Goal: Complete application form: Complete application form

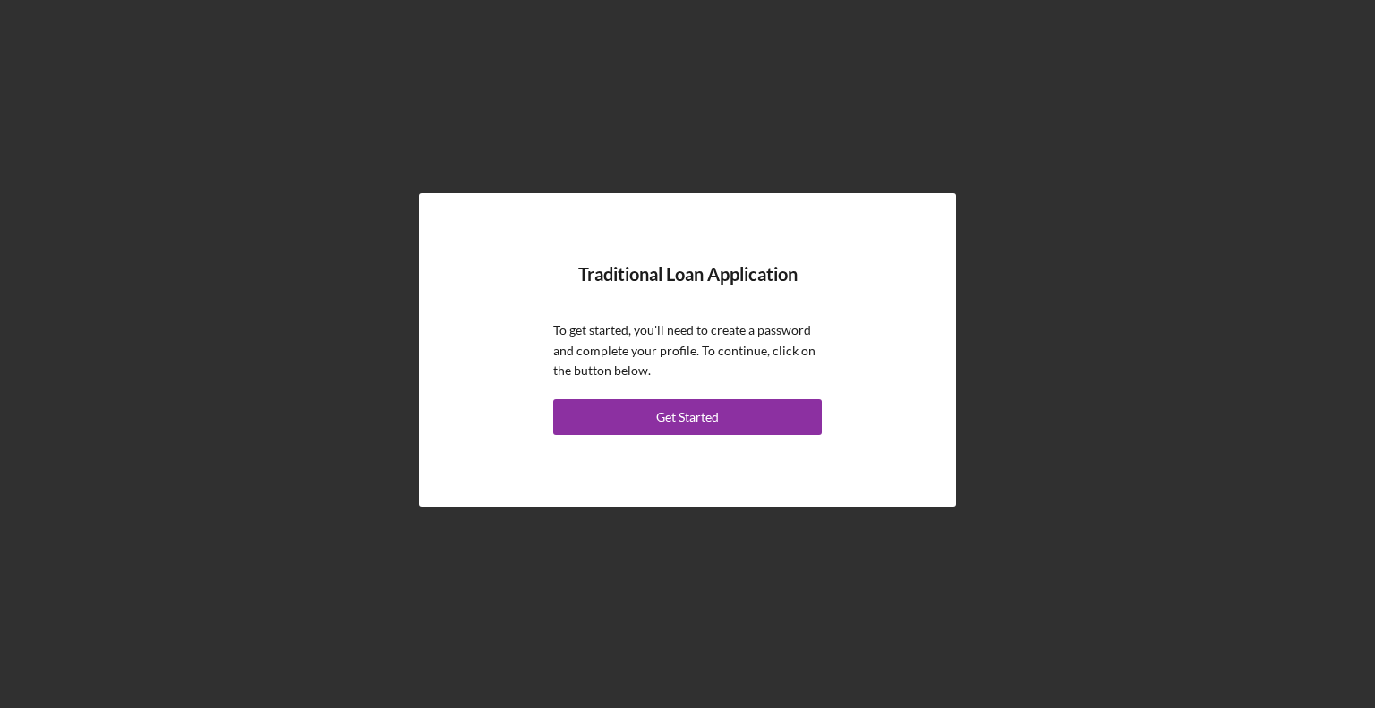
click at [697, 412] on div "Get Started" at bounding box center [687, 417] width 63 height 36
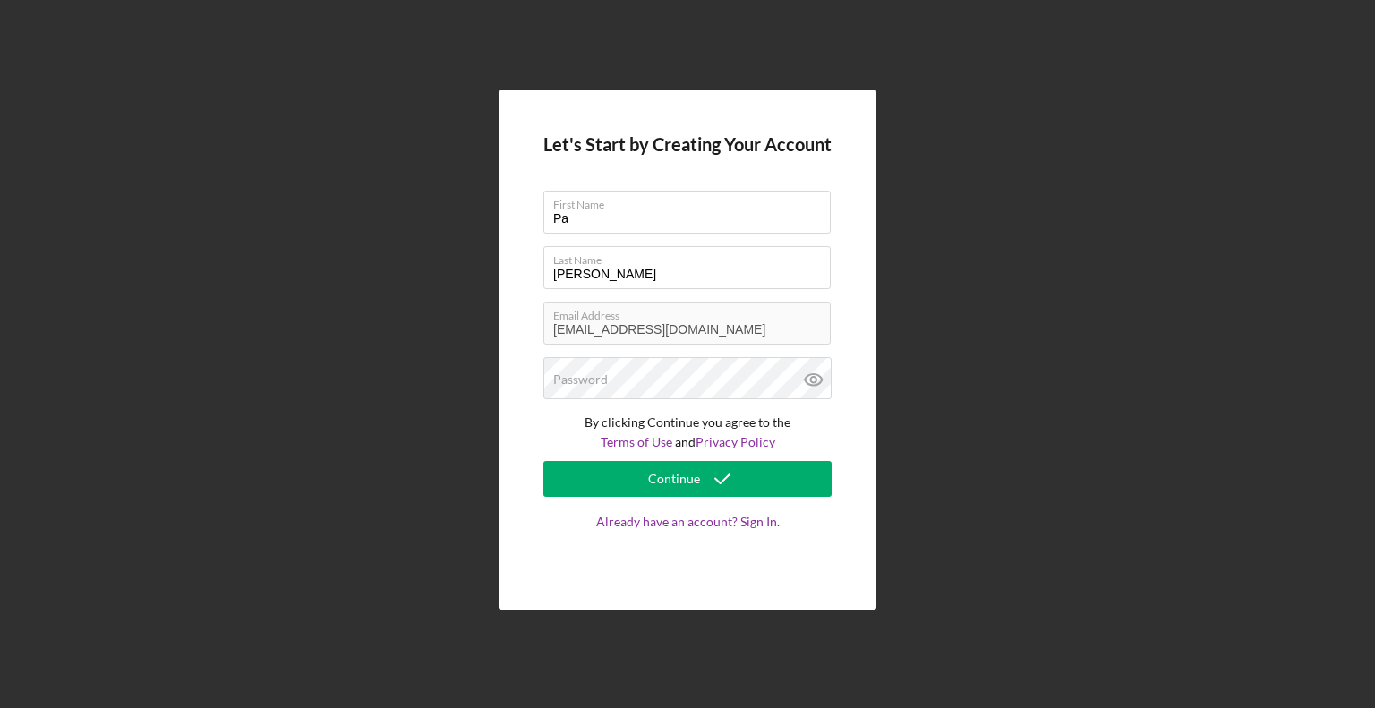
type input "Pa"
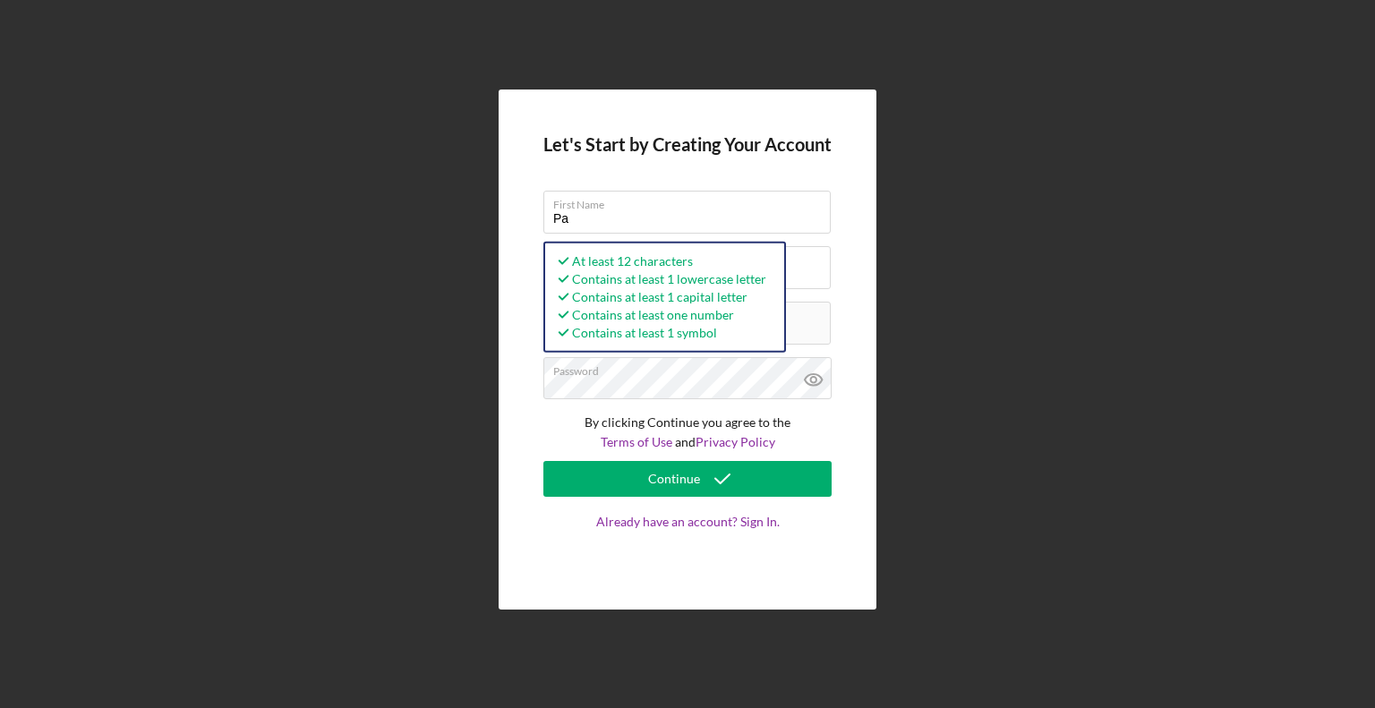
click at [649, 483] on button "Continue" at bounding box center [687, 479] width 288 height 36
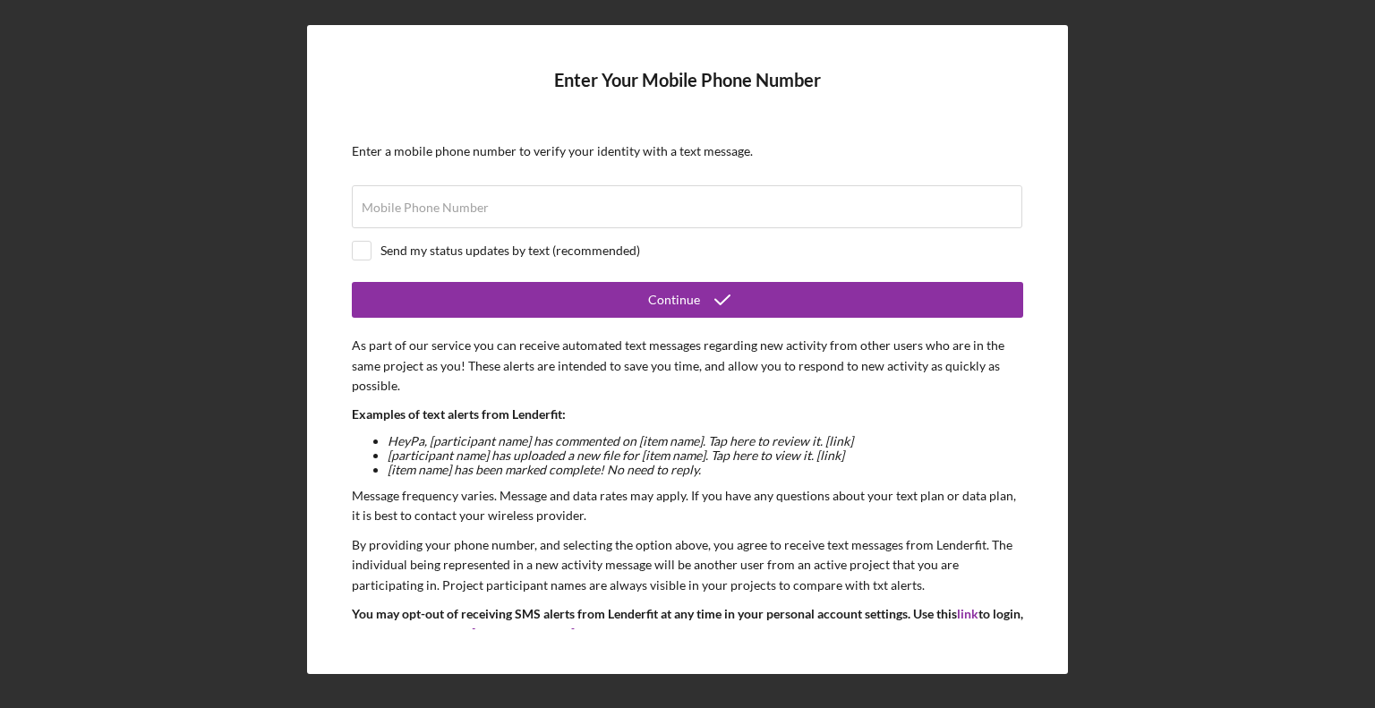
click at [464, 209] on label "Mobile Phone Number" at bounding box center [425, 208] width 127 height 14
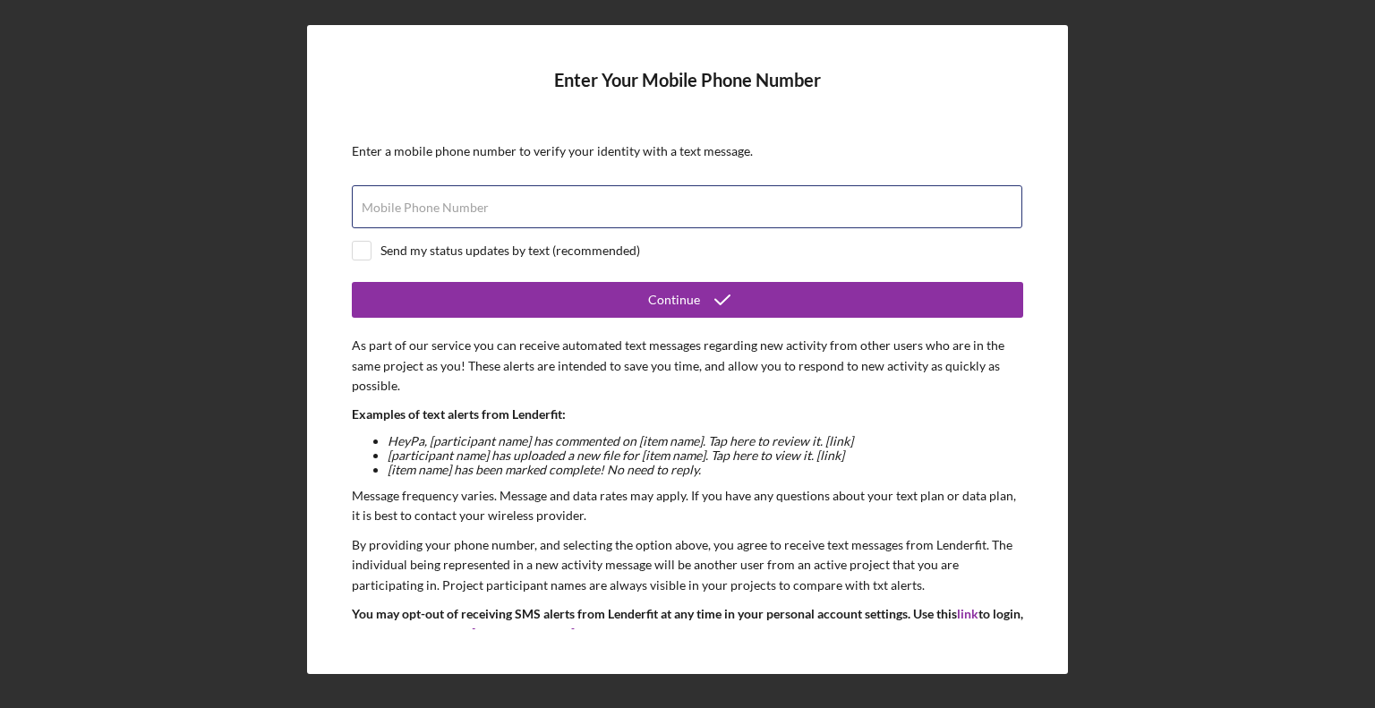
click at [464, 209] on input "Mobile Phone Number" at bounding box center [687, 206] width 671 height 43
type input "[PHONE_NUMBER]"
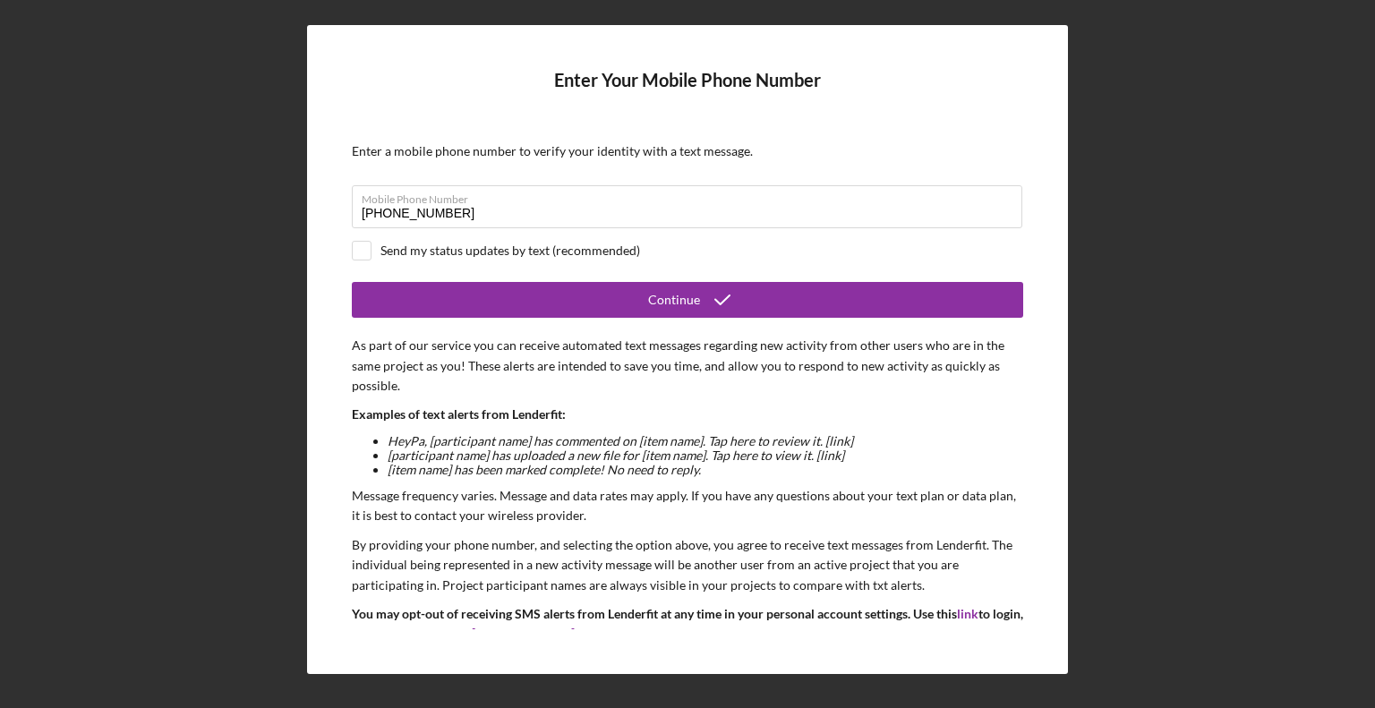
click at [362, 252] on input "checkbox" at bounding box center [362, 251] width 18 height 18
checkbox input "true"
click at [472, 295] on button "Continue" at bounding box center [687, 300] width 671 height 36
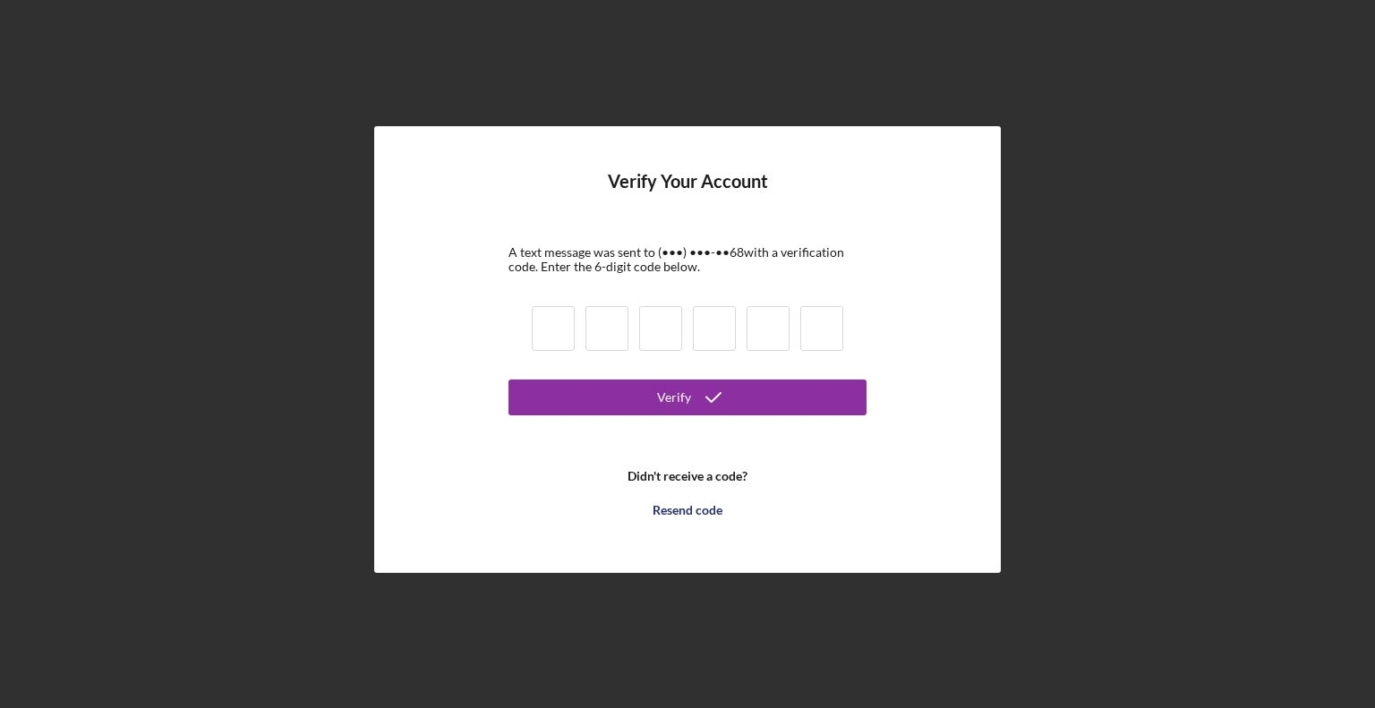
click at [550, 323] on input at bounding box center [553, 328] width 43 height 45
type input "5"
type input "9"
type input "8"
type input "9"
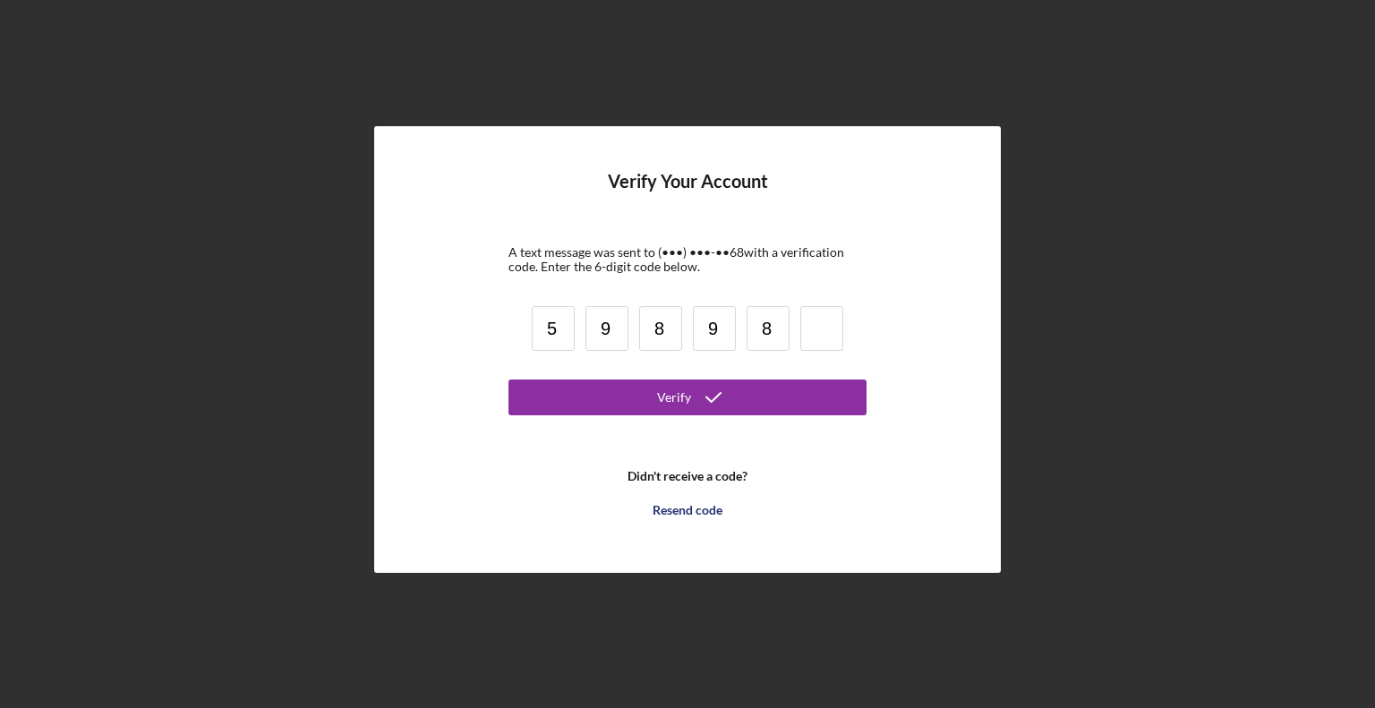
type input "8"
type input "4"
click at [627, 388] on button "Verify" at bounding box center [687, 398] width 358 height 36
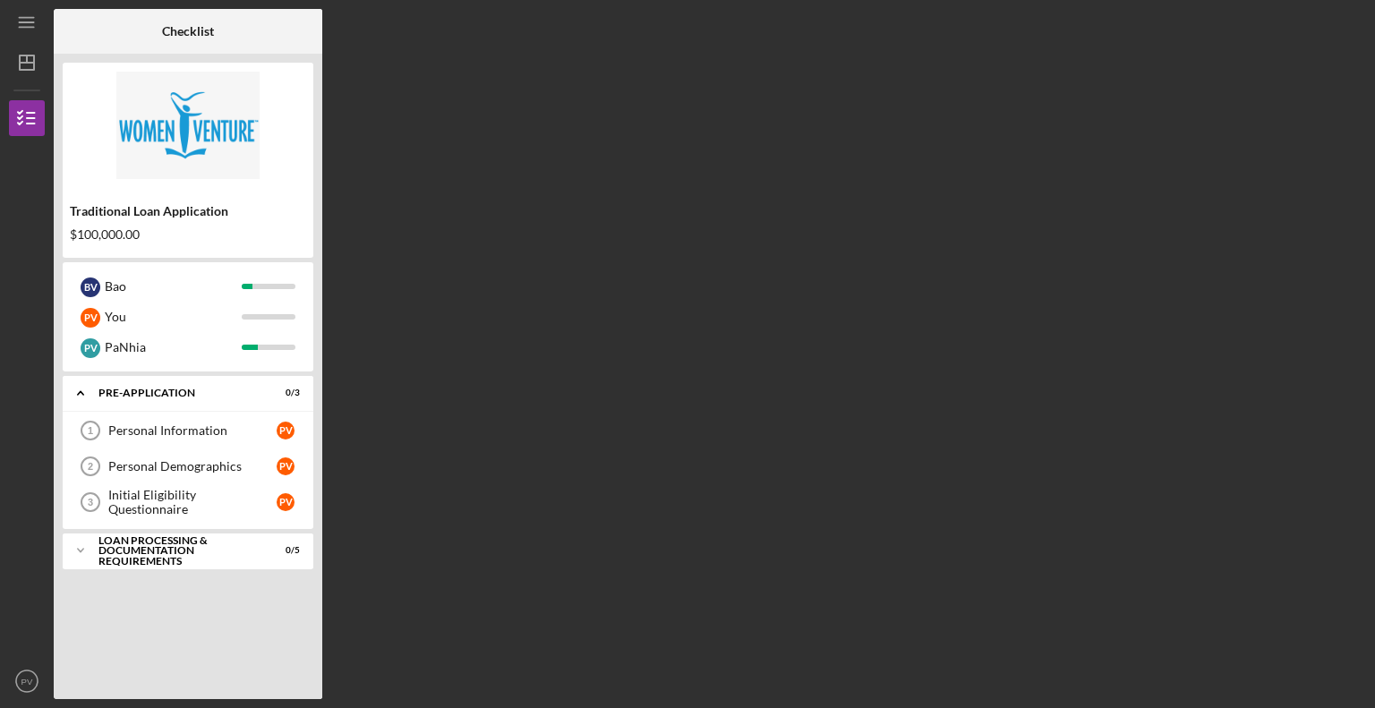
click at [168, 427] on div "Personal Information" at bounding box center [192, 430] width 168 height 14
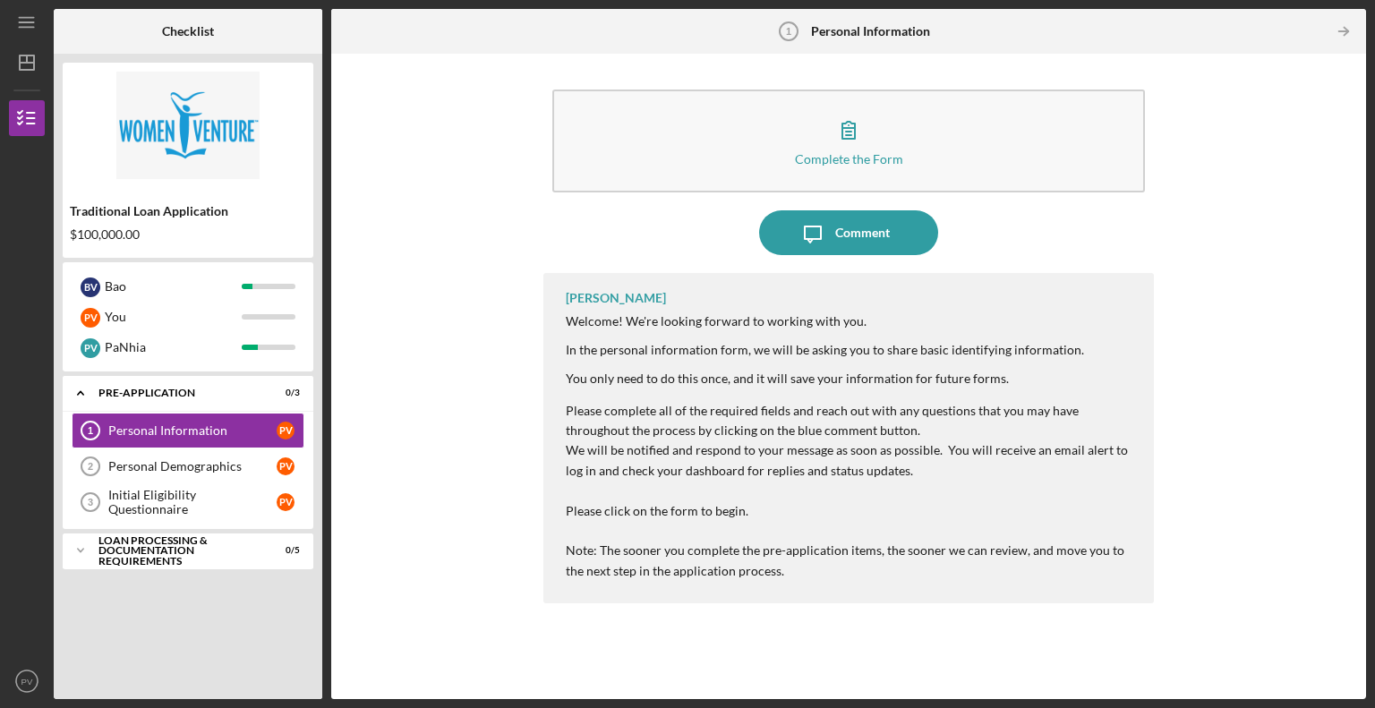
click at [850, 132] on icon "button" at bounding box center [848, 129] width 45 height 45
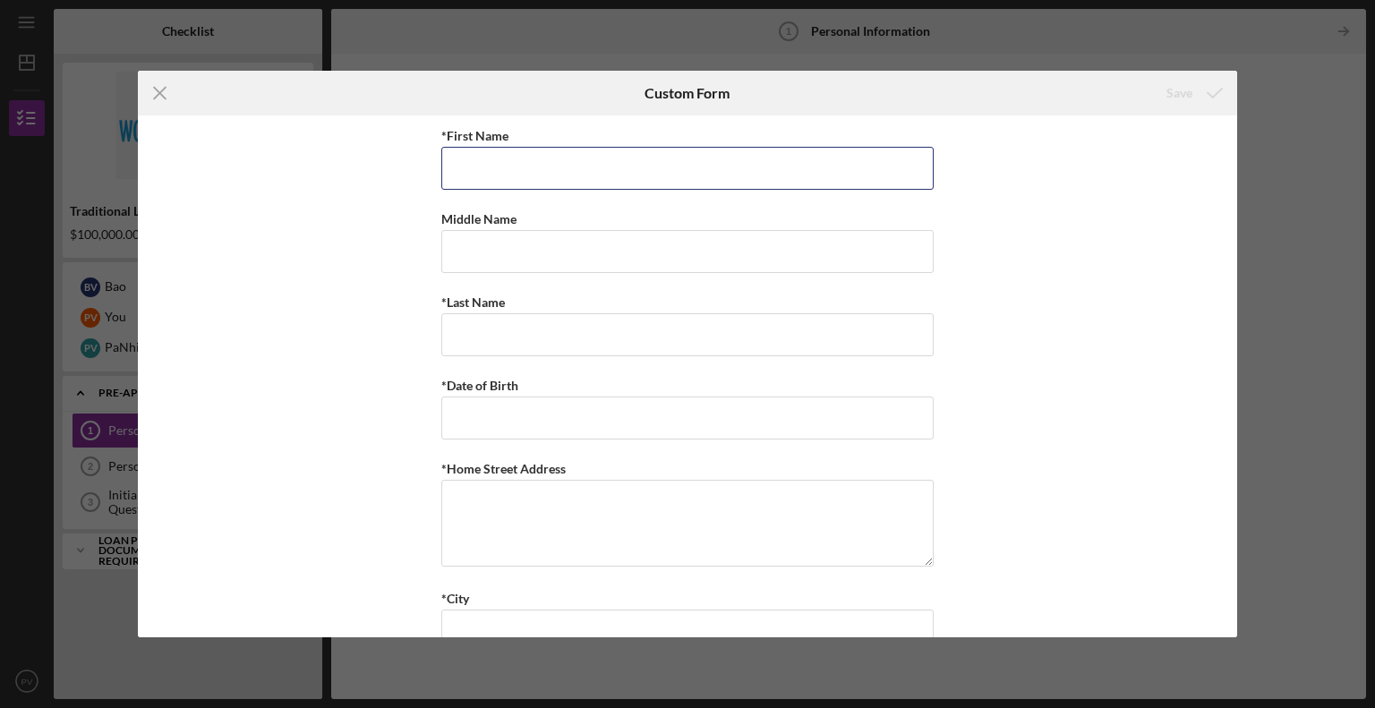
click at [552, 175] on input "*First Name" at bounding box center [687, 168] width 492 height 43
type input "Pa"
type input "Kou"
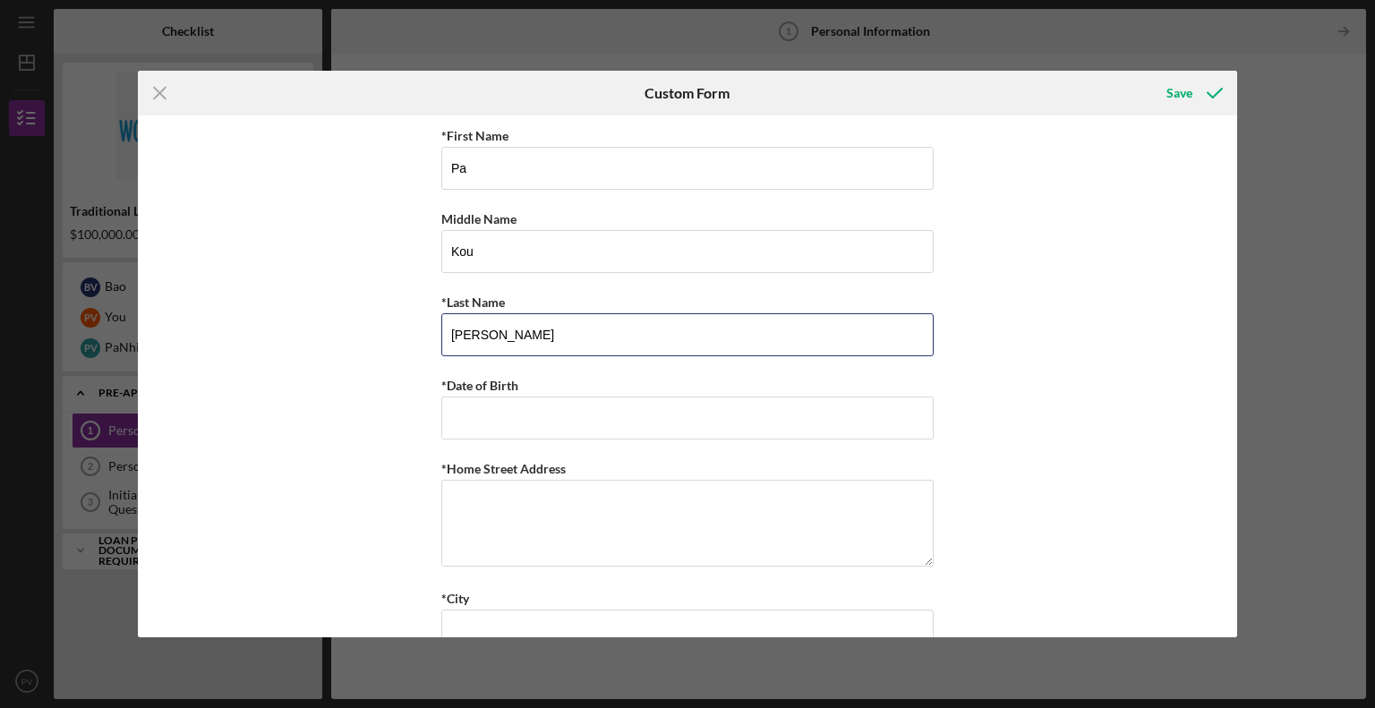
type input "[PERSON_NAME]"
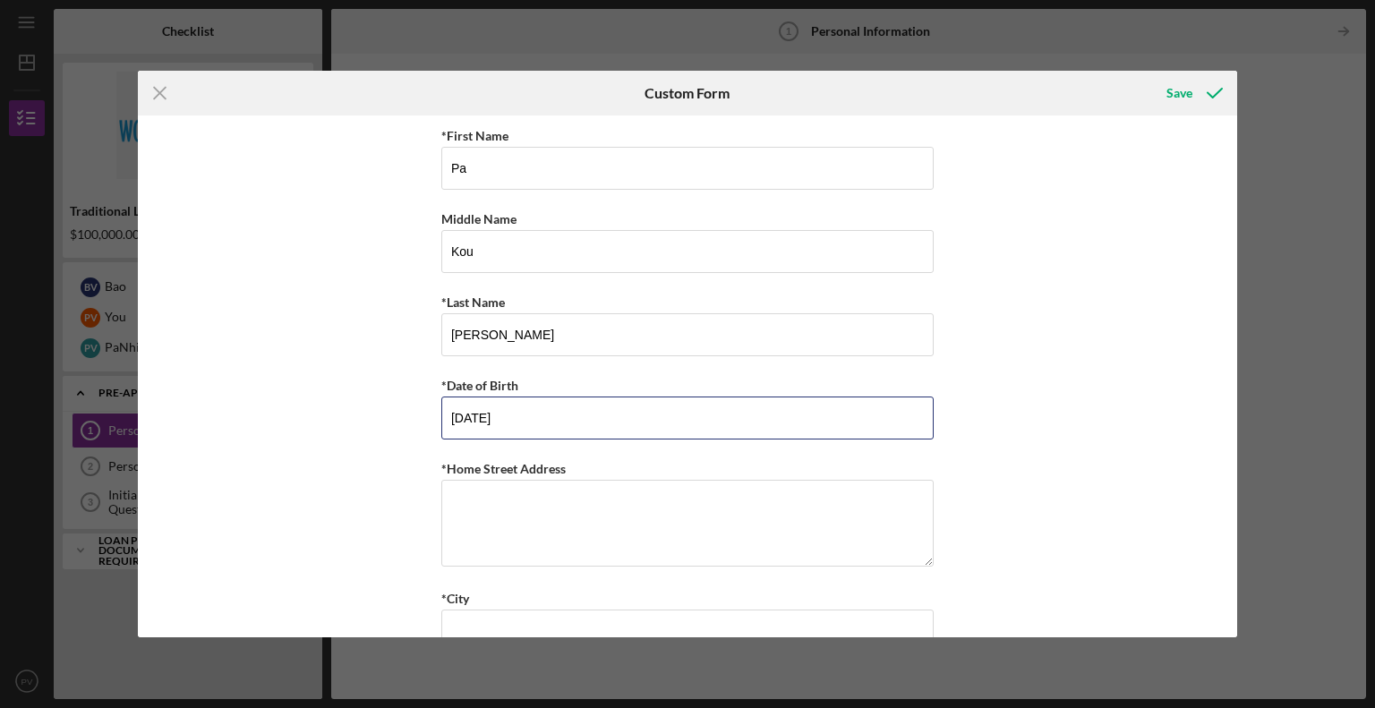
type input "[DATE]"
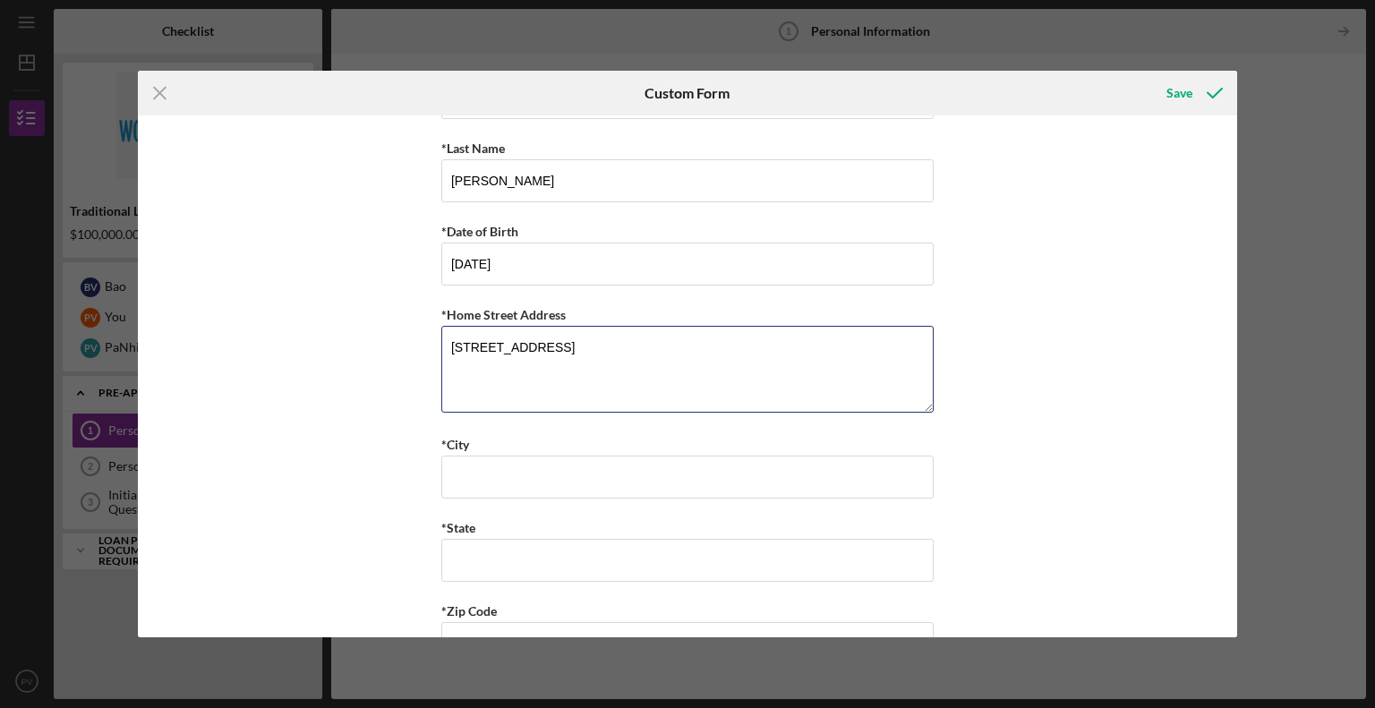
scroll to position [179, 0]
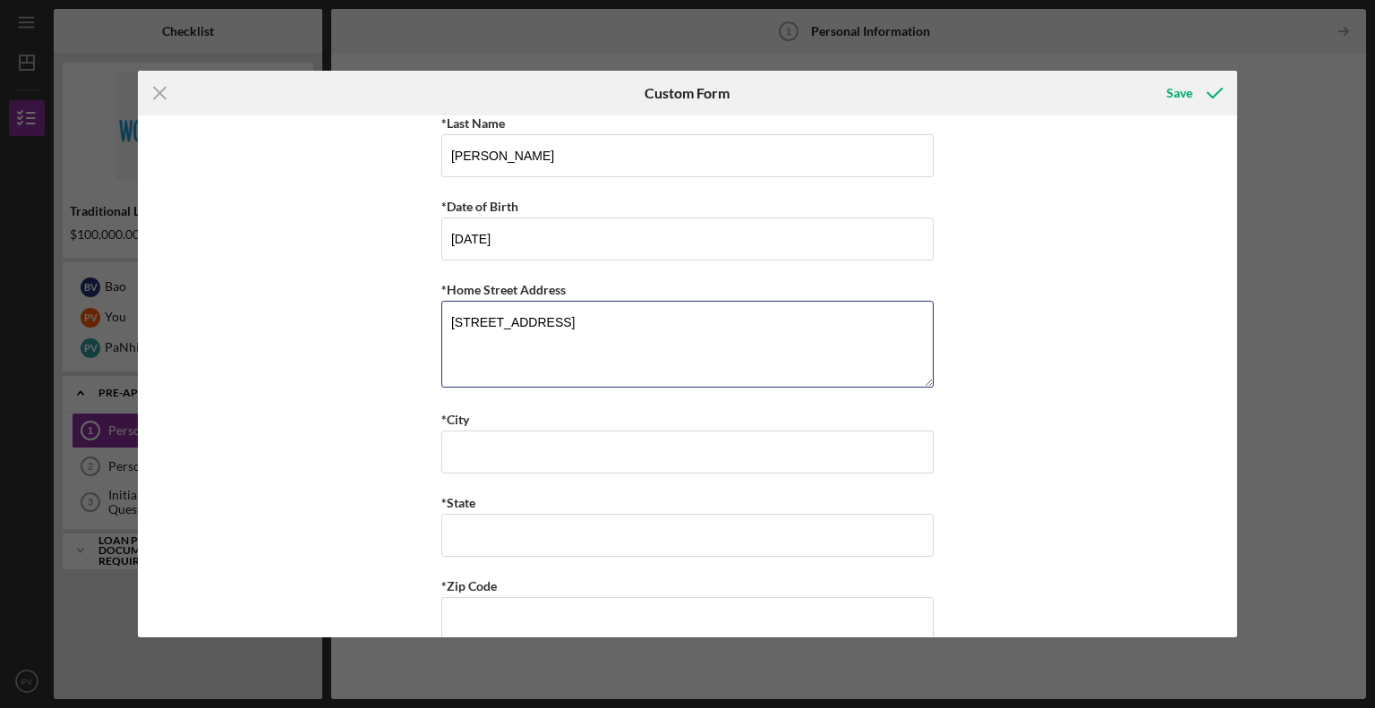
type textarea "[STREET_ADDRESS]"
click at [529, 448] on input "*City" at bounding box center [687, 452] width 492 height 43
type input "[PERSON_NAME]"
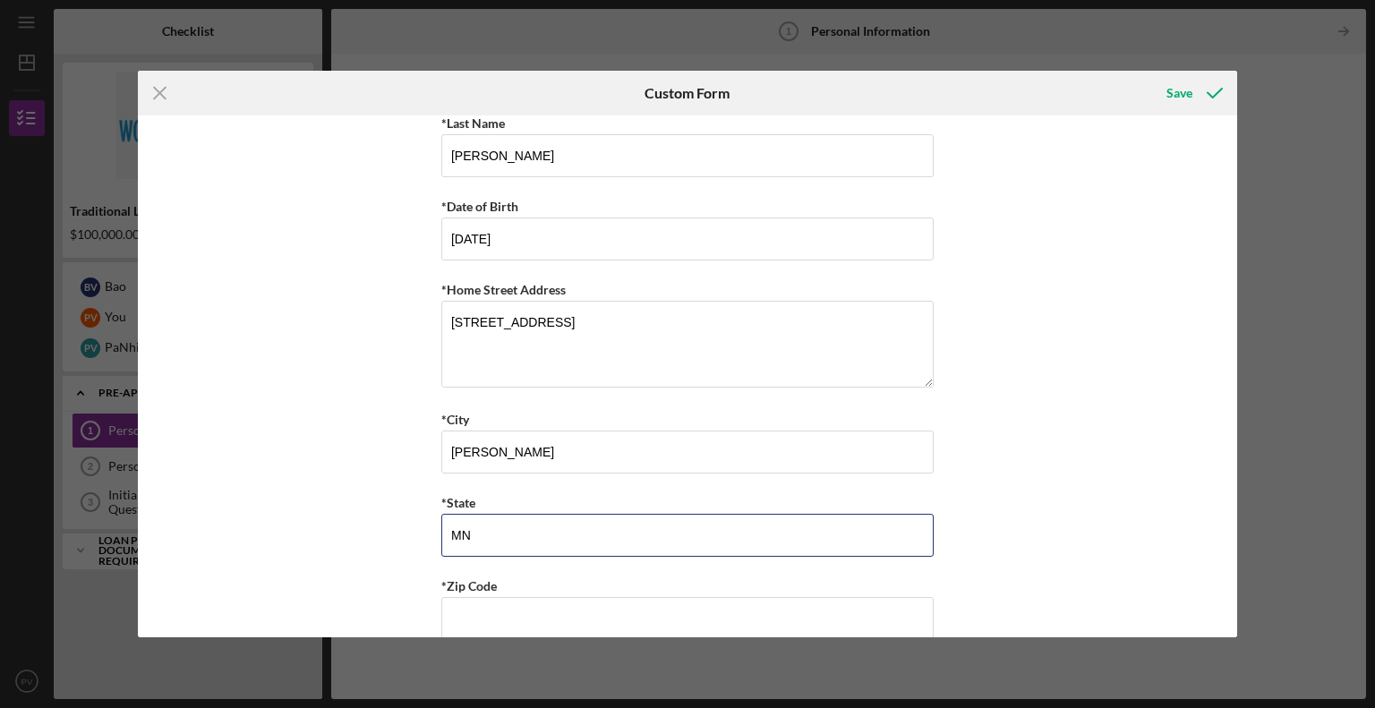
type input "MN"
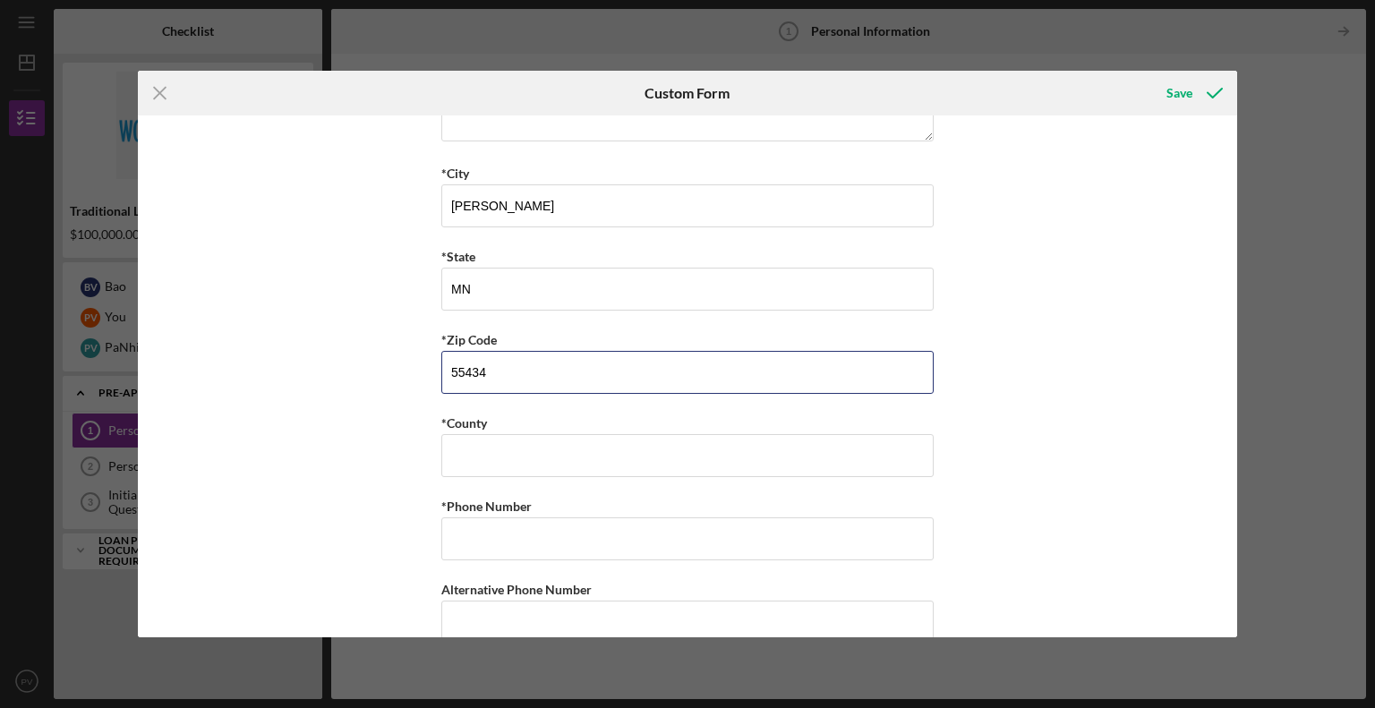
scroll to position [448, 0]
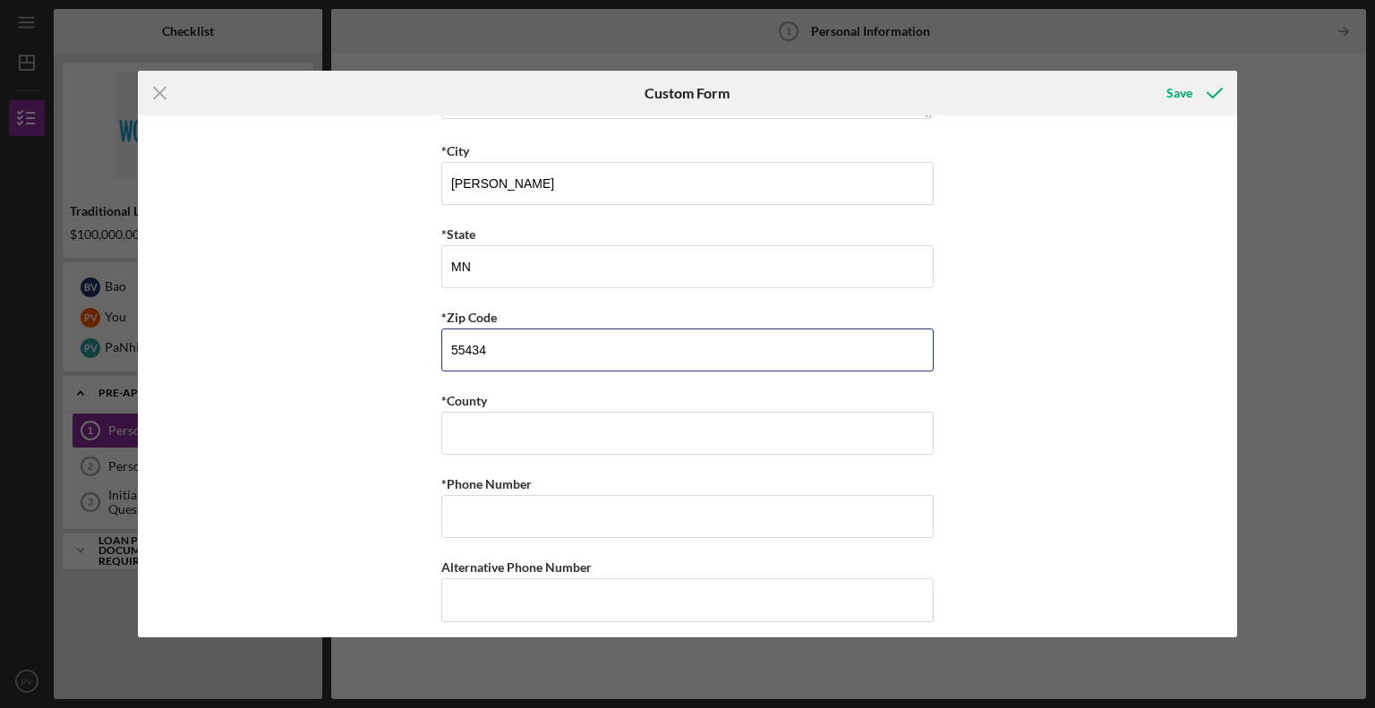
type input "55434"
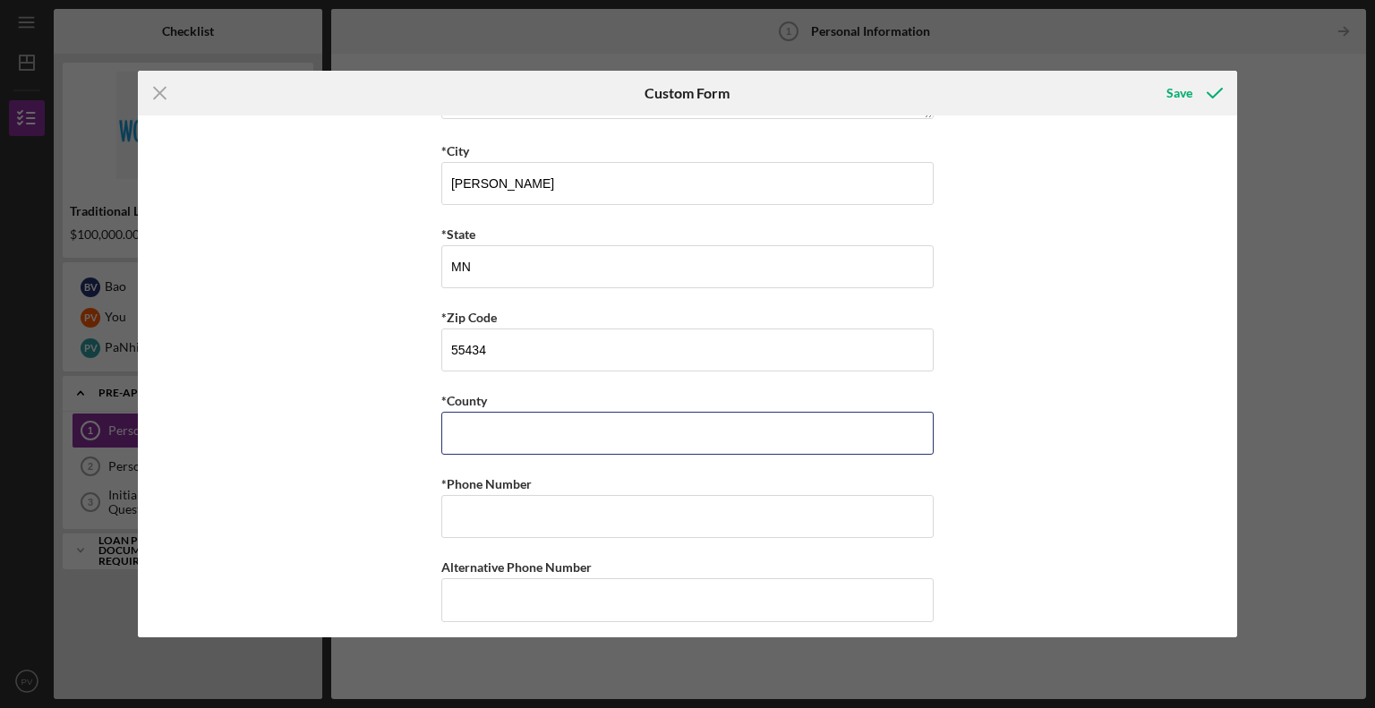
click at [498, 438] on input "*County" at bounding box center [687, 433] width 492 height 43
type input "Anoka"
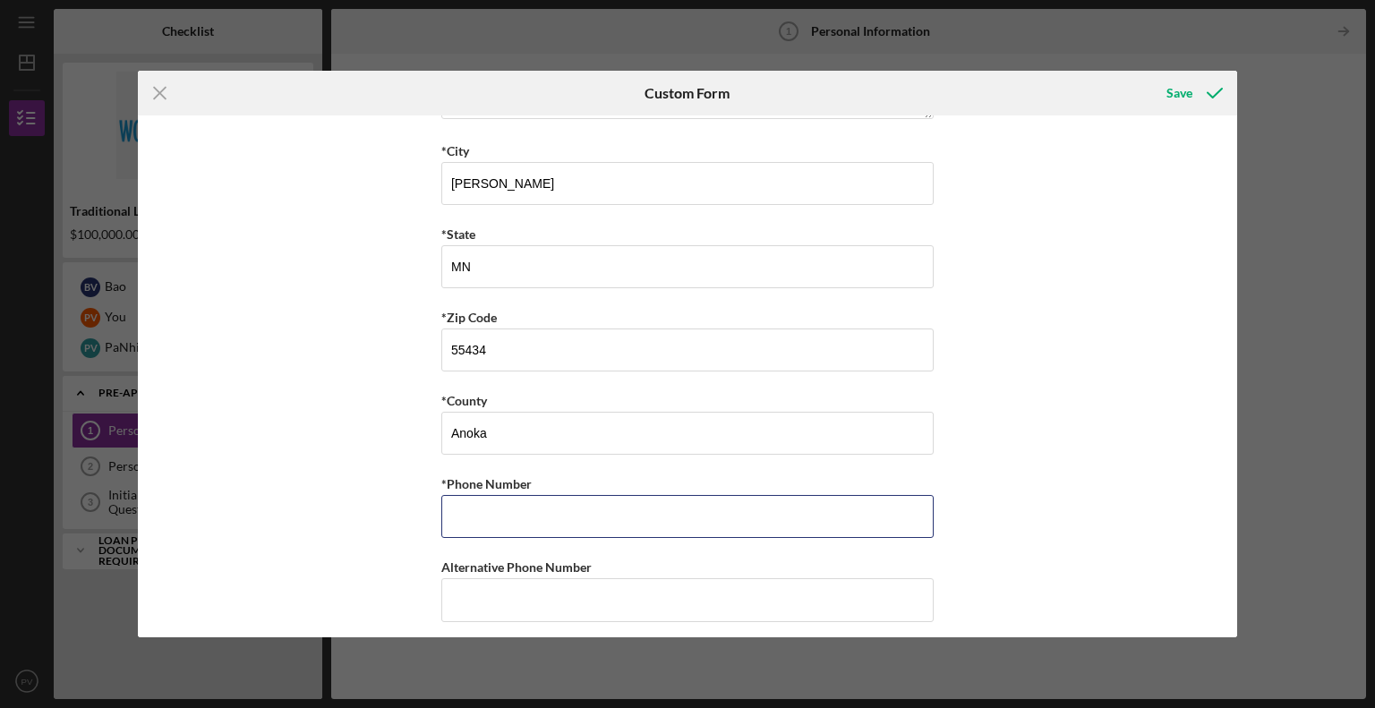
click at [479, 528] on input "*Phone Number" at bounding box center [687, 516] width 492 height 43
type input "[PHONE_NUMBER]"
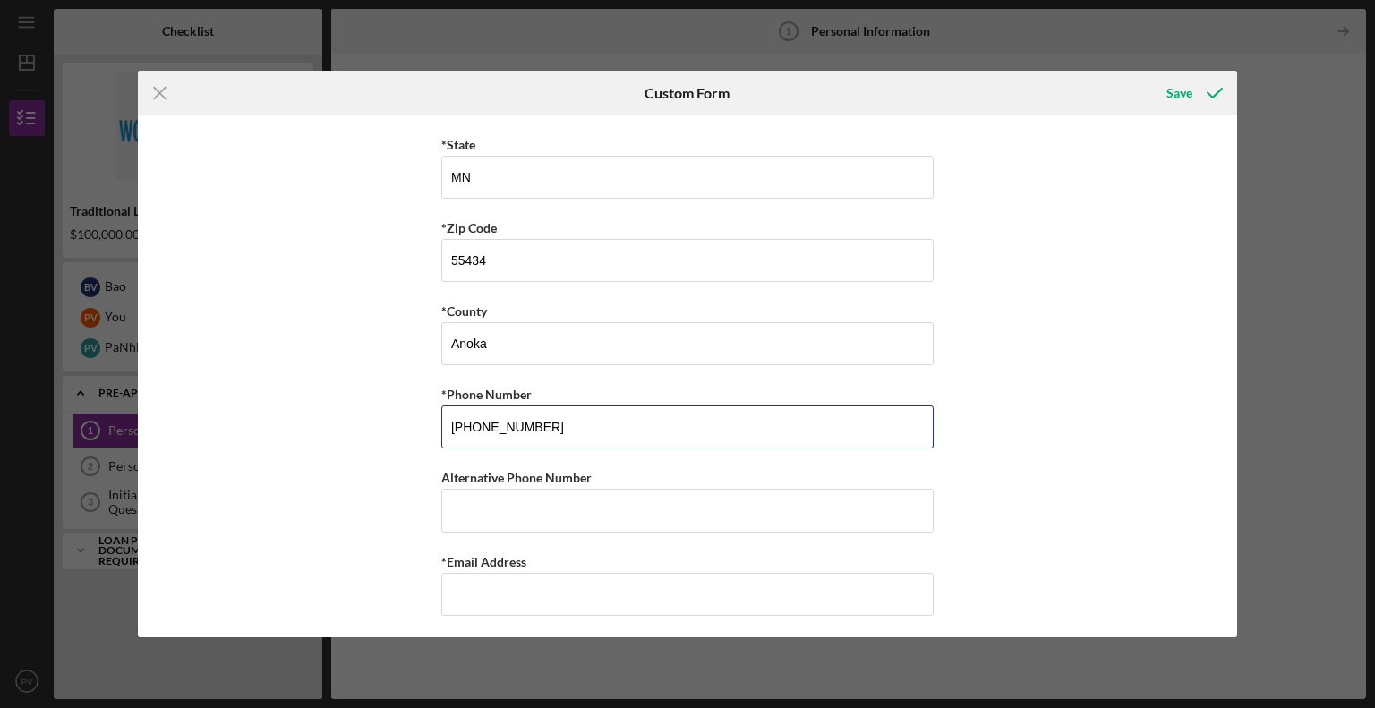
scroll to position [537, 0]
click at [494, 586] on input "*Email Address" at bounding box center [687, 594] width 492 height 43
type input "[EMAIL_ADDRESS][DOMAIN_NAME]"
click at [1176, 90] on div "Save" at bounding box center [1179, 93] width 26 height 36
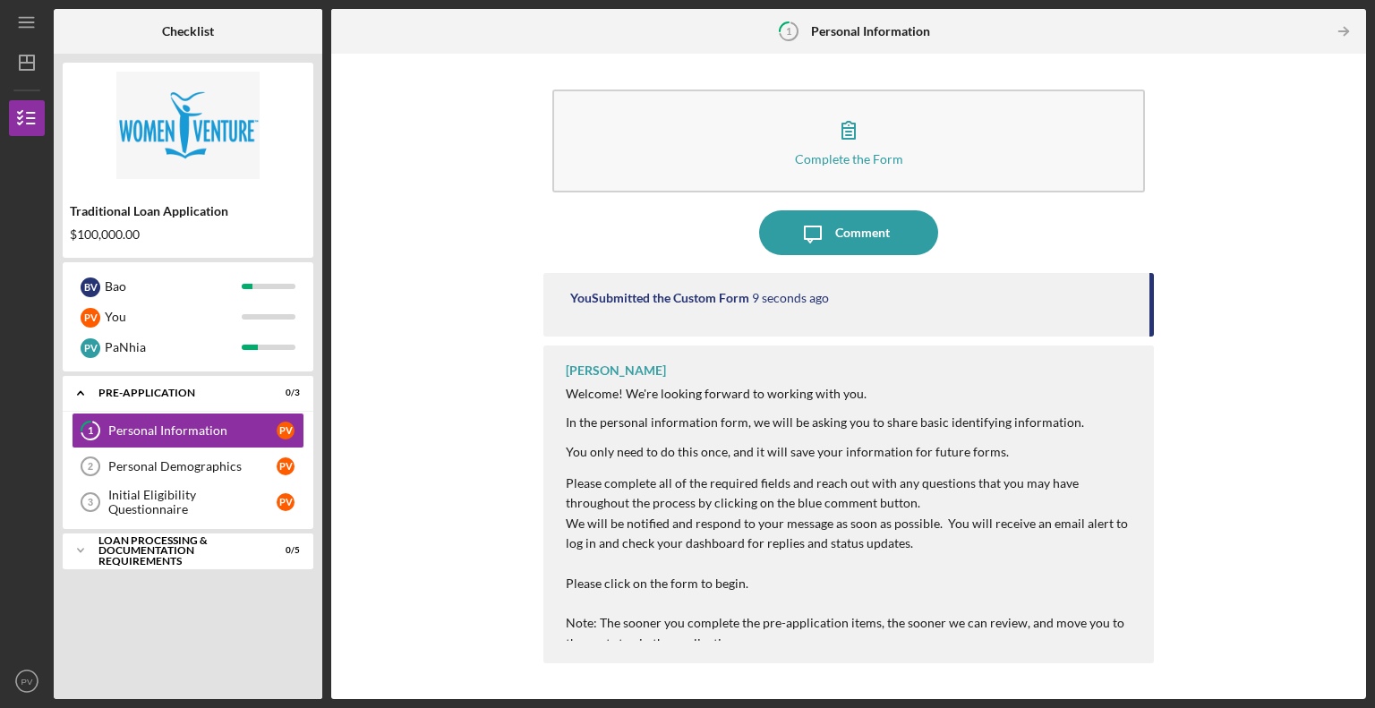
click at [849, 143] on icon "button" at bounding box center [848, 129] width 45 height 45
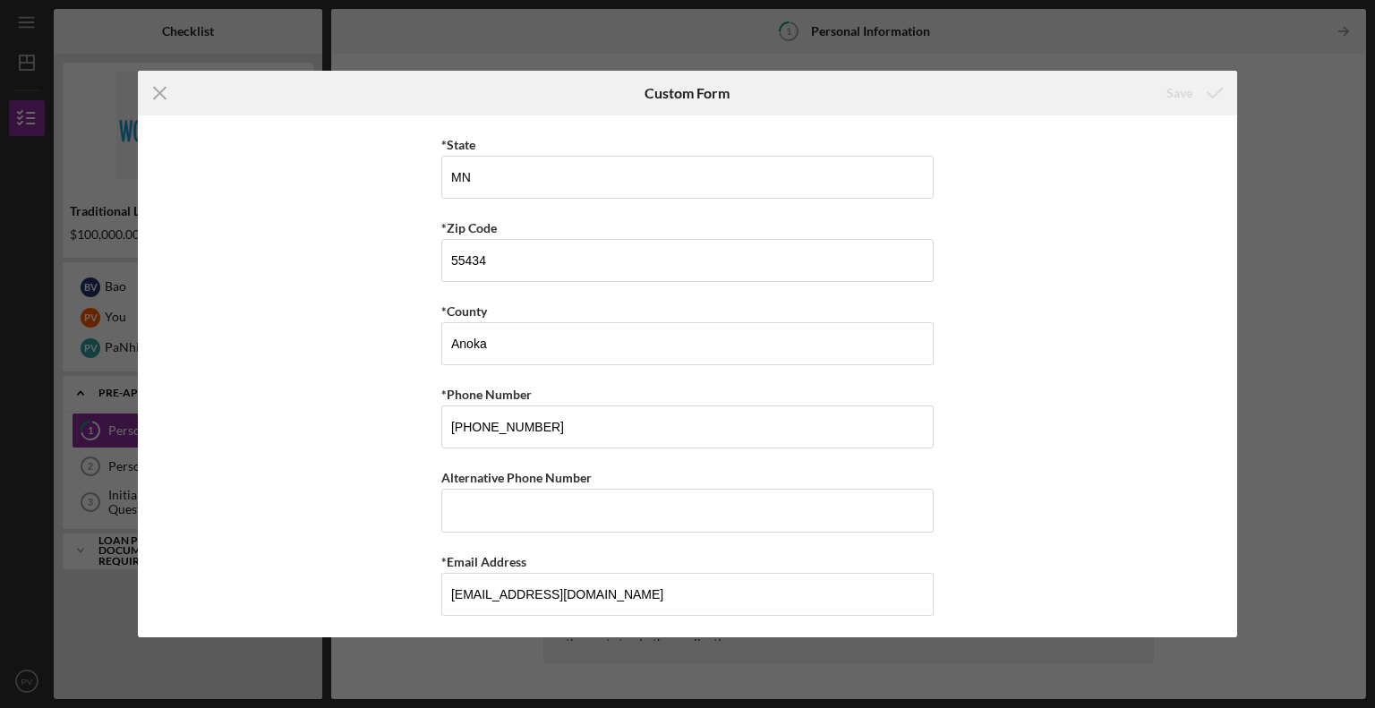
scroll to position [537, 0]
click at [164, 91] on icon "Icon/Menu Close" at bounding box center [160, 93] width 45 height 45
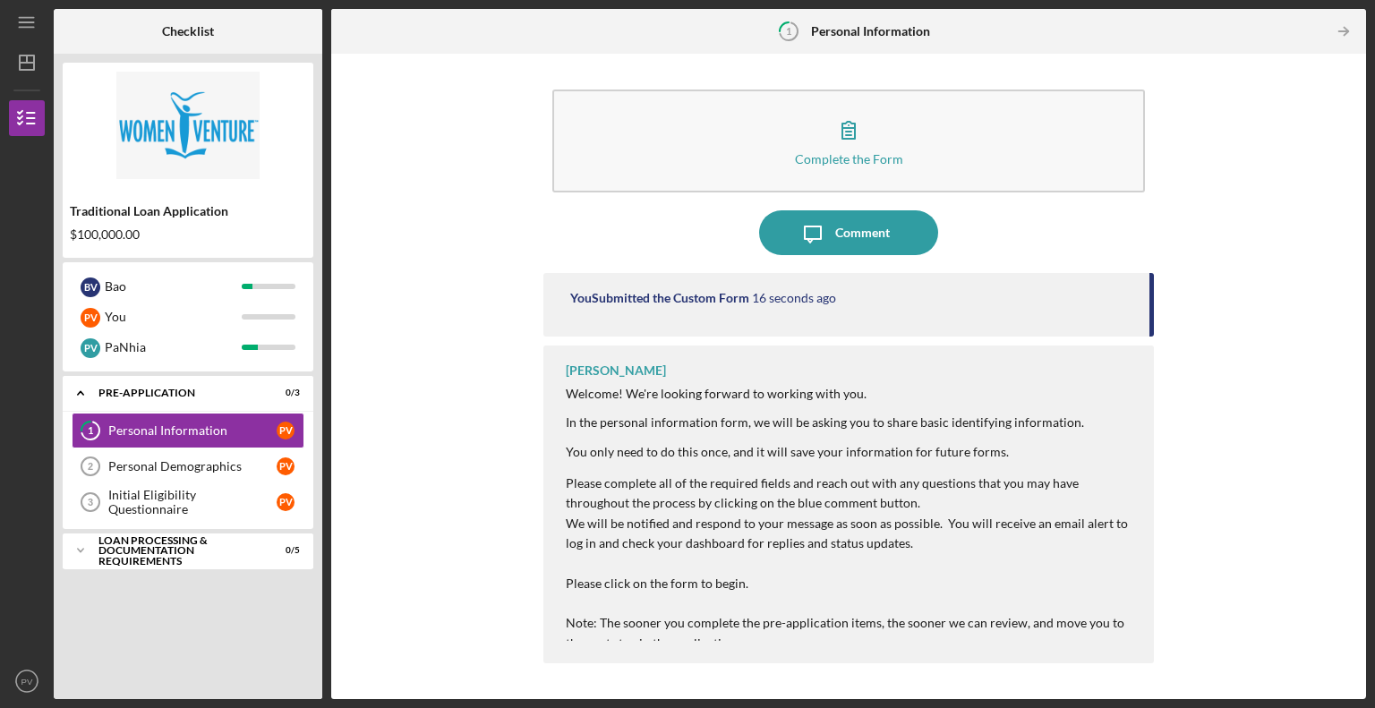
click at [191, 465] on div "Personal Demographics" at bounding box center [192, 466] width 168 height 14
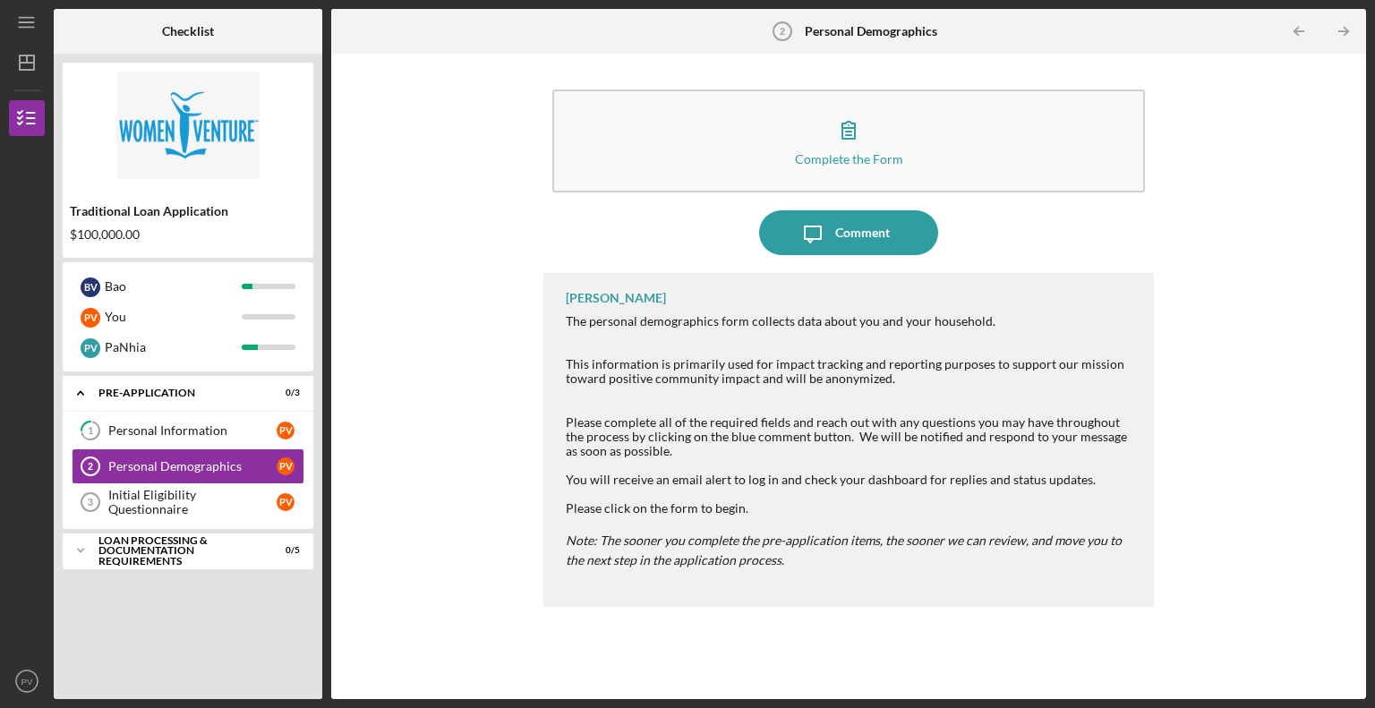
click at [867, 131] on icon "button" at bounding box center [848, 129] width 45 height 45
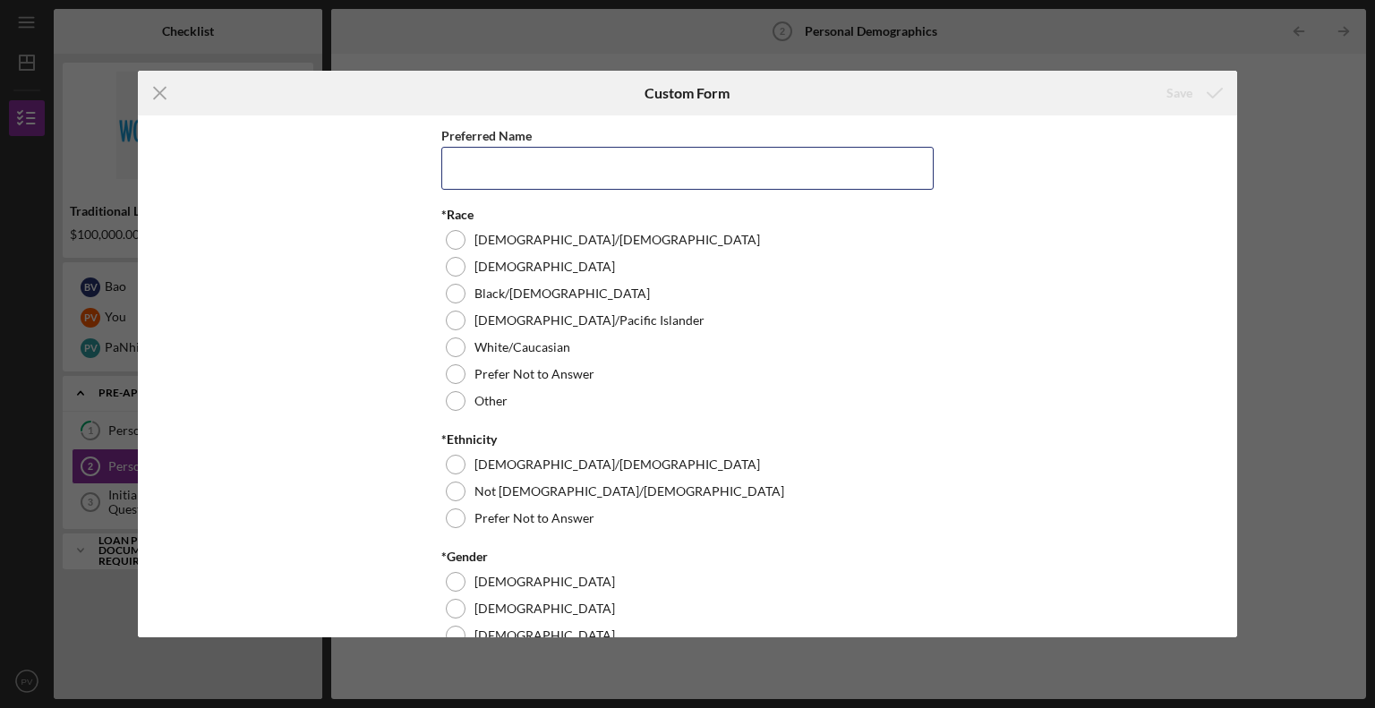
click at [561, 175] on input "Preferred Name" at bounding box center [687, 168] width 492 height 43
type input "Pa Kou"
click at [458, 268] on div at bounding box center [456, 267] width 20 height 20
click at [451, 490] on div at bounding box center [456, 492] width 20 height 20
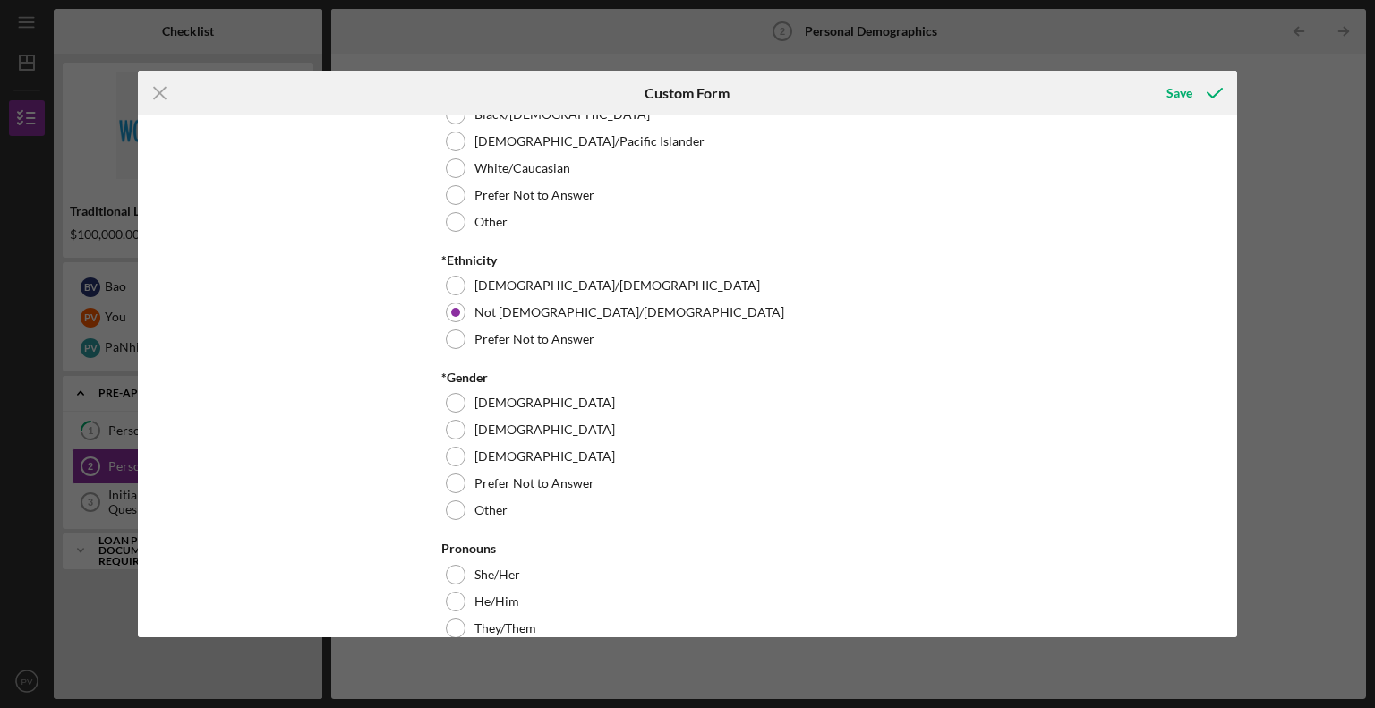
click at [453, 426] on div at bounding box center [456, 430] width 20 height 20
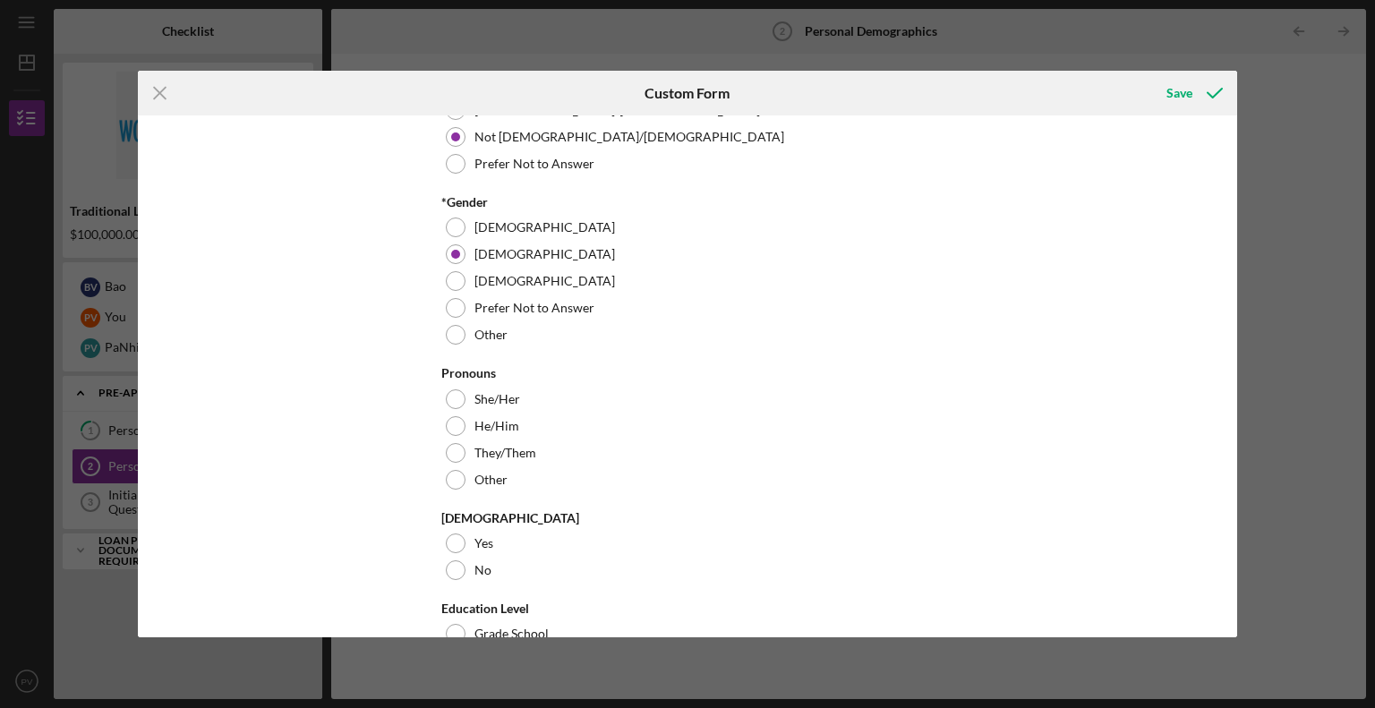
scroll to position [358, 0]
click at [448, 393] on div at bounding box center [456, 396] width 20 height 20
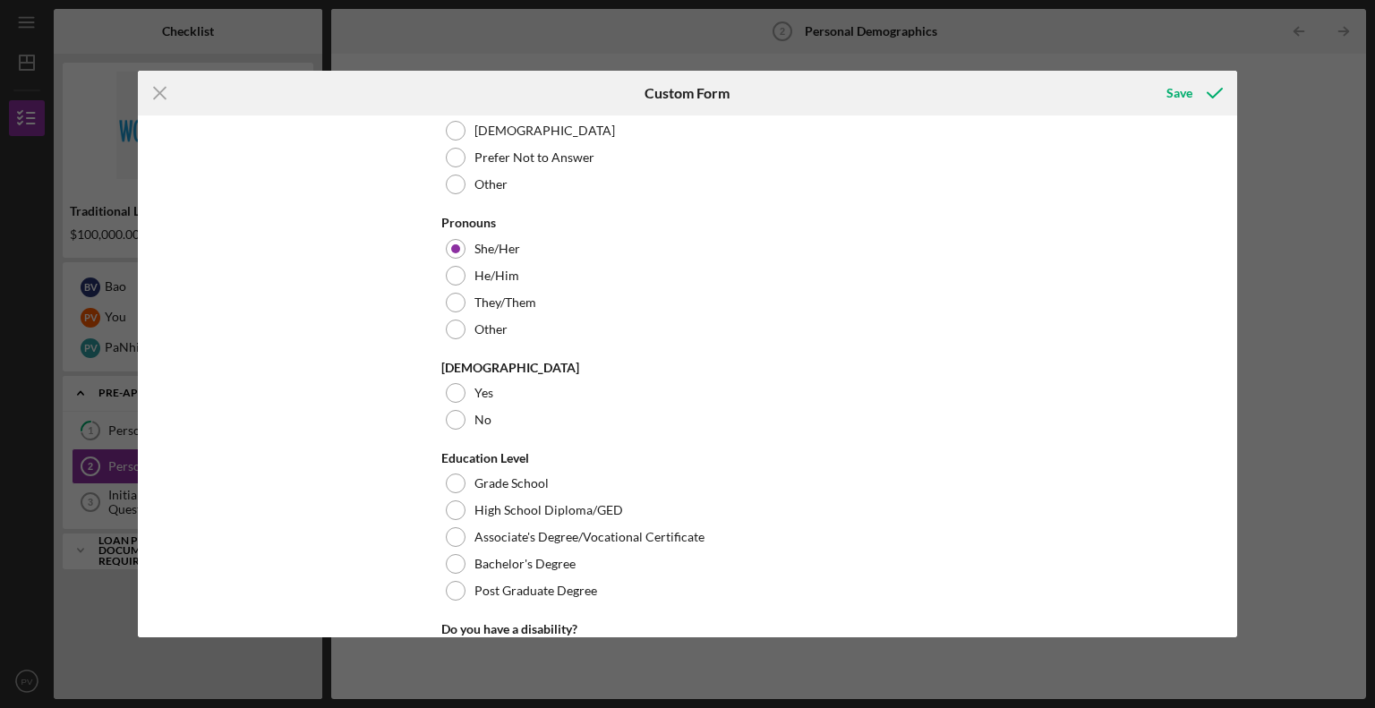
scroll to position [537, 0]
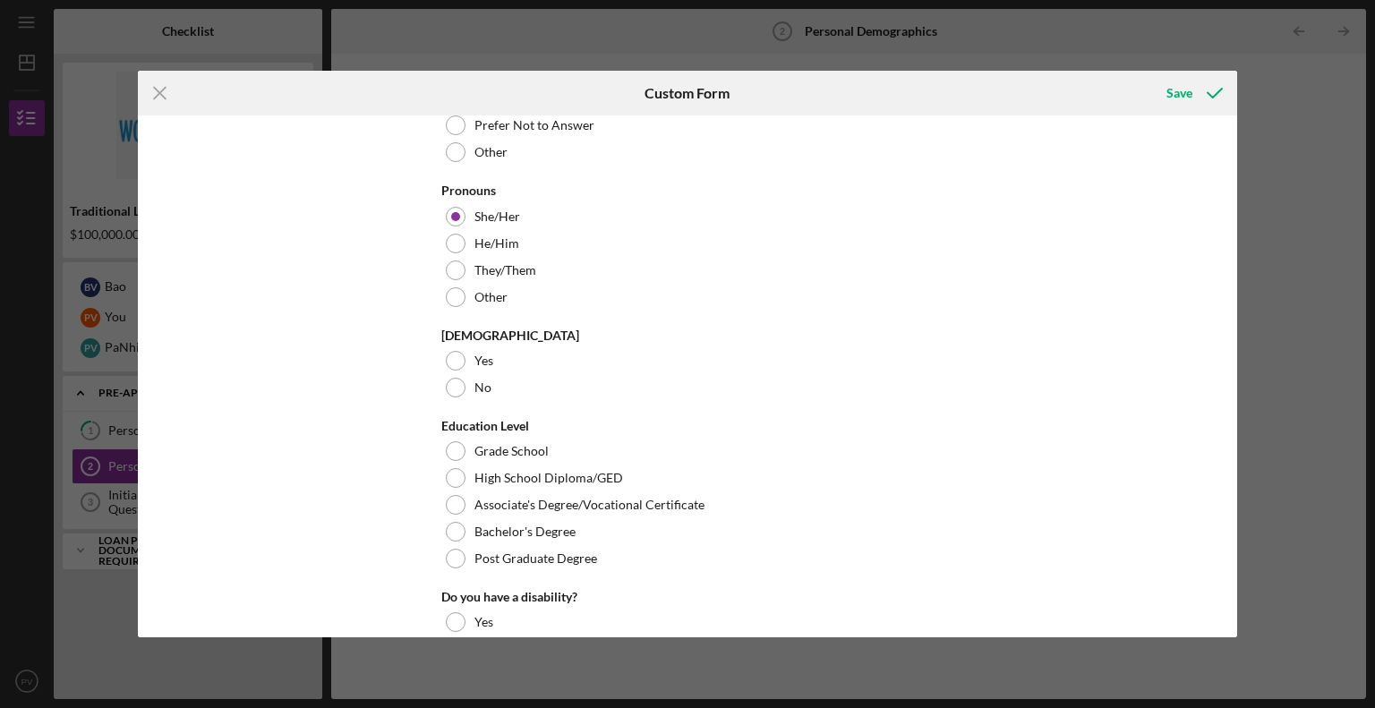
click at [451, 388] on div at bounding box center [456, 388] width 20 height 20
click at [455, 504] on div at bounding box center [456, 505] width 20 height 20
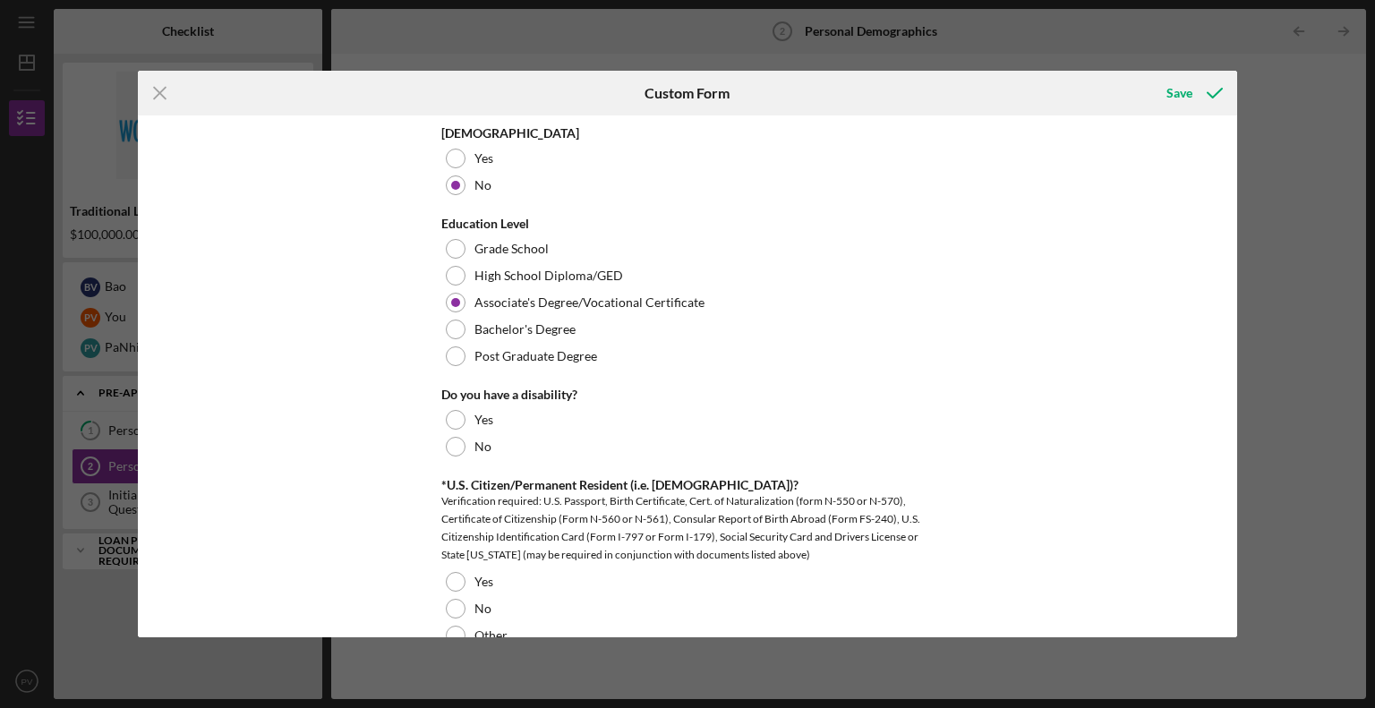
scroll to position [806, 0]
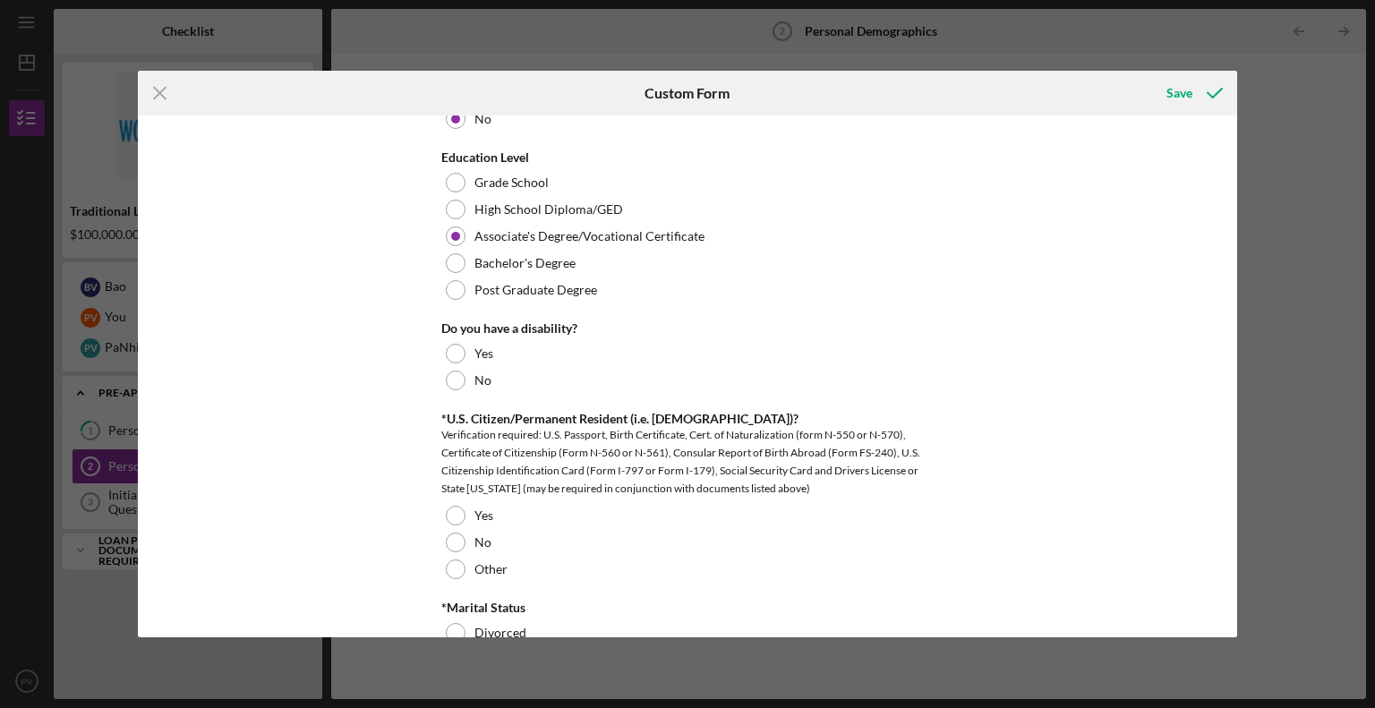
click at [455, 373] on div at bounding box center [456, 381] width 20 height 20
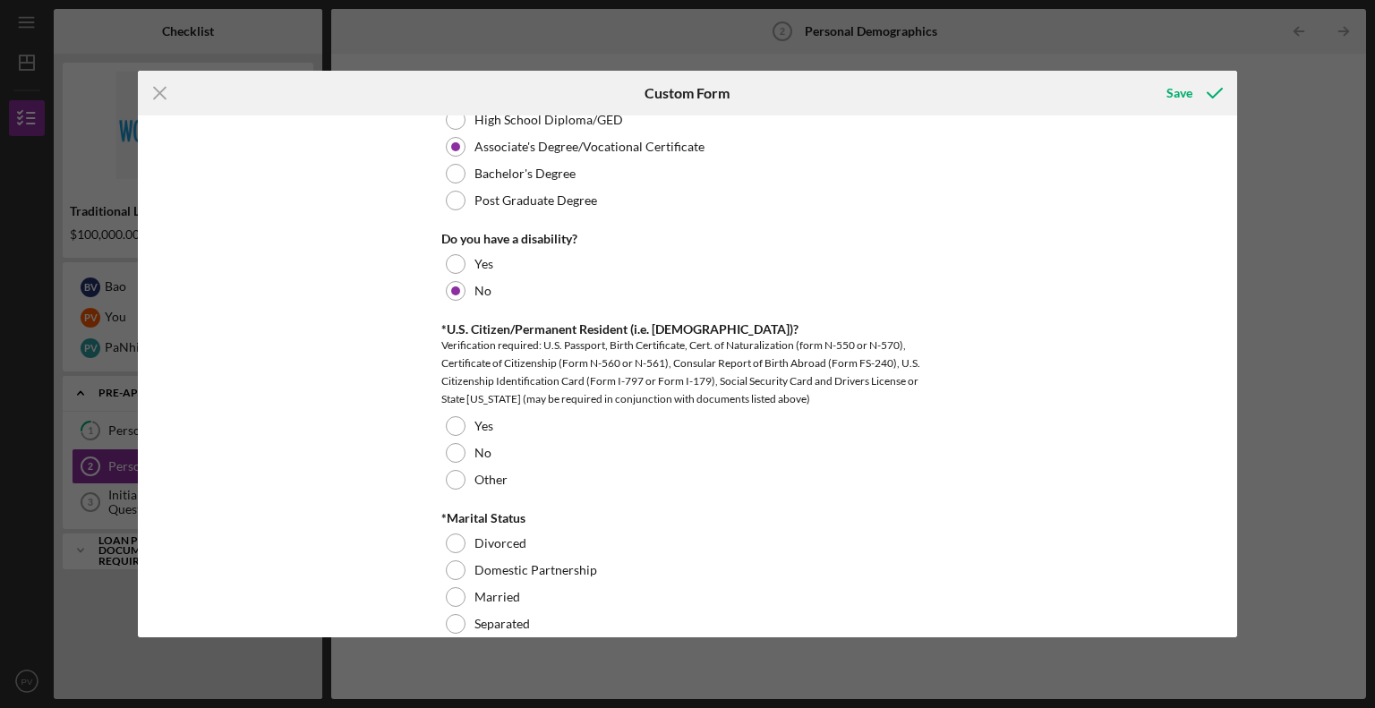
click at [448, 425] on div at bounding box center [456, 426] width 20 height 20
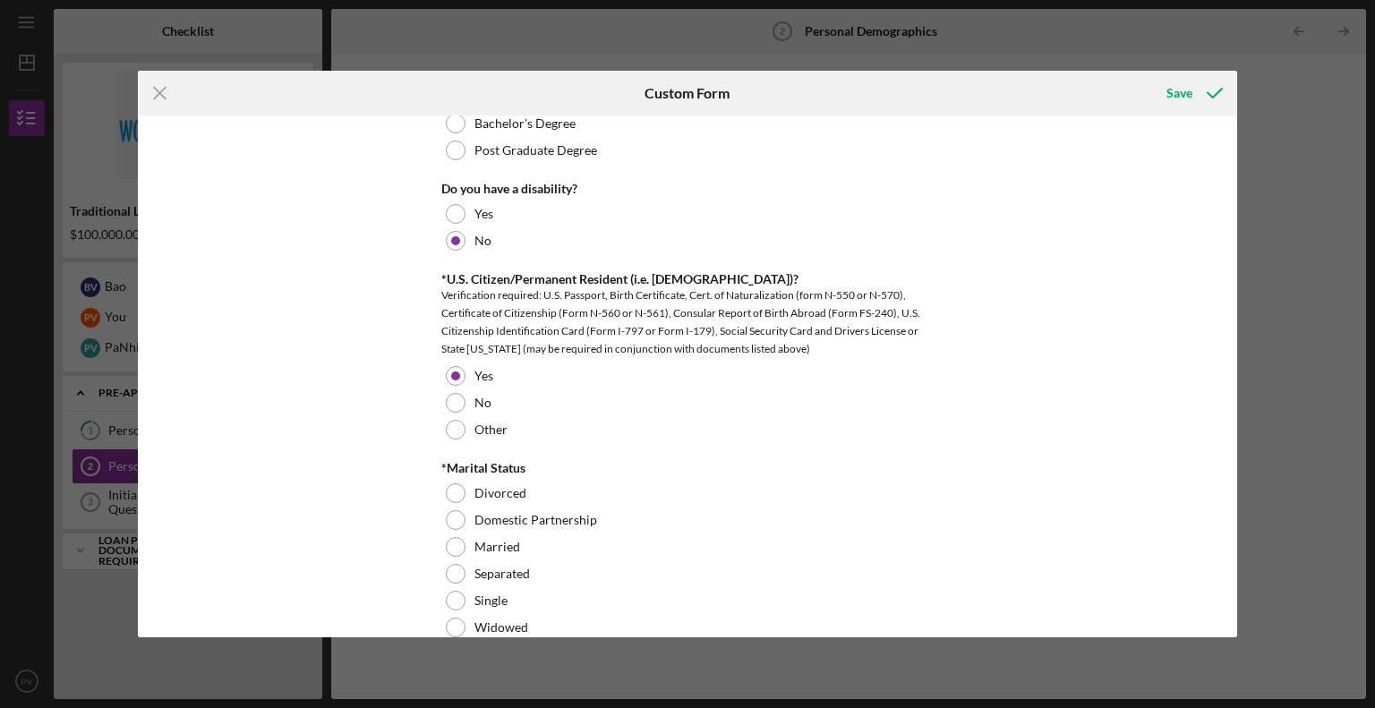
scroll to position [1074, 0]
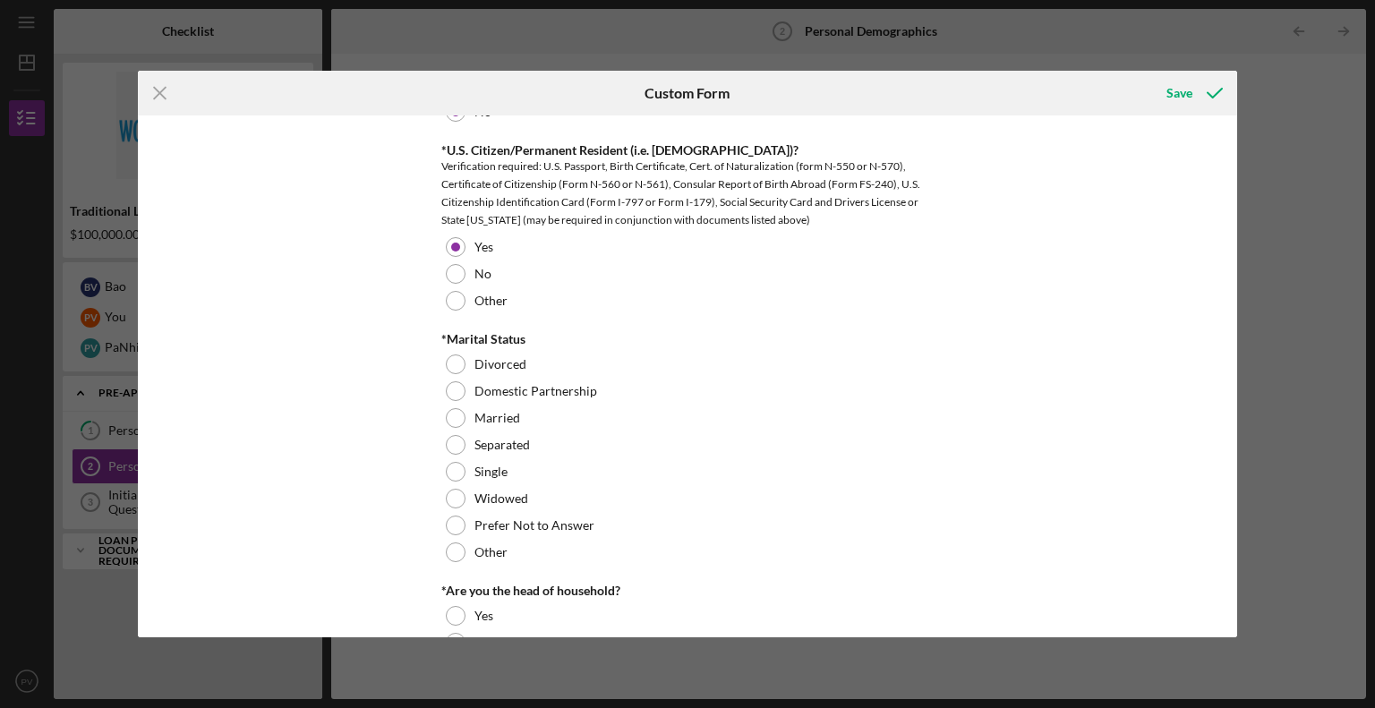
click at [455, 475] on div at bounding box center [456, 472] width 20 height 20
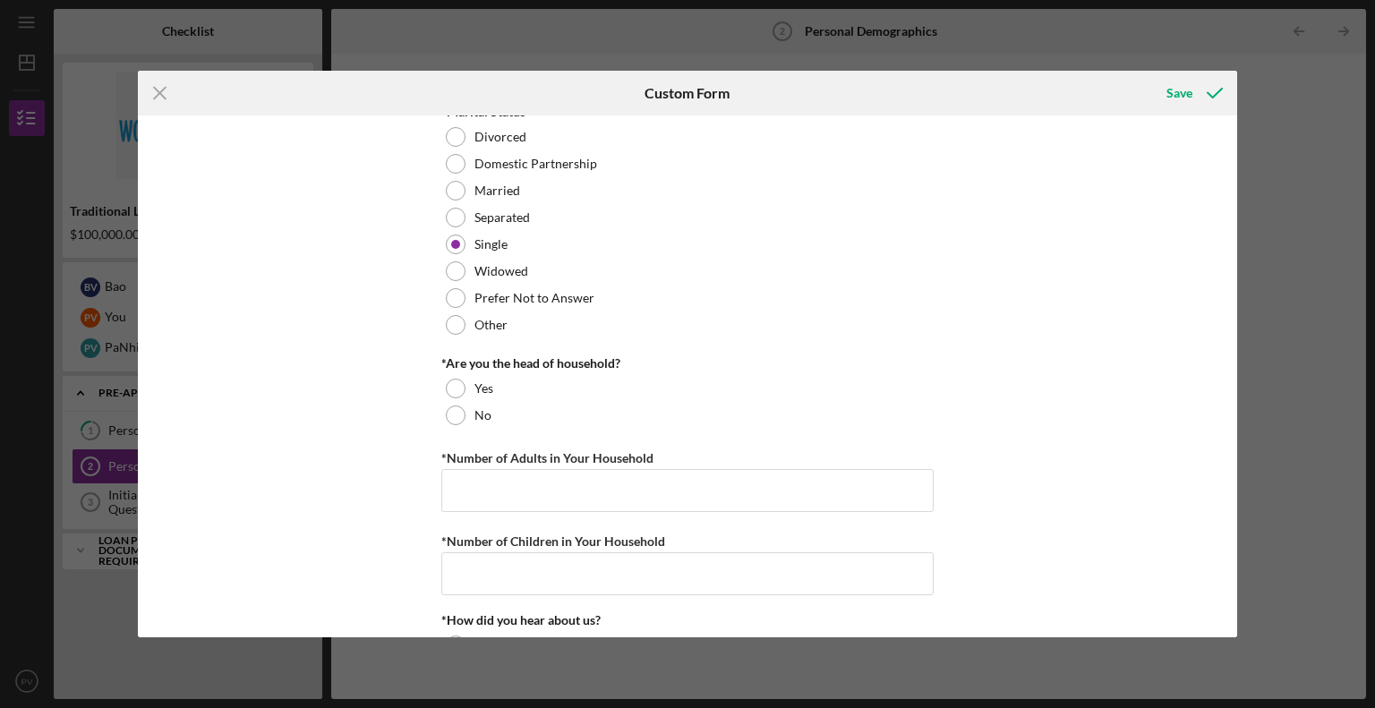
scroll to position [1343, 0]
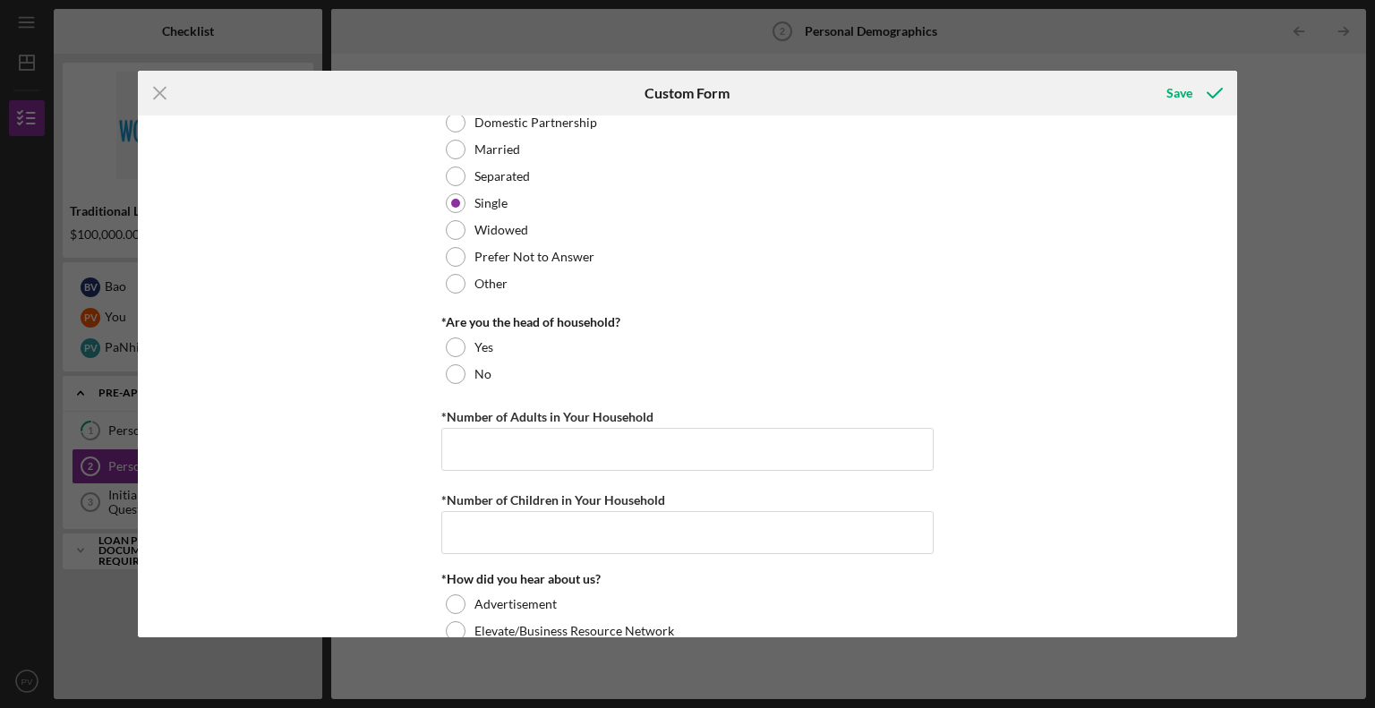
click at [451, 346] on div at bounding box center [456, 347] width 20 height 20
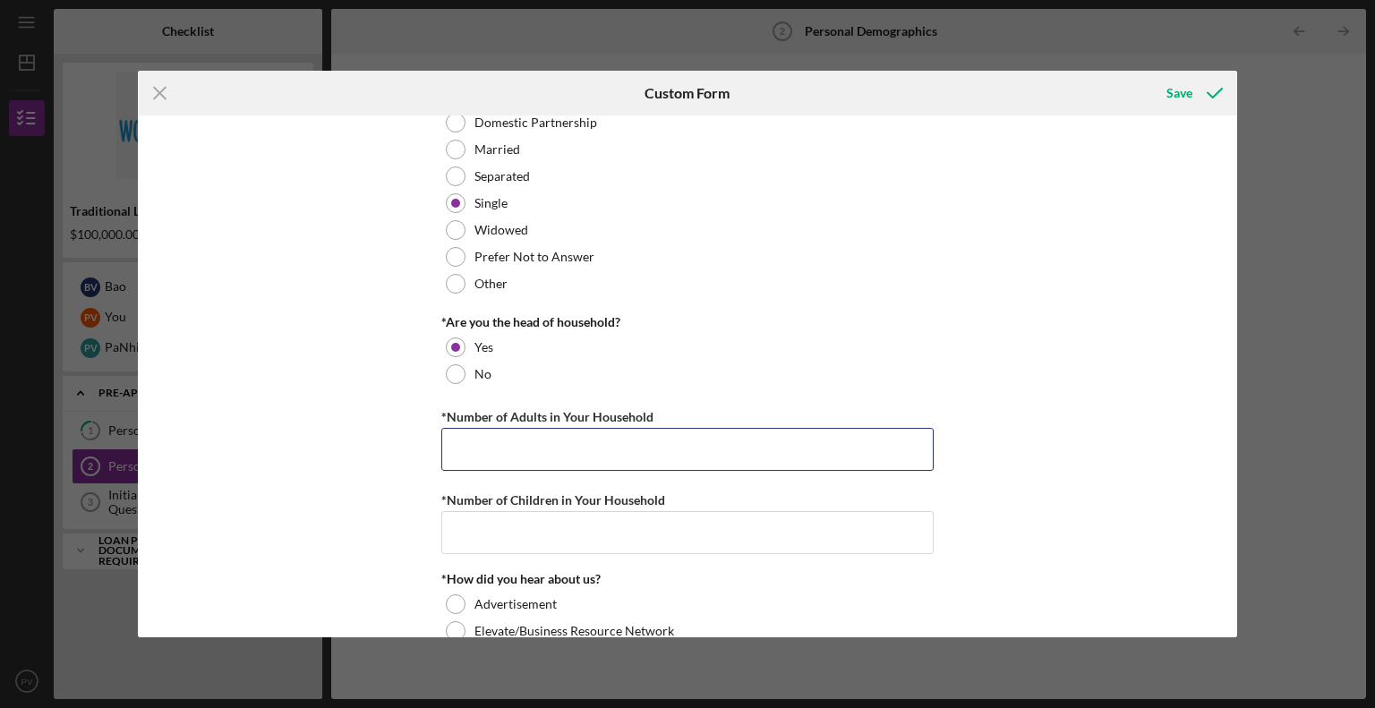
click at [476, 449] on input "*Number of Adults in Your Household" at bounding box center [687, 449] width 492 height 43
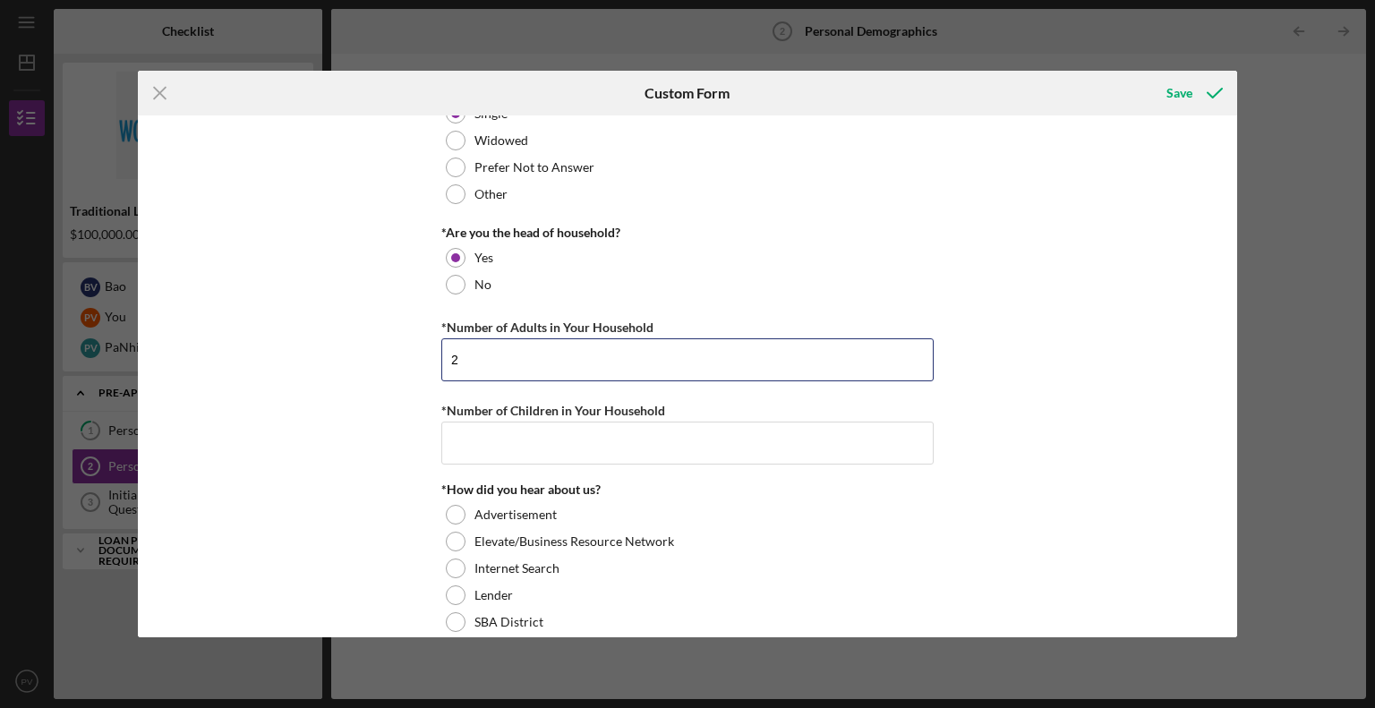
type input "2"
click at [493, 452] on input "*Number of Children in Your Household" at bounding box center [687, 443] width 492 height 43
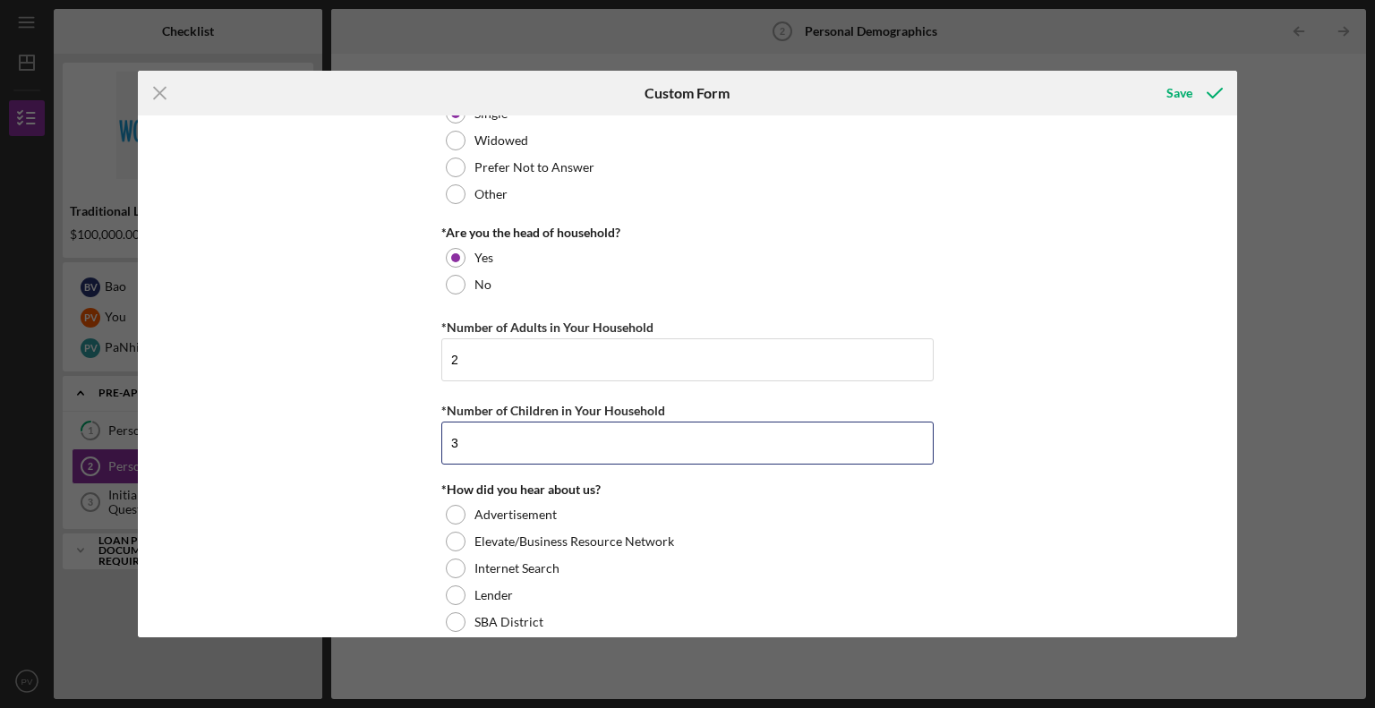
type input "3"
drag, startPoint x: 455, startPoint y: 355, endPoint x: 439, endPoint y: 355, distance: 16.1
click at [441, 355] on input "2" at bounding box center [687, 359] width 492 height 43
type input "3"
drag, startPoint x: 466, startPoint y: 443, endPoint x: 437, endPoint y: 448, distance: 29.1
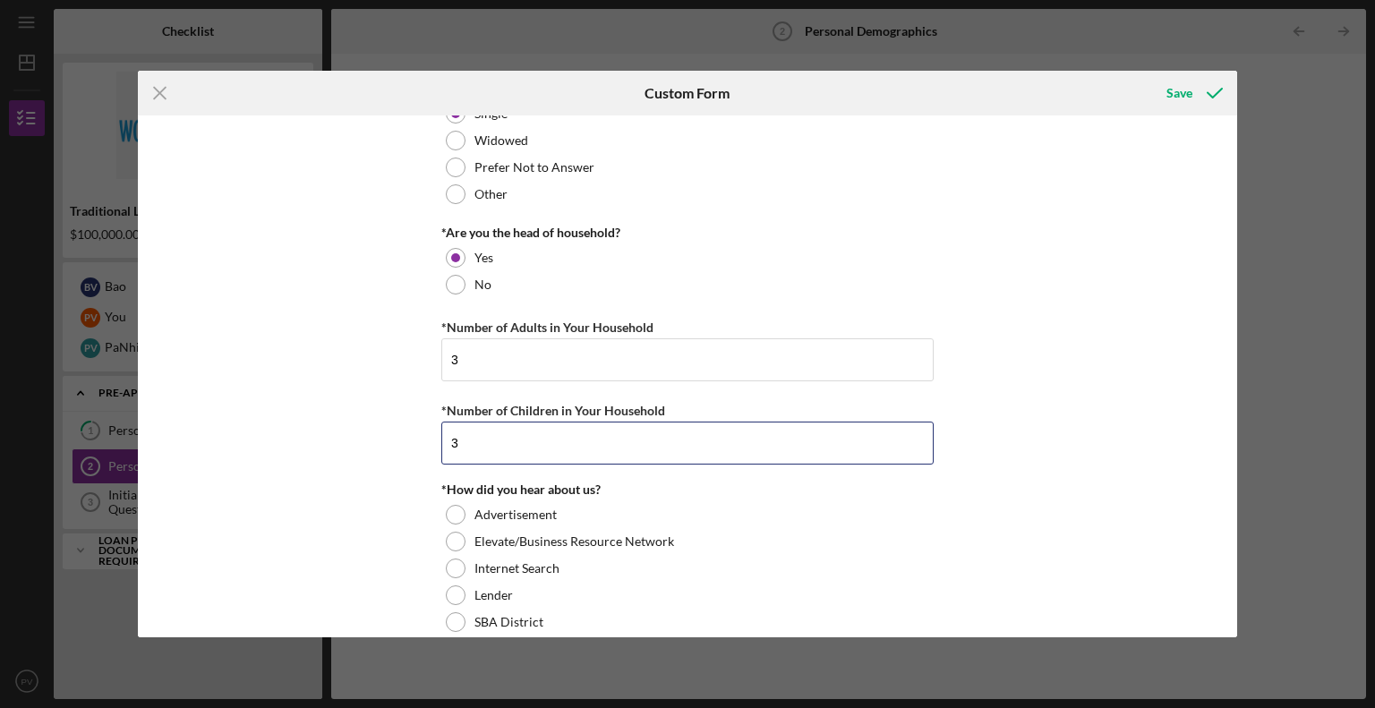
click at [437, 448] on div "Preferred Name Pa Kou *Race [DEMOGRAPHIC_DATA]/[DEMOGRAPHIC_DATA] [DEMOGRAPHIC_…" at bounding box center [688, 376] width 1100 height 522
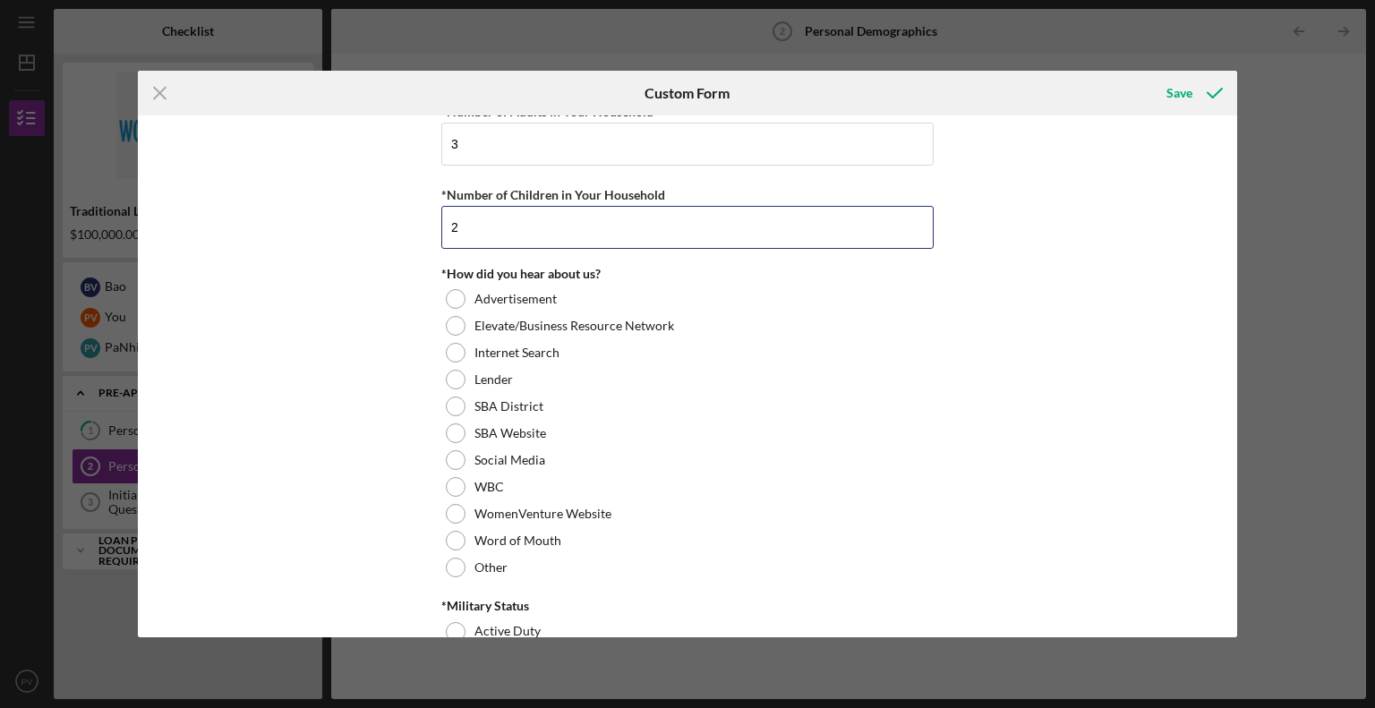
scroll to position [1701, 0]
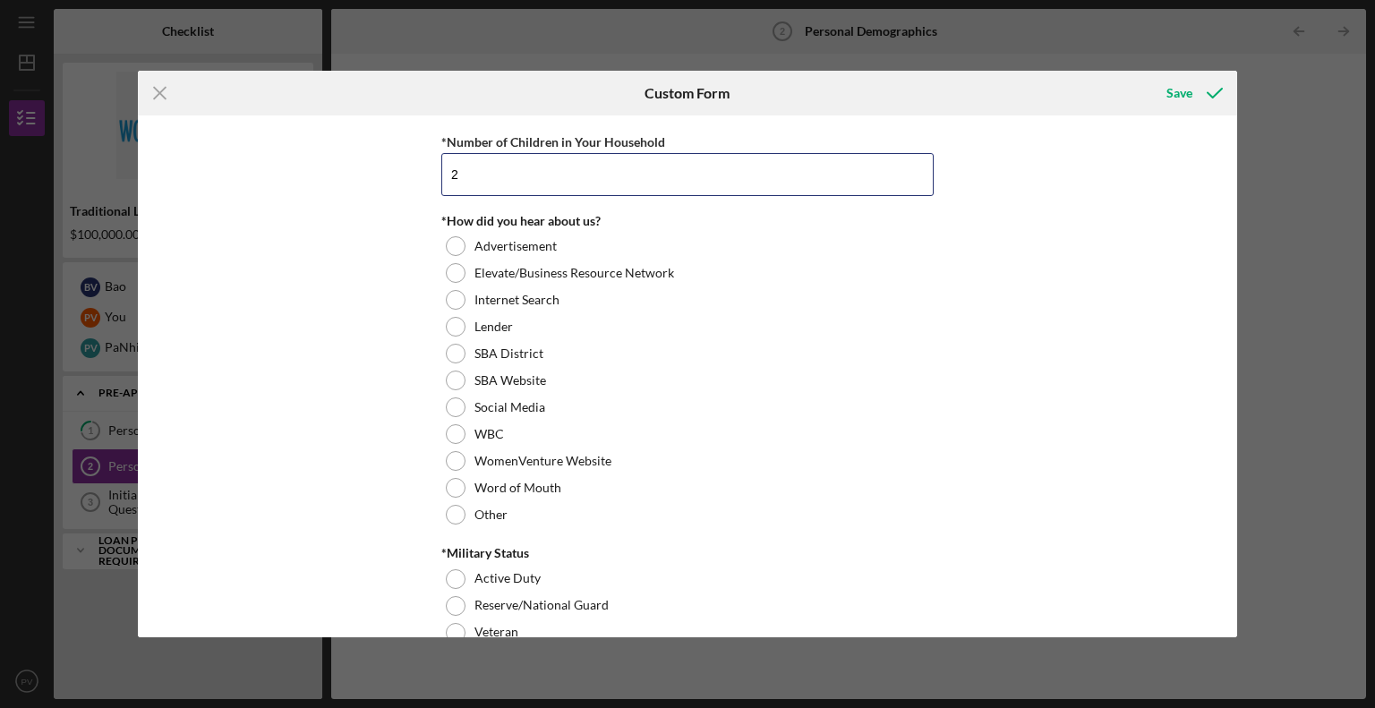
type input "2"
click at [457, 516] on div at bounding box center [456, 515] width 20 height 20
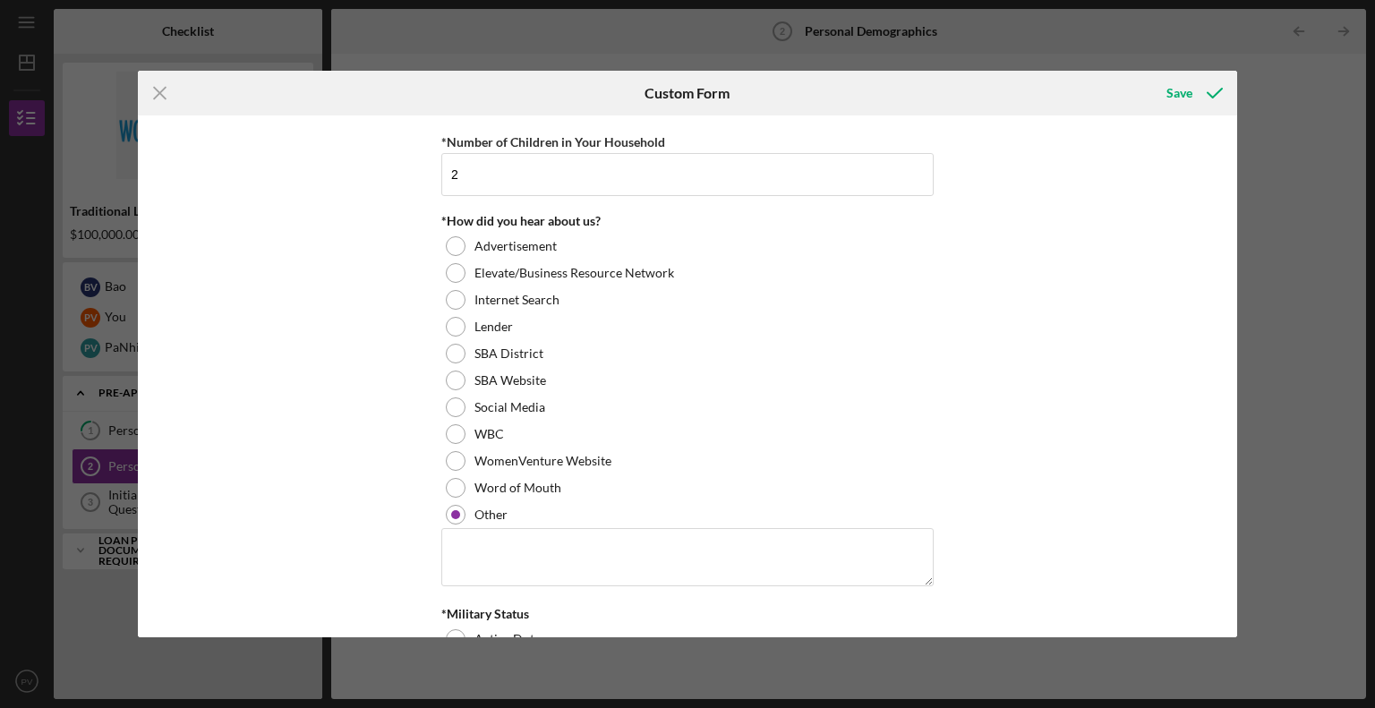
click at [453, 515] on div at bounding box center [455, 514] width 9 height 9
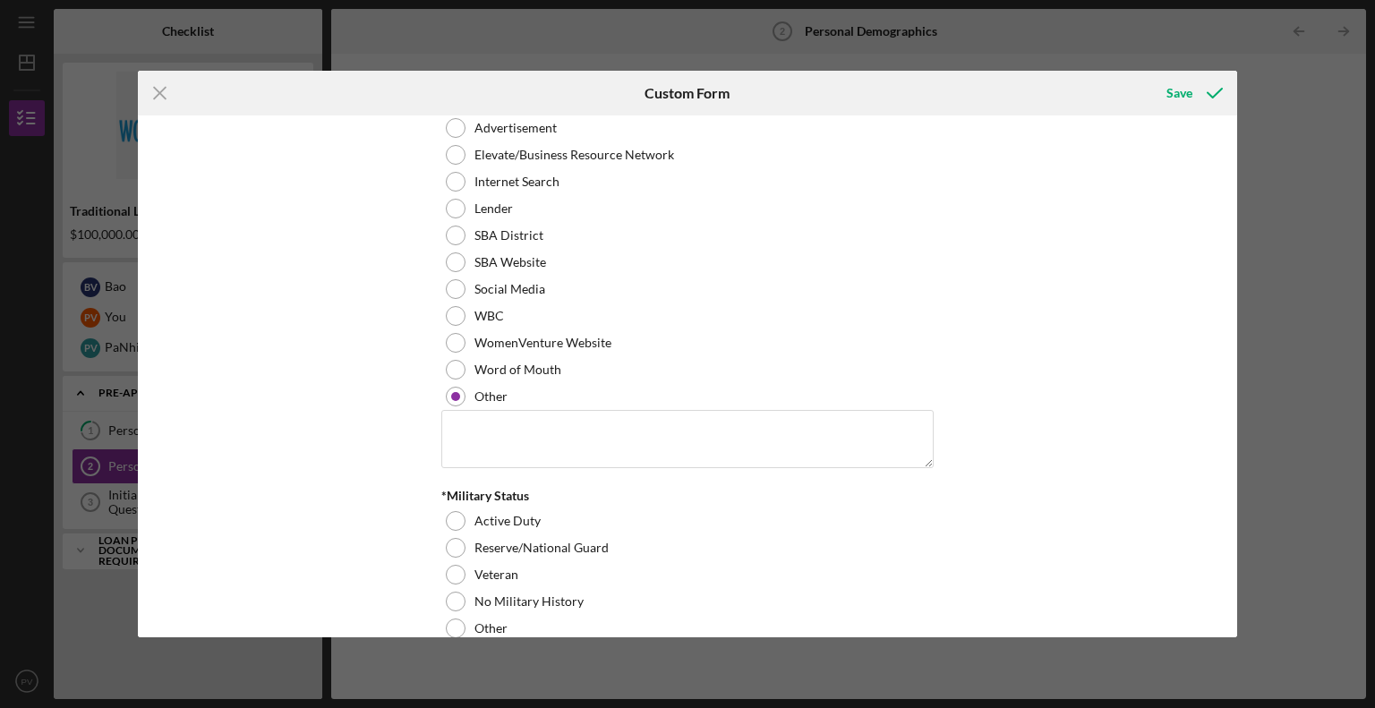
scroll to position [1849, 0]
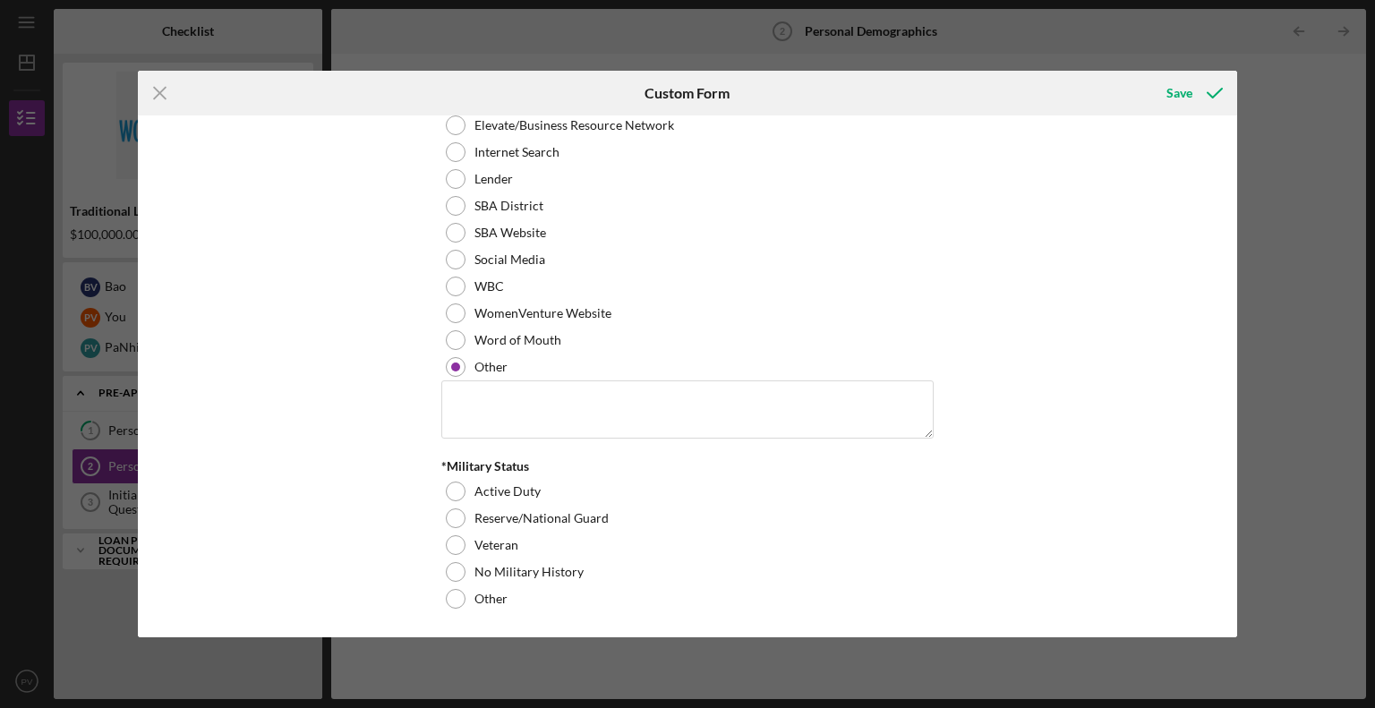
click at [451, 337] on div at bounding box center [456, 340] width 20 height 20
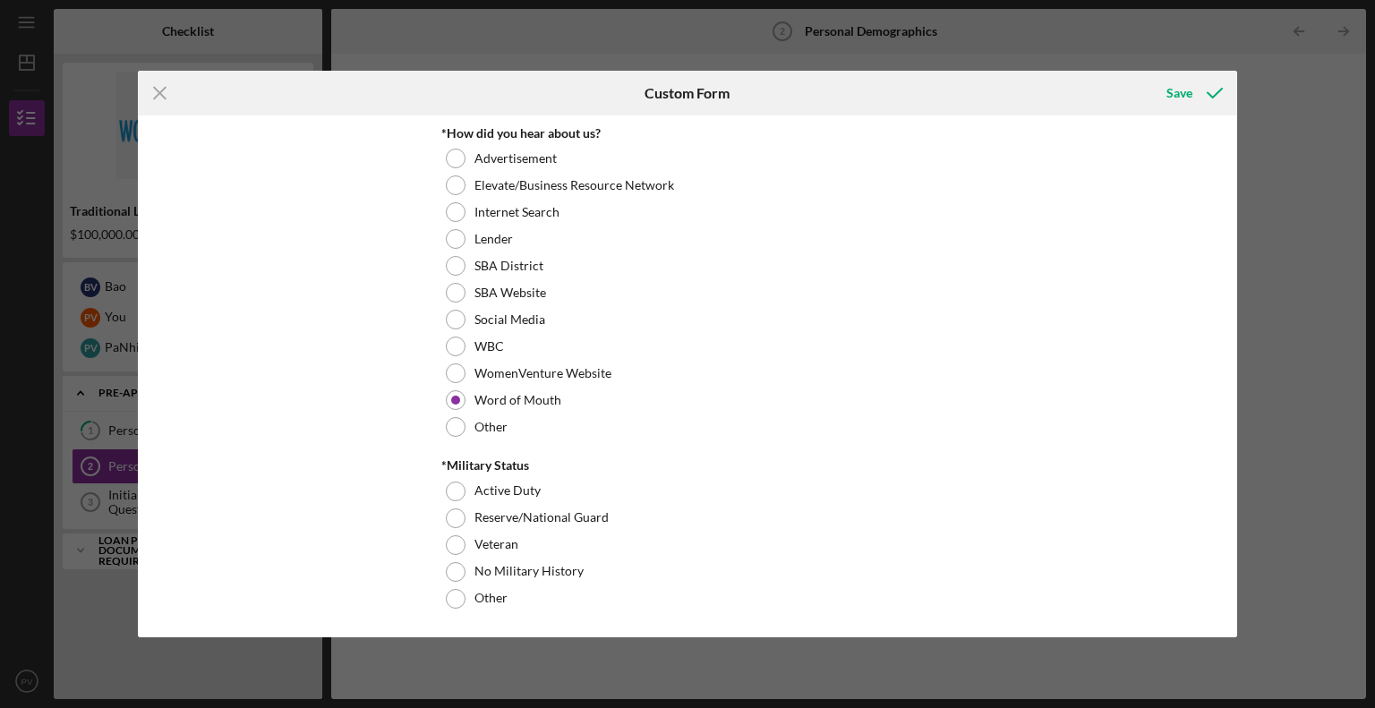
click at [448, 570] on div at bounding box center [456, 572] width 20 height 20
click at [1174, 99] on div "Save" at bounding box center [1179, 93] width 26 height 36
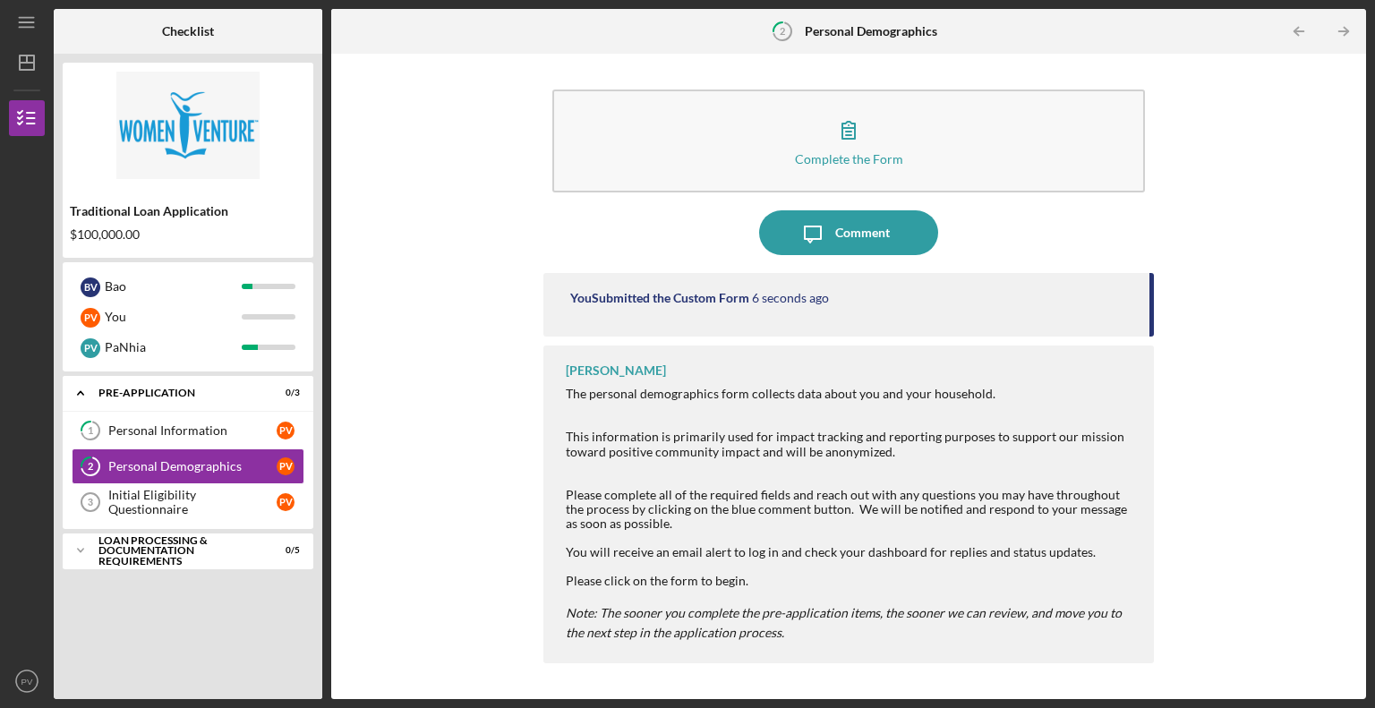
click at [158, 502] on div "Initial Eligibility Questionnaire" at bounding box center [192, 502] width 168 height 29
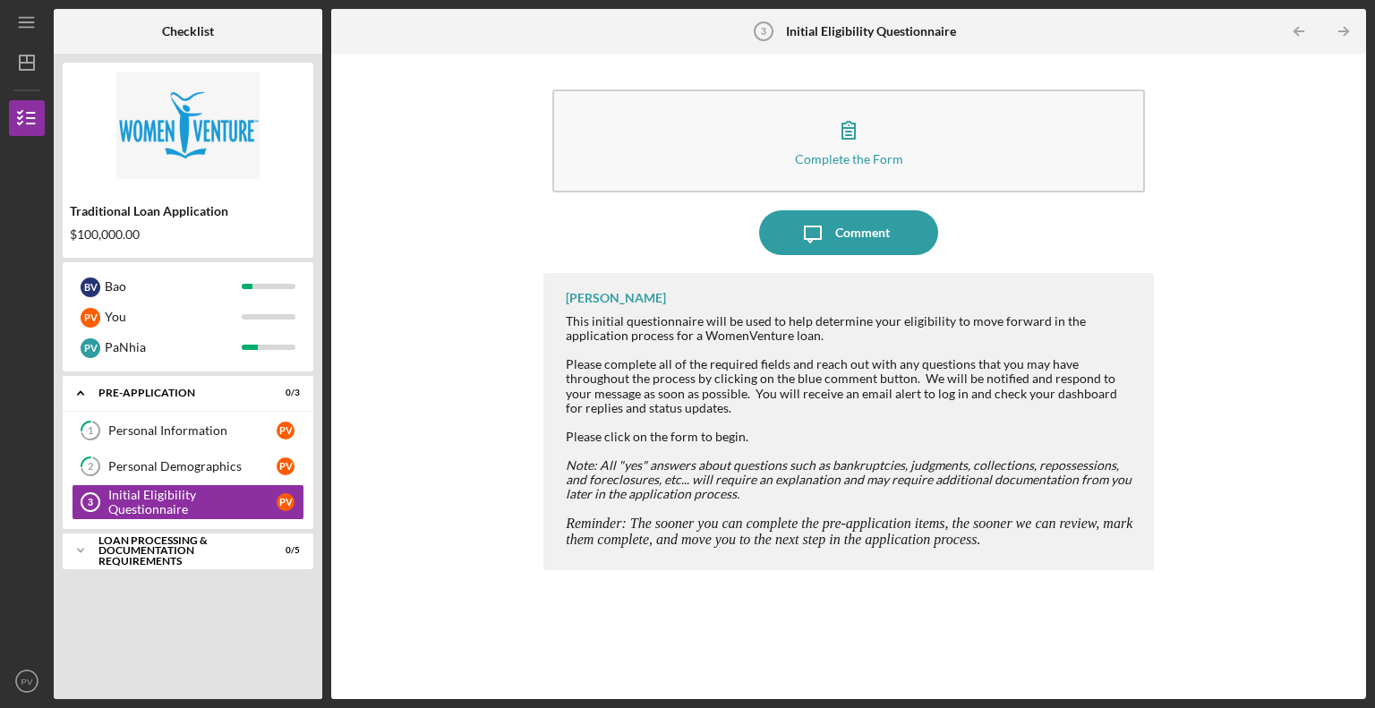
click at [852, 143] on icon "button" at bounding box center [848, 129] width 45 height 45
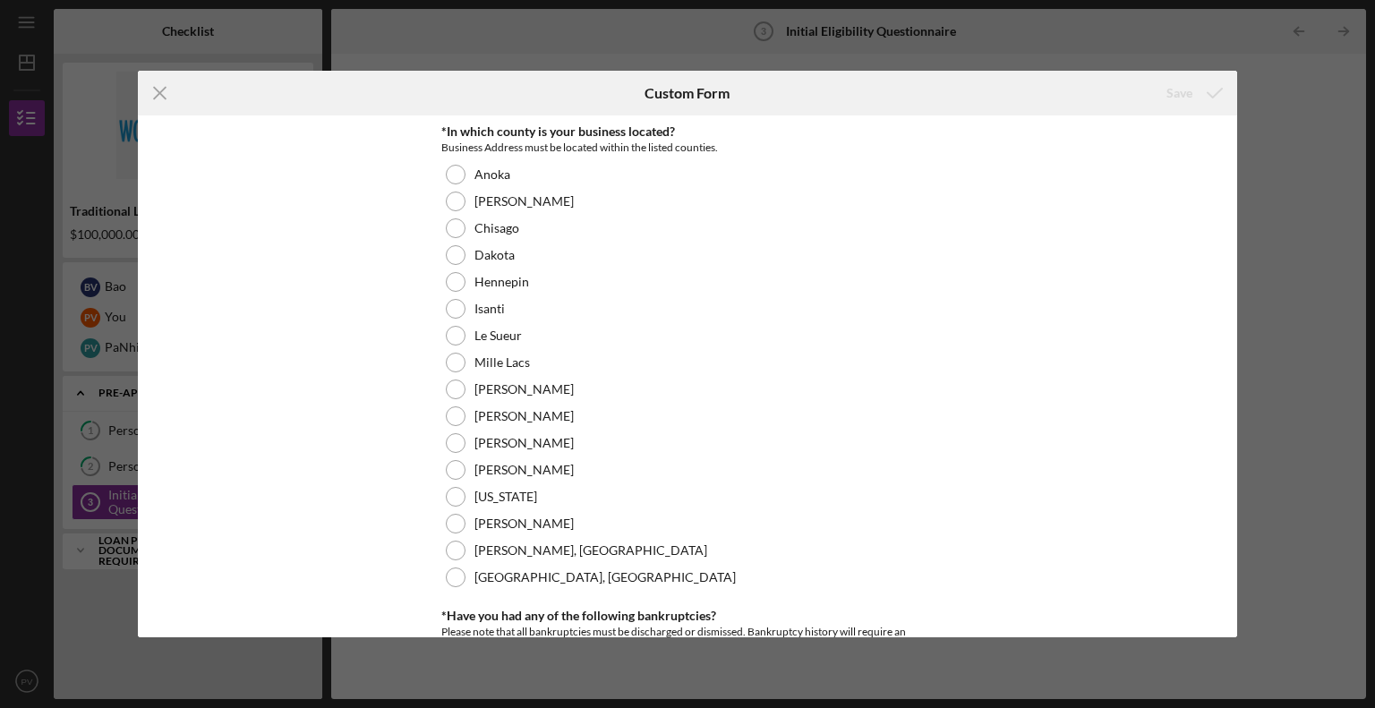
click at [450, 393] on div at bounding box center [456, 390] width 20 height 20
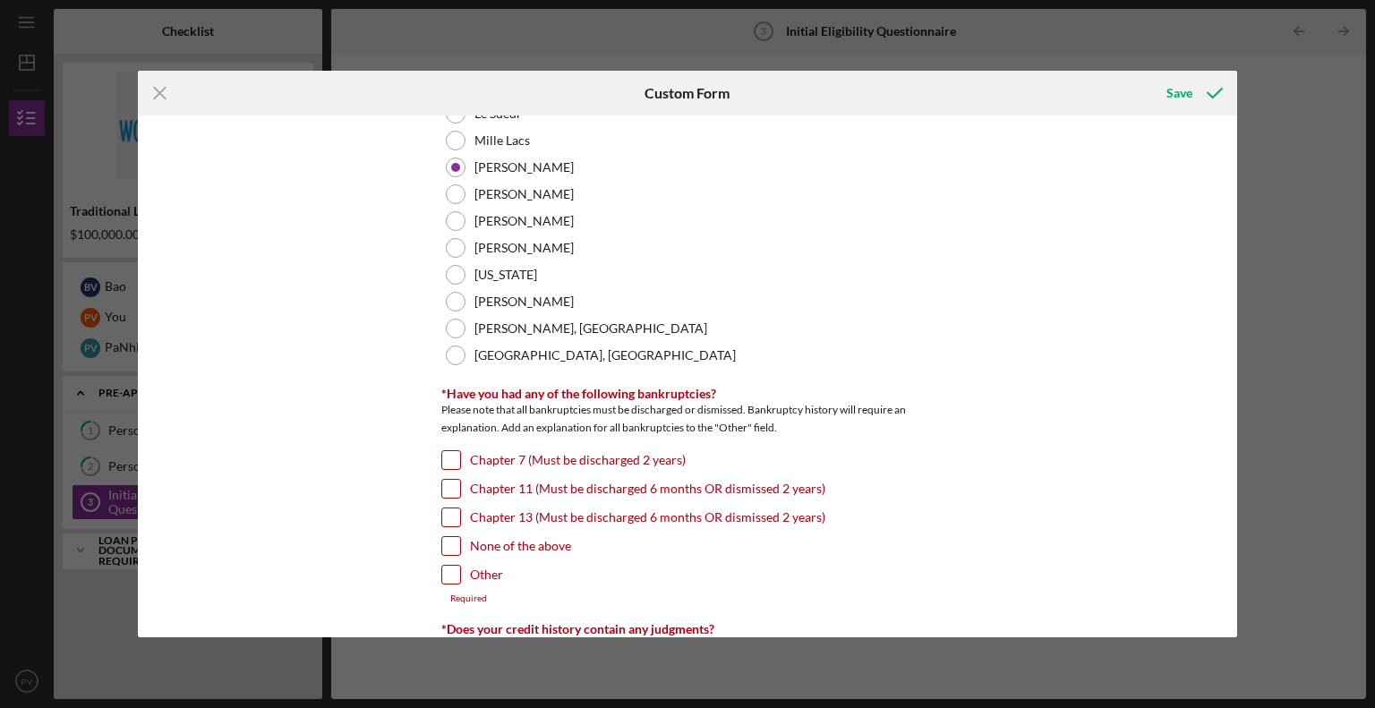
scroll to position [269, 0]
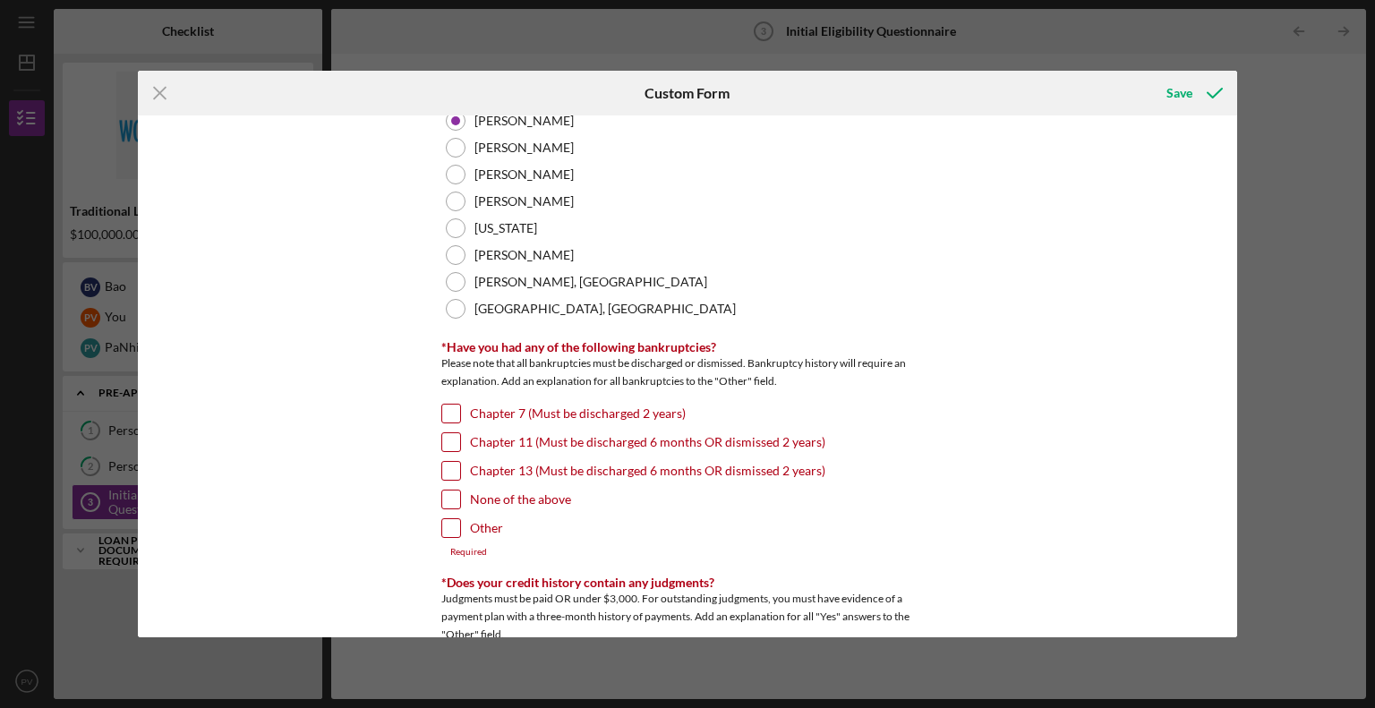
click at [448, 500] on input "None of the above" at bounding box center [451, 500] width 18 height 18
checkbox input "true"
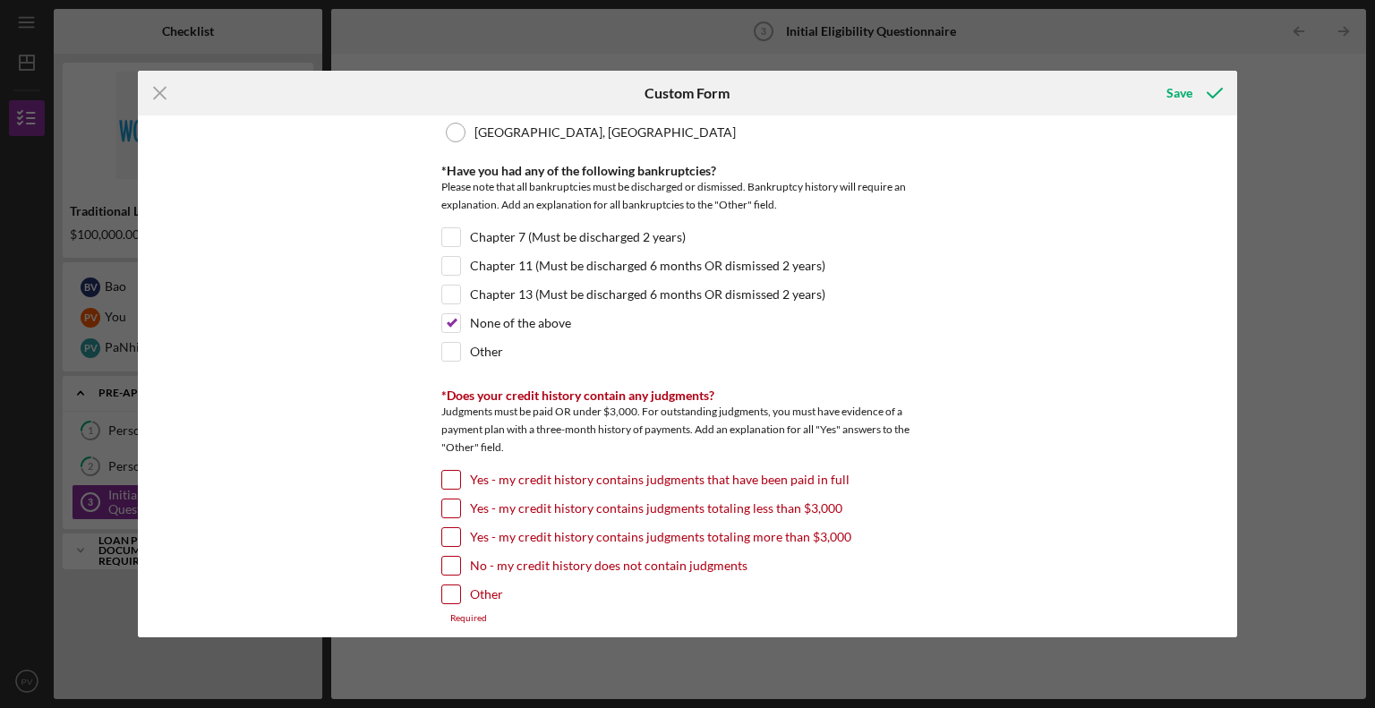
scroll to position [537, 0]
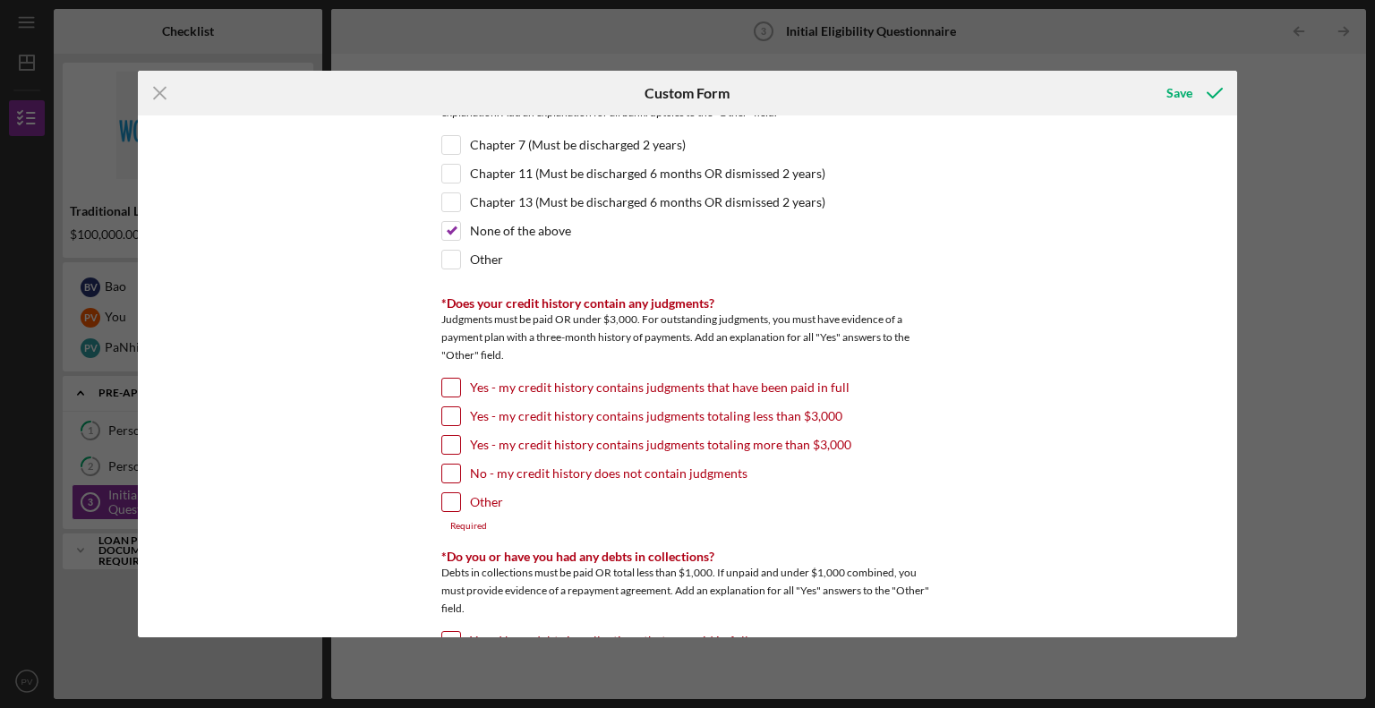
click at [448, 473] on input "No - my credit history does not contain judgments" at bounding box center [451, 474] width 18 height 18
checkbox input "true"
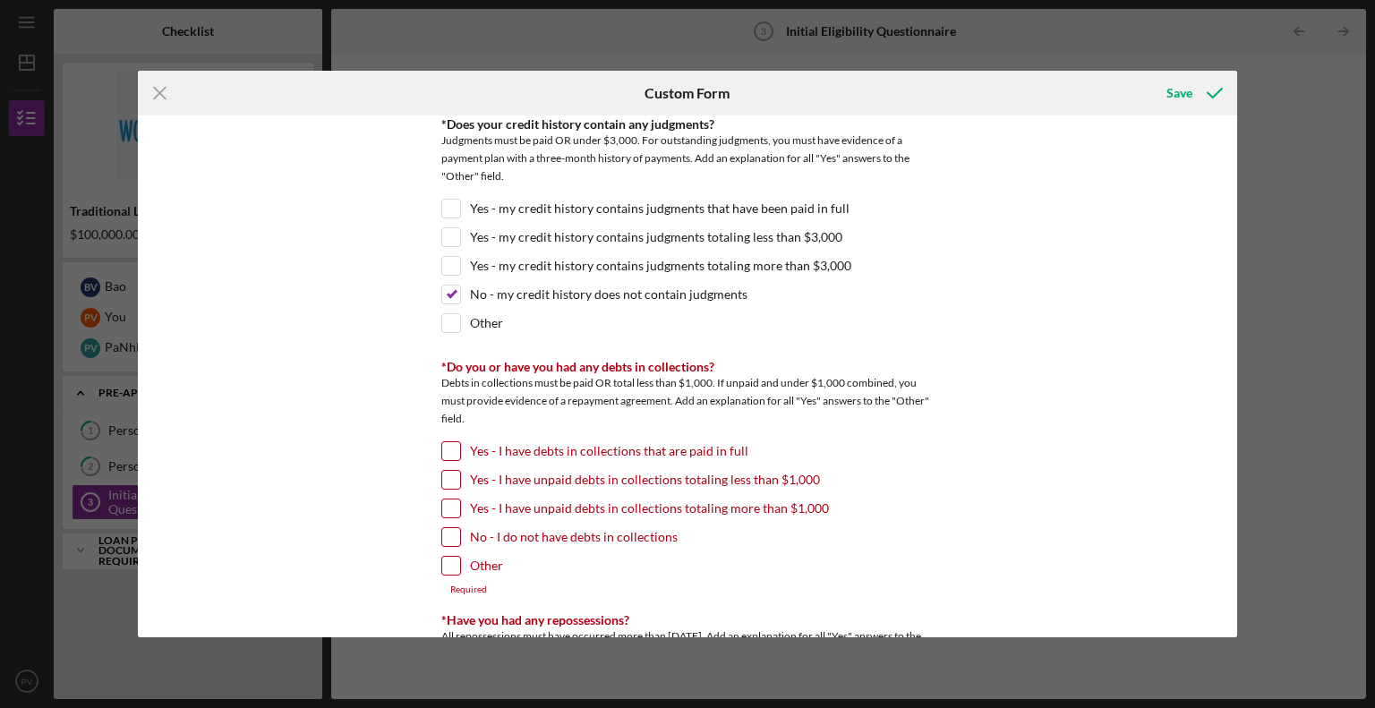
scroll to position [806, 0]
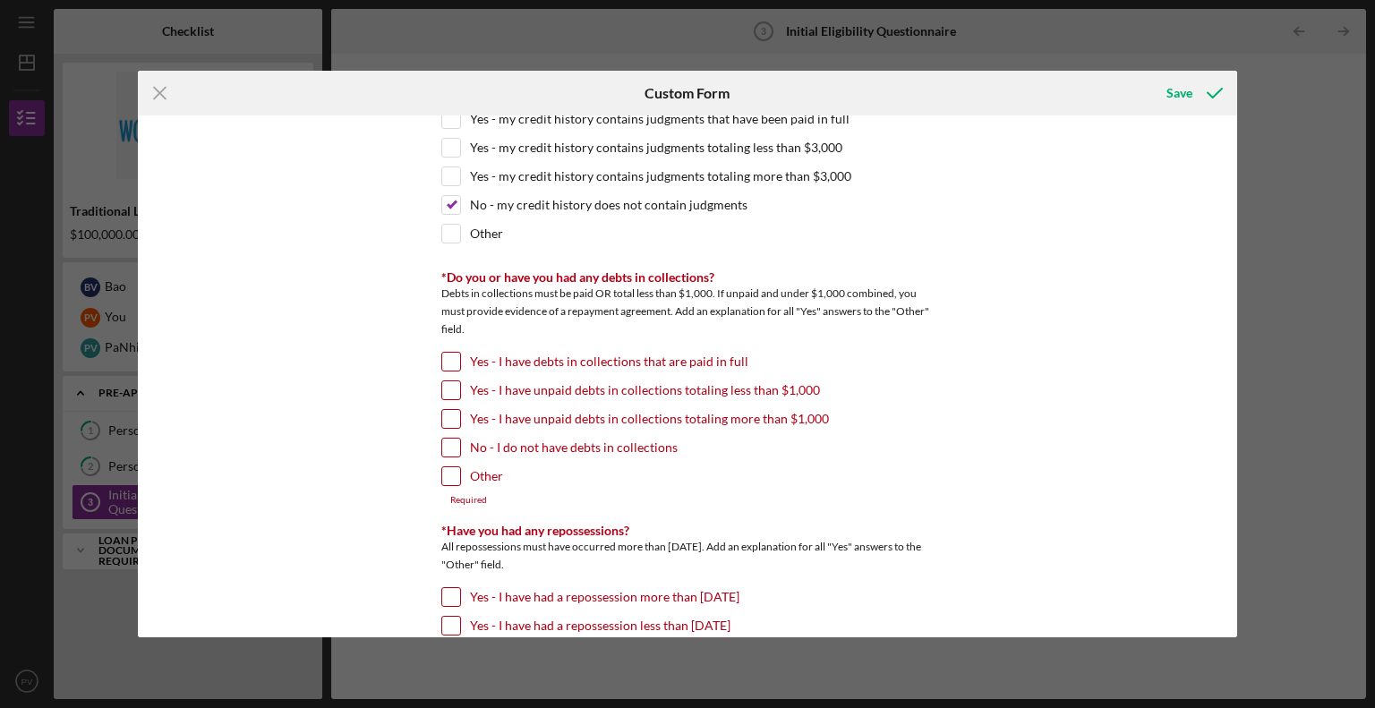
click at [449, 417] on input "Yes - I have unpaid debts in collections totaling more than $1,000" at bounding box center [451, 419] width 18 height 18
checkbox input "true"
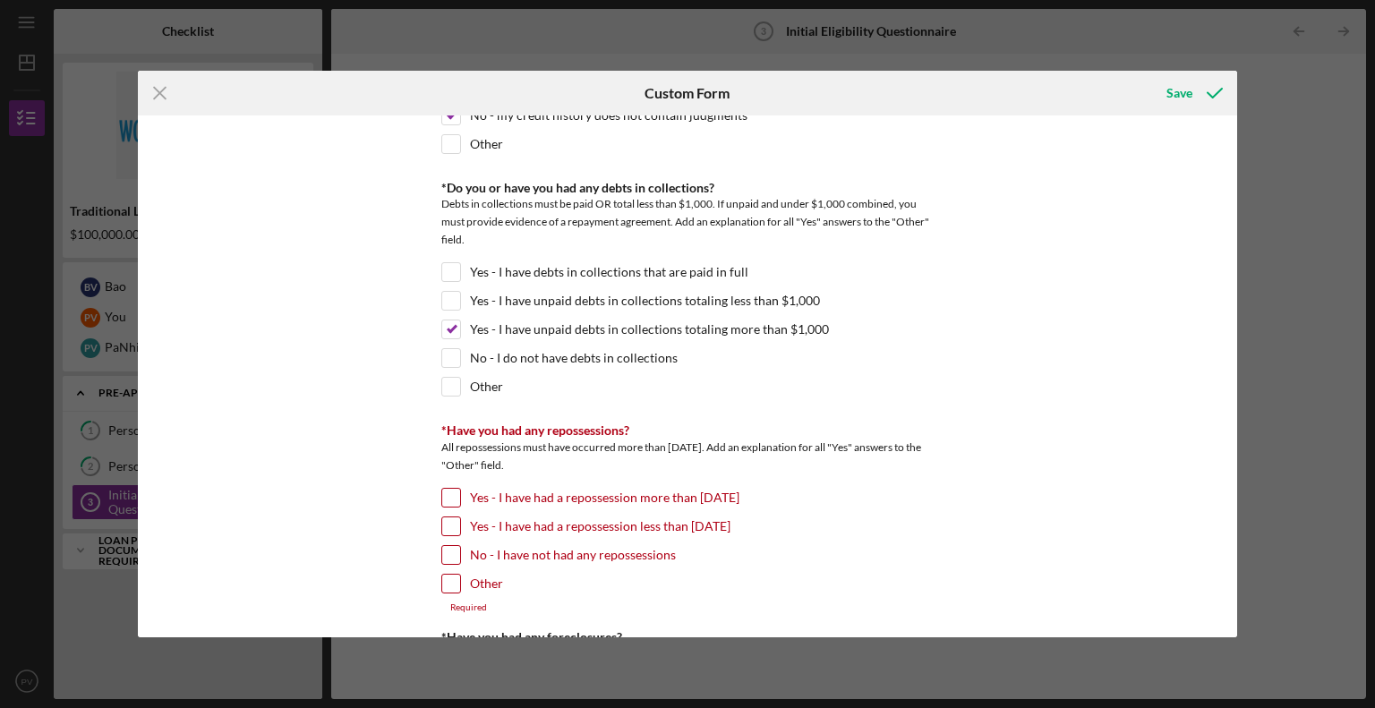
scroll to position [985, 0]
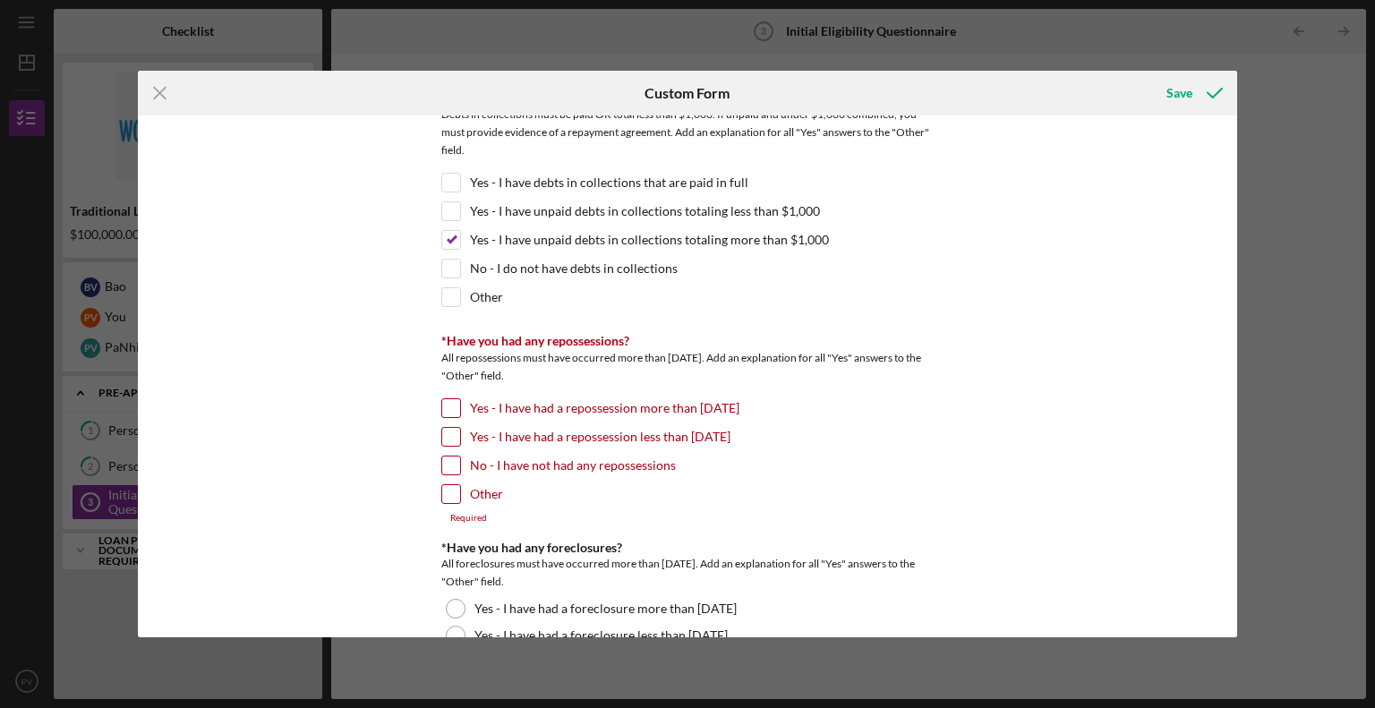
click at [447, 461] on input "No - I have not had any repossessions" at bounding box center [451, 466] width 18 height 18
checkbox input "true"
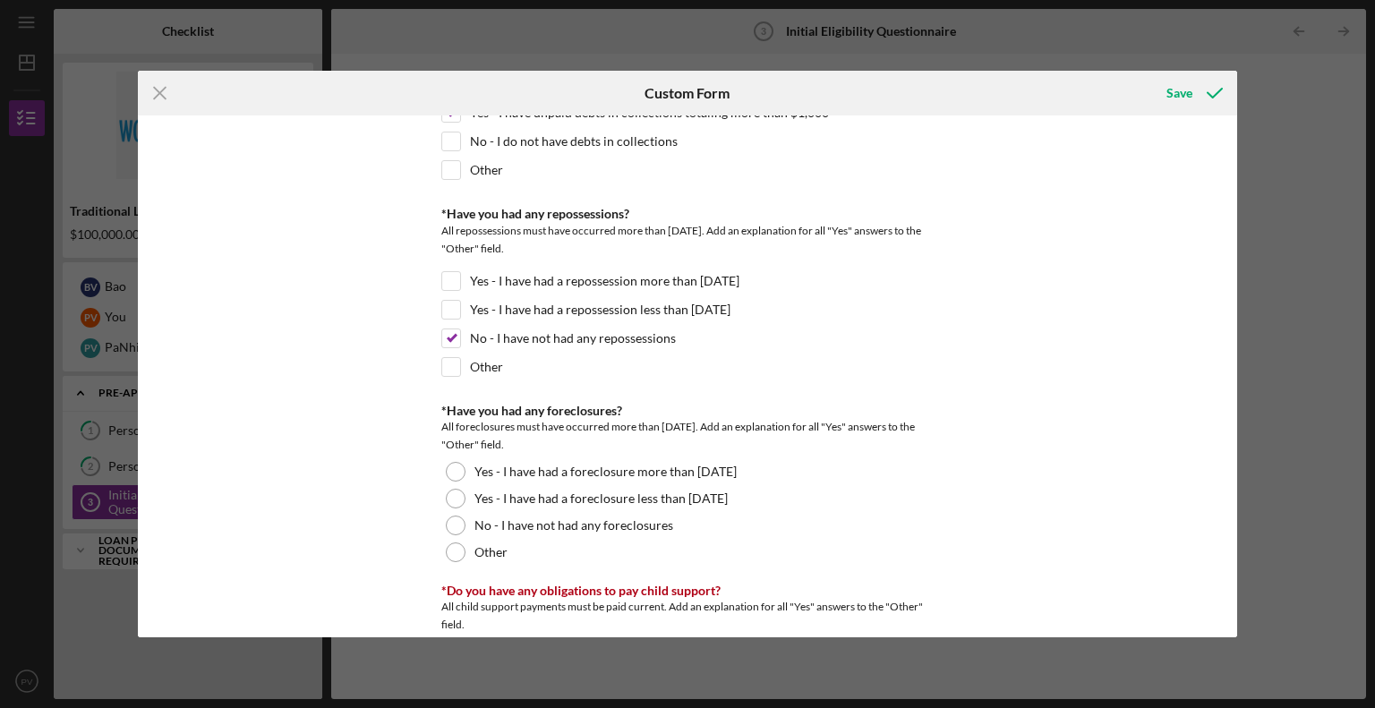
scroll to position [1164, 0]
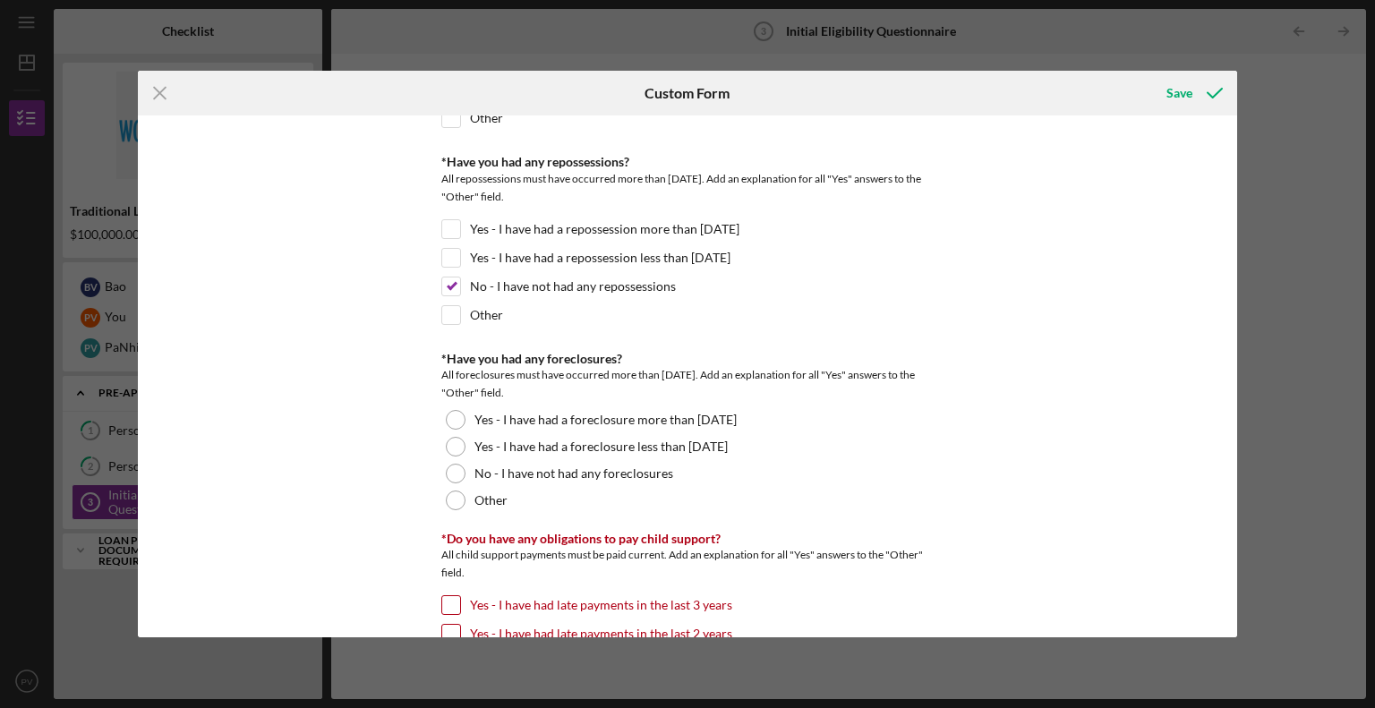
click at [451, 466] on div at bounding box center [456, 474] width 20 height 20
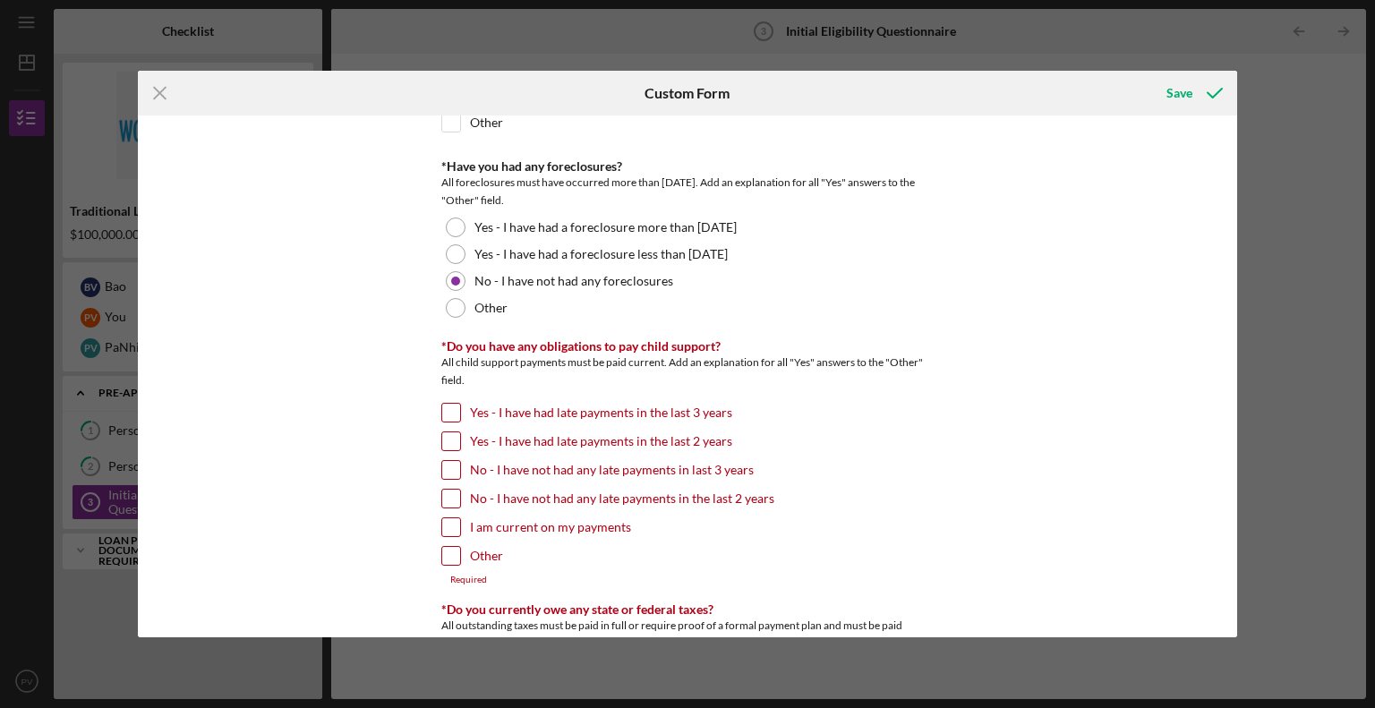
scroll to position [1432, 0]
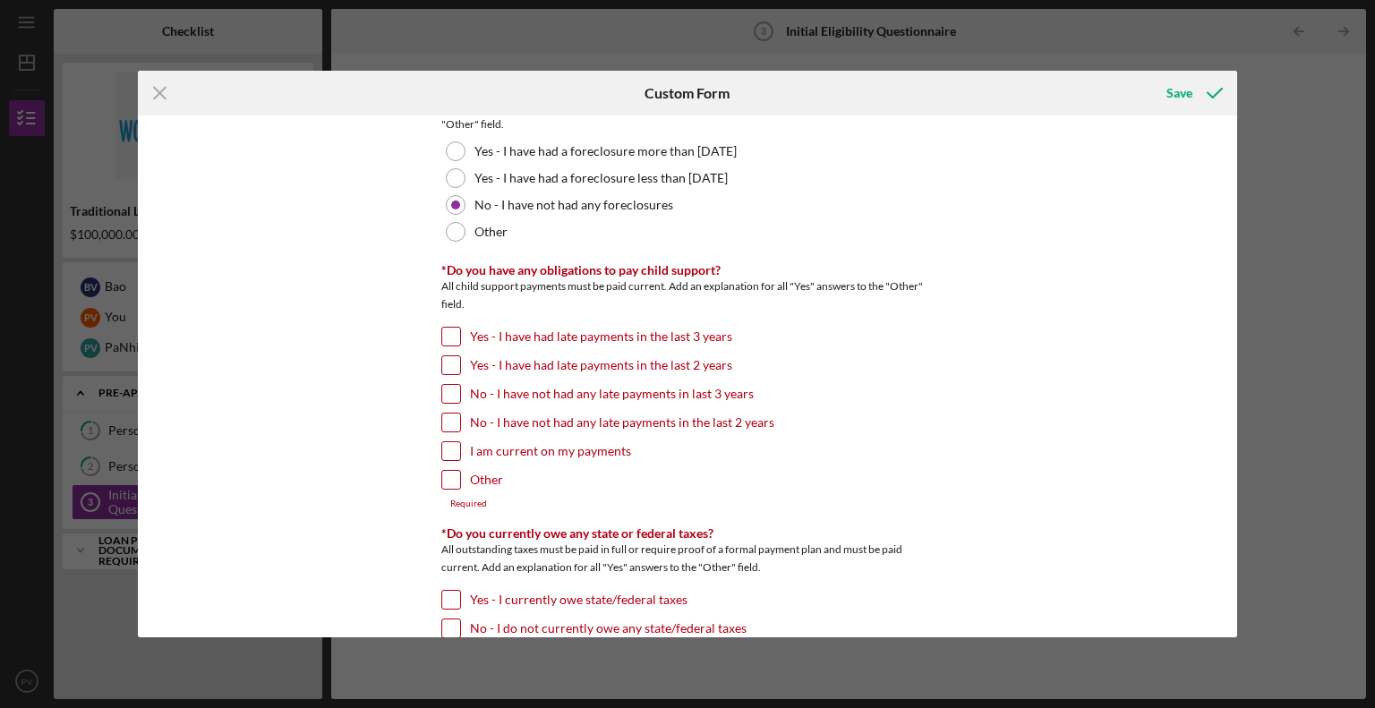
click at [451, 474] on input "Other" at bounding box center [451, 480] width 18 height 18
checkbox input "true"
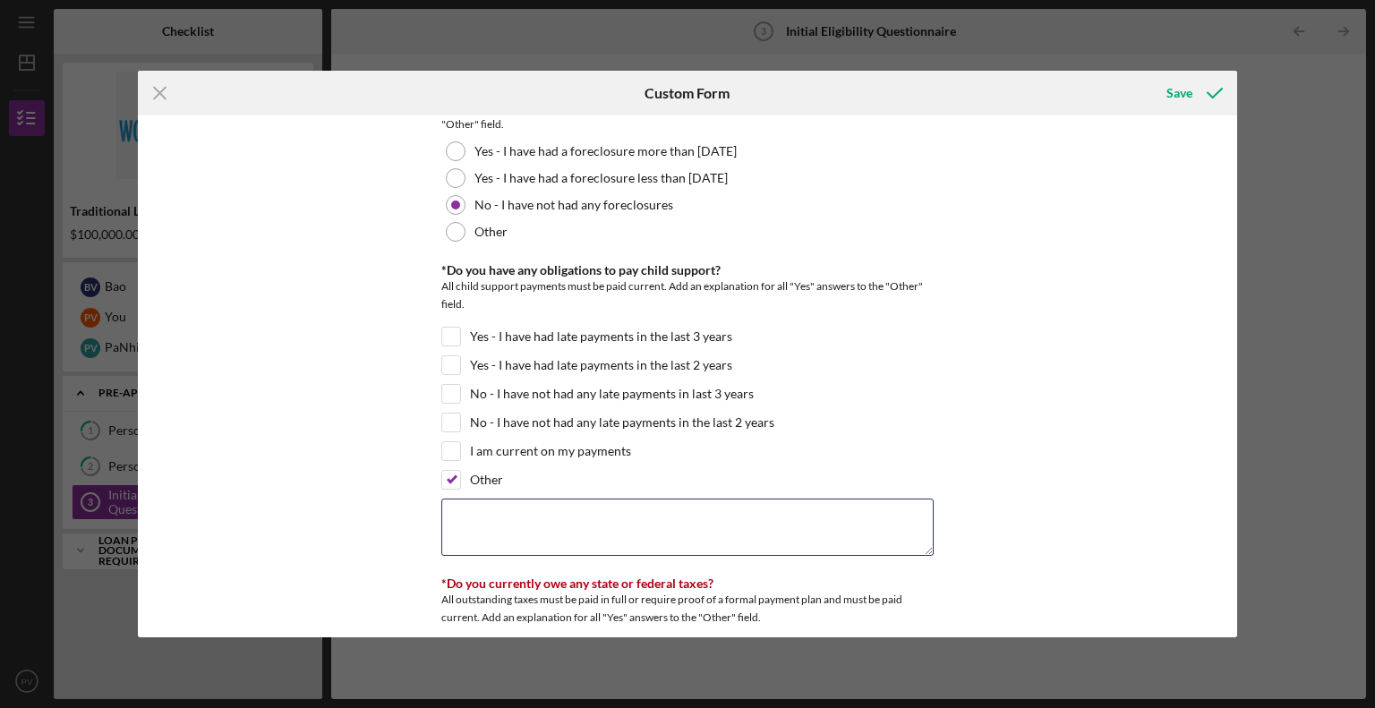
click at [519, 515] on textarea at bounding box center [687, 527] width 492 height 57
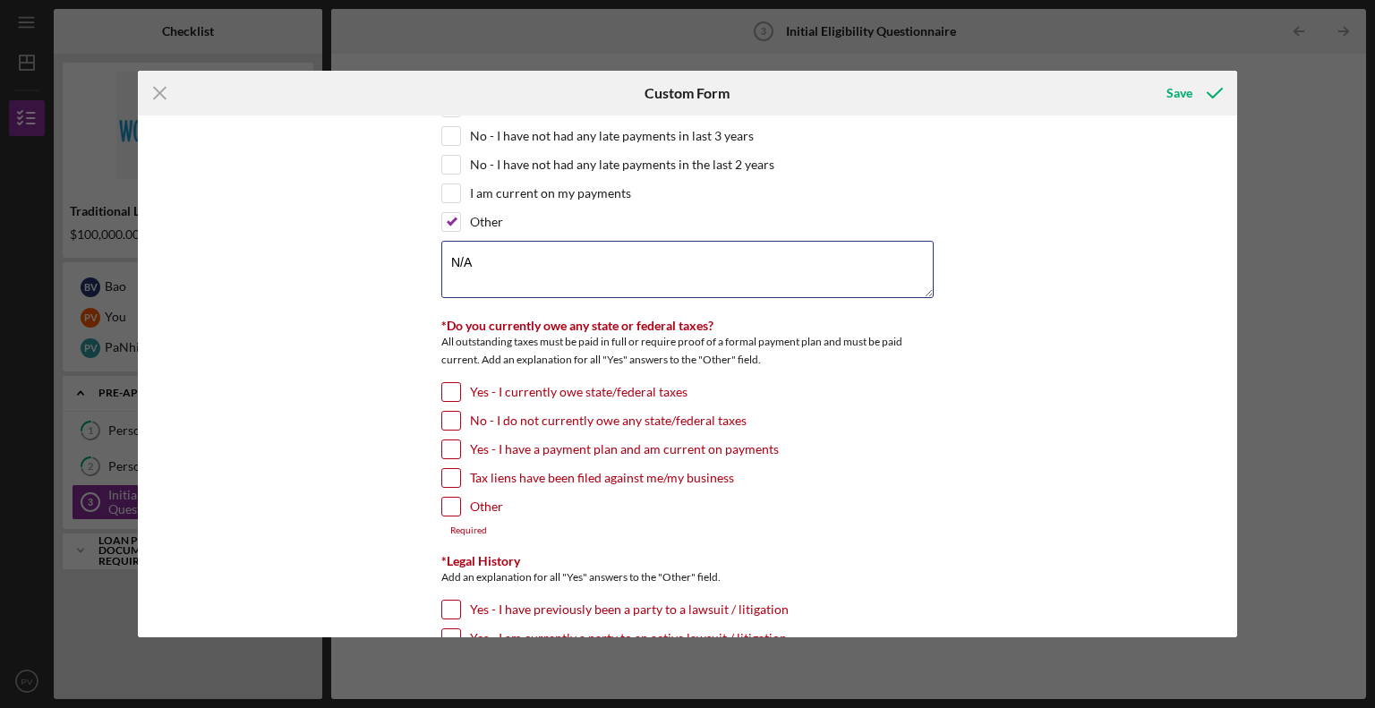
scroll to position [1701, 0]
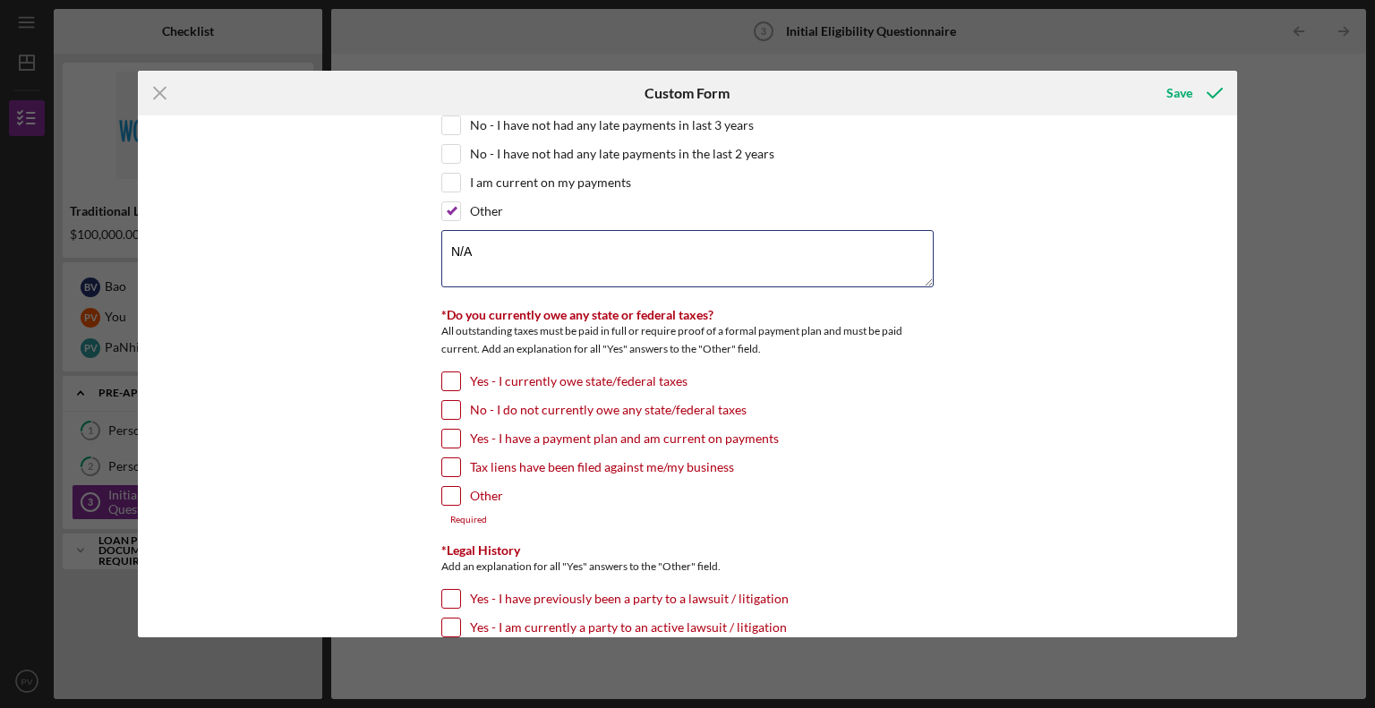
type textarea "N/A"
click at [442, 405] on input "No - I do not currently owe any state/federal taxes" at bounding box center [451, 410] width 18 height 18
checkbox input "true"
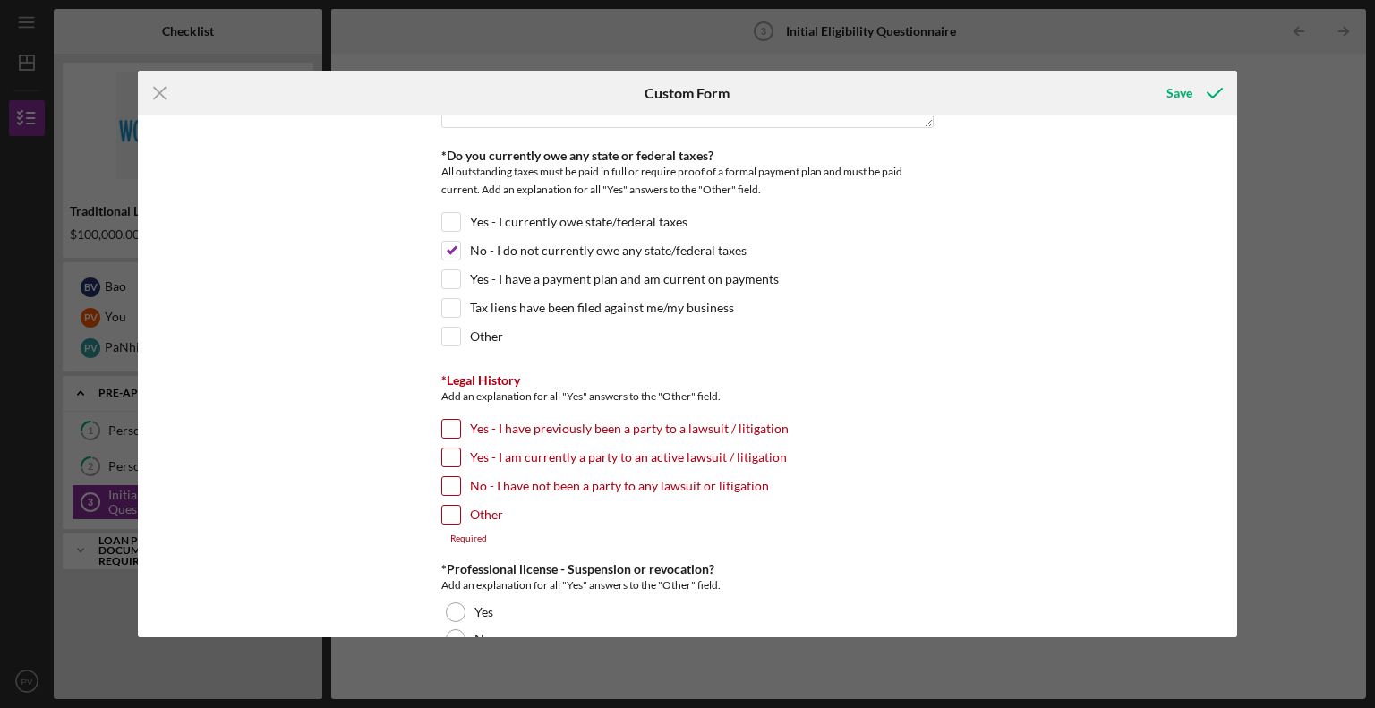
scroll to position [1880, 0]
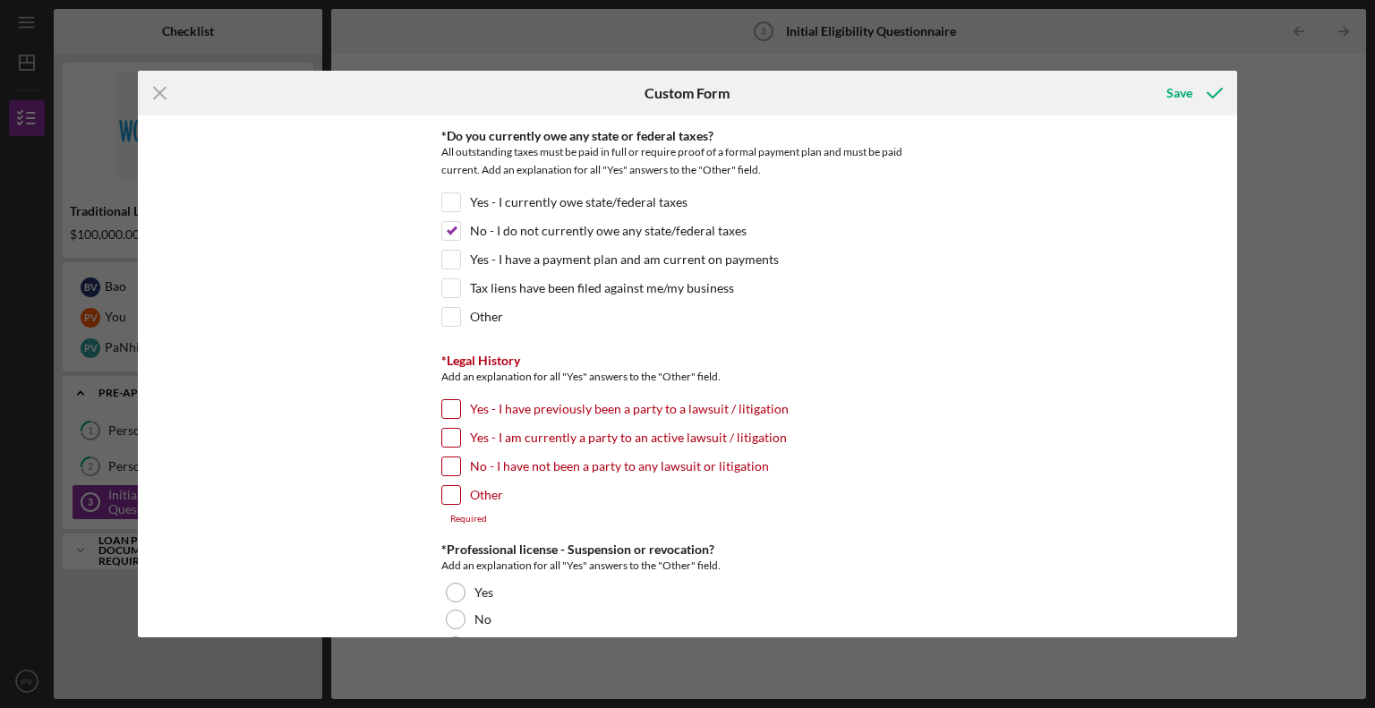
click at [453, 457] on input "No - I have not been a party to any lawsuit or litigation" at bounding box center [451, 466] width 18 height 18
checkbox input "true"
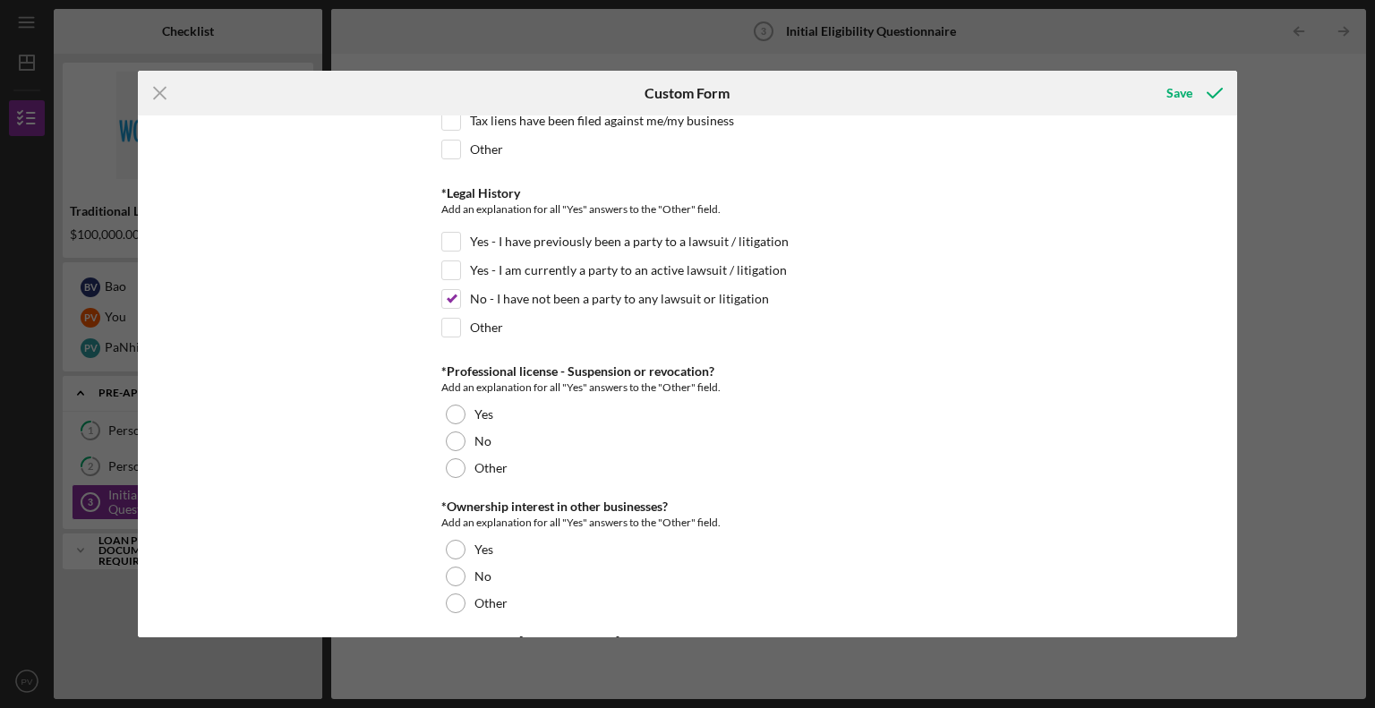
scroll to position [2059, 0]
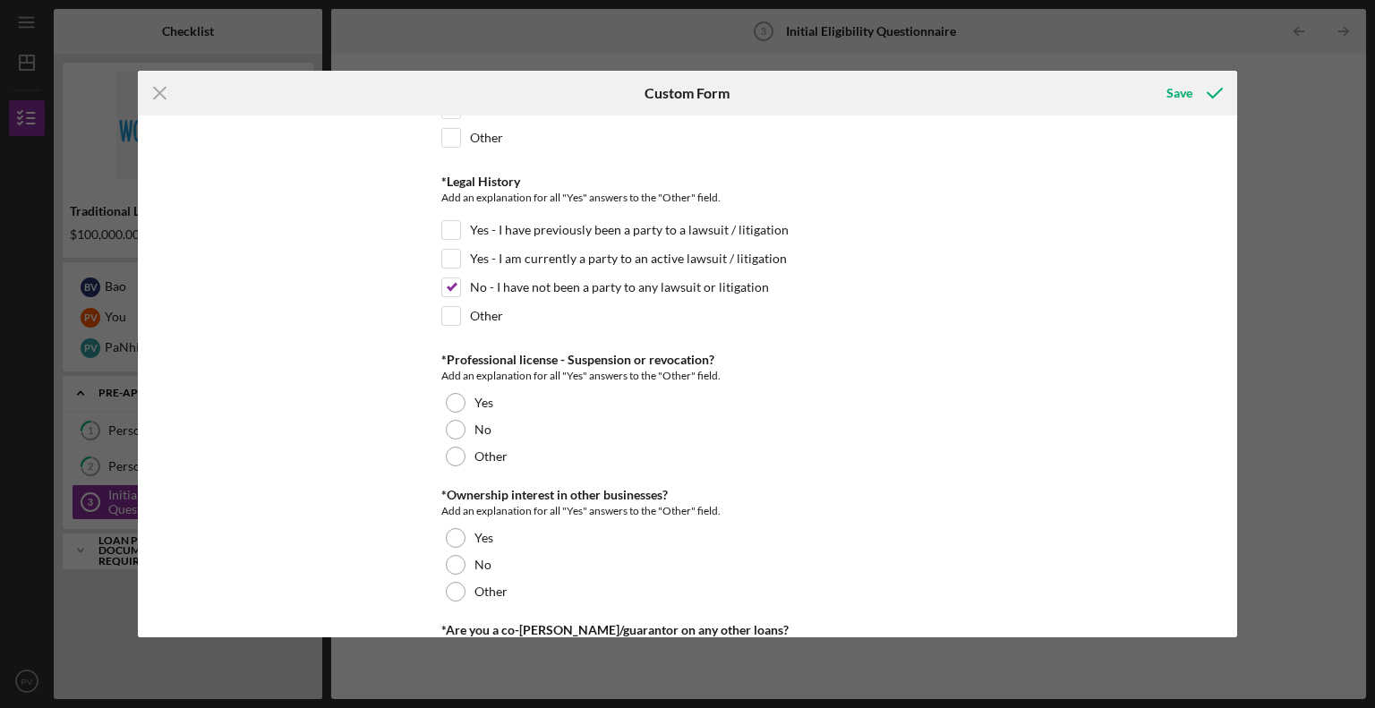
click at [459, 420] on div at bounding box center [456, 430] width 20 height 20
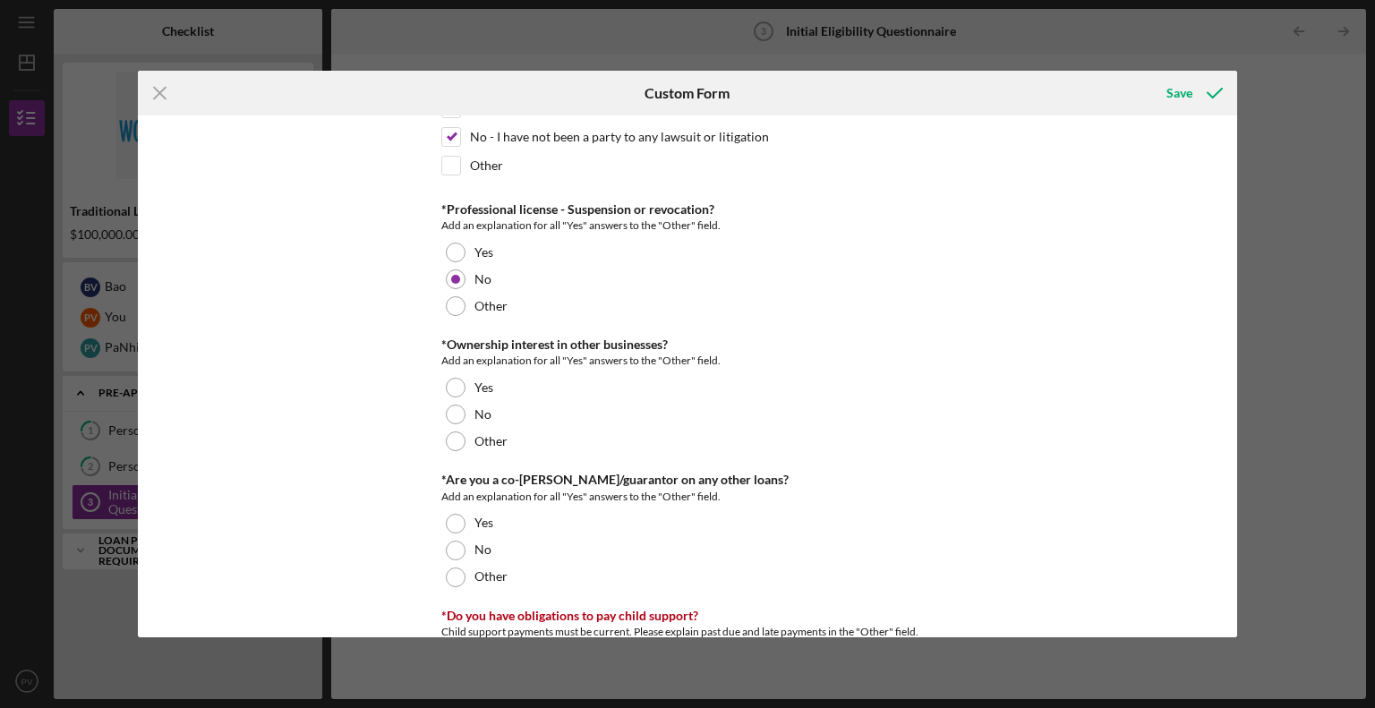
scroll to position [2238, 0]
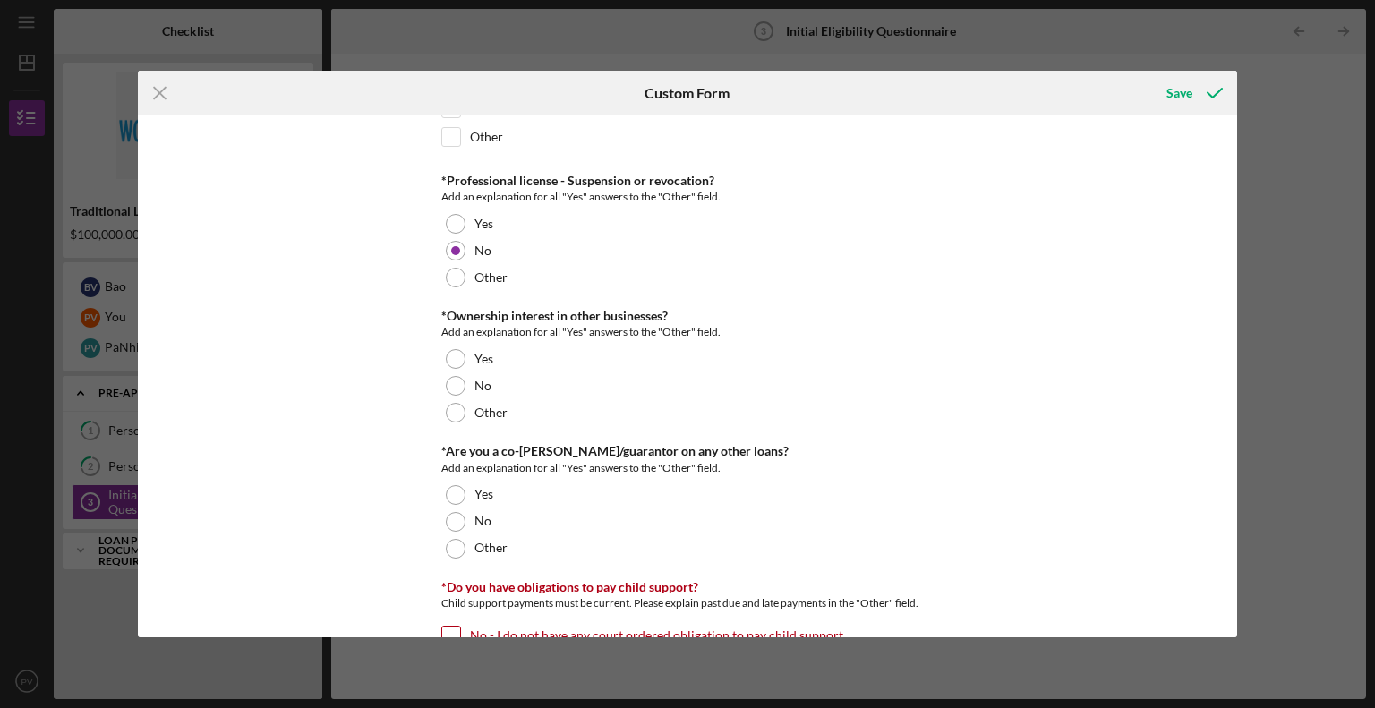
click at [454, 376] on div at bounding box center [456, 386] width 20 height 20
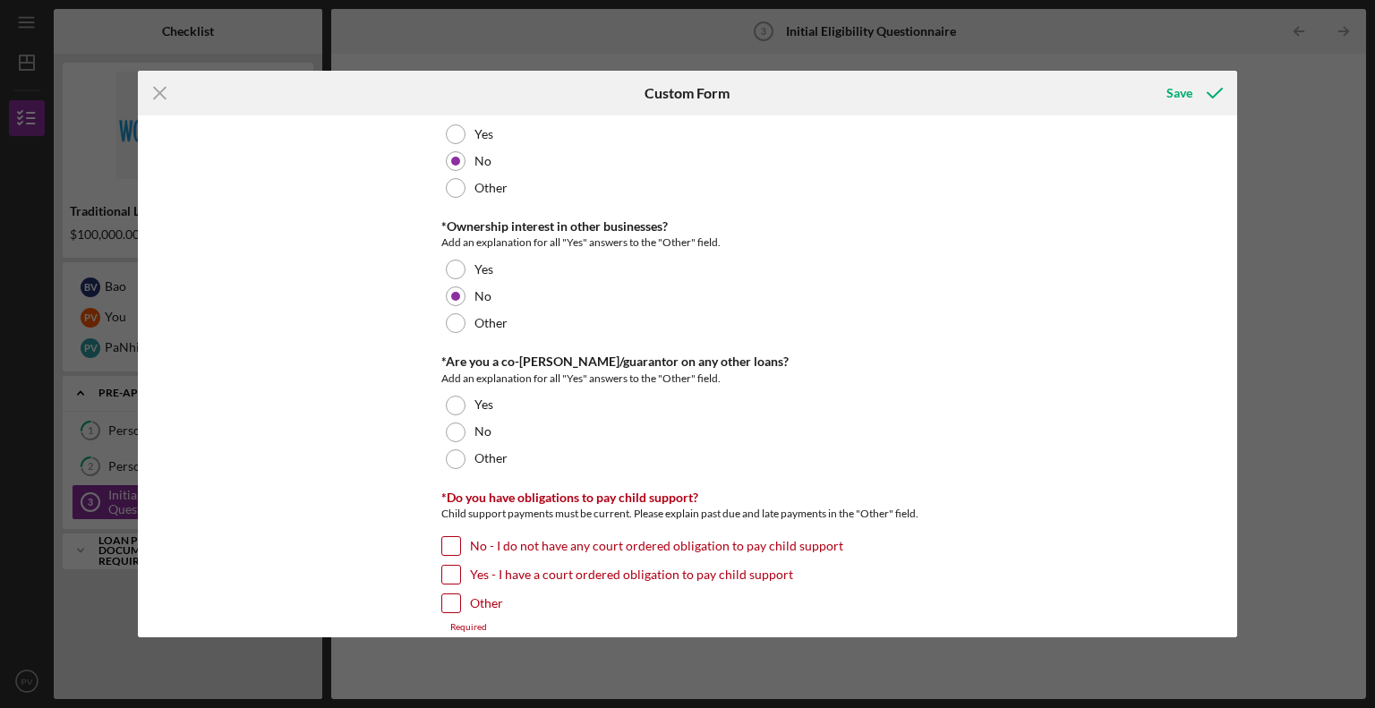
click at [451, 423] on div at bounding box center [456, 433] width 20 height 20
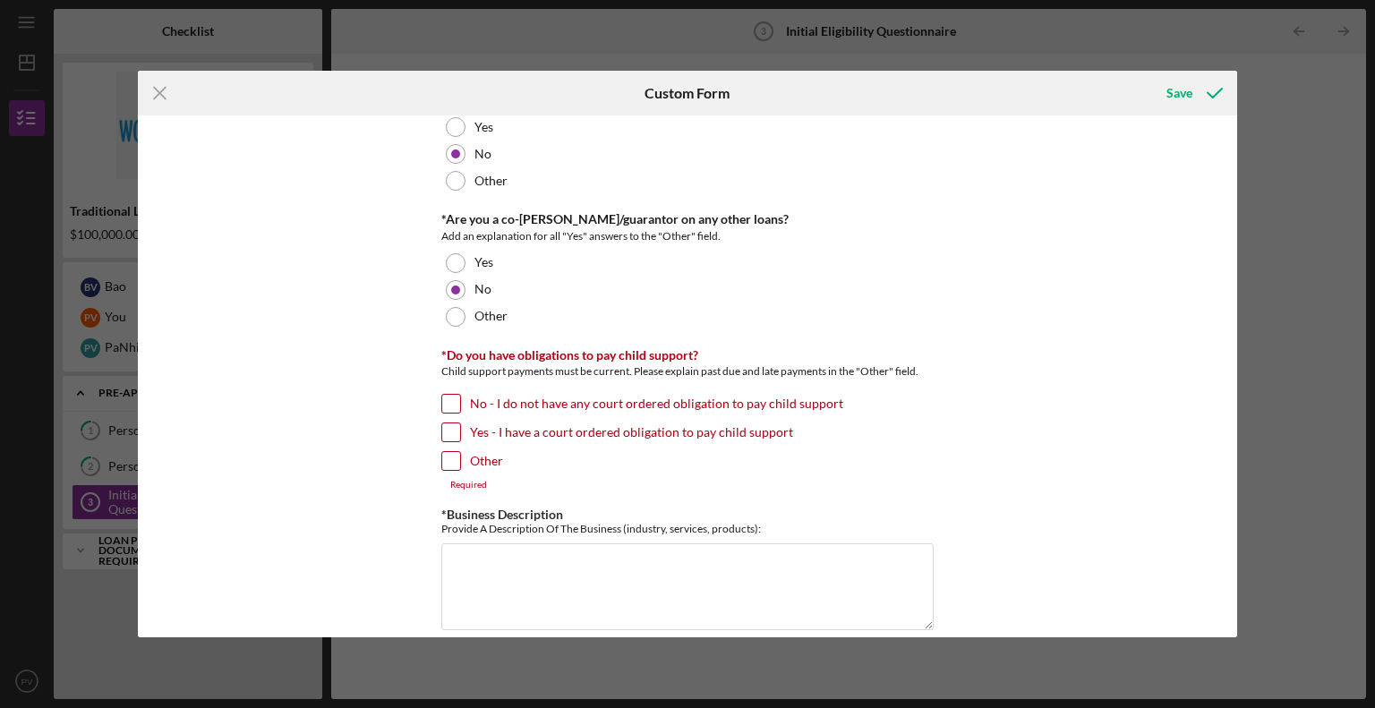
scroll to position [2507, 0]
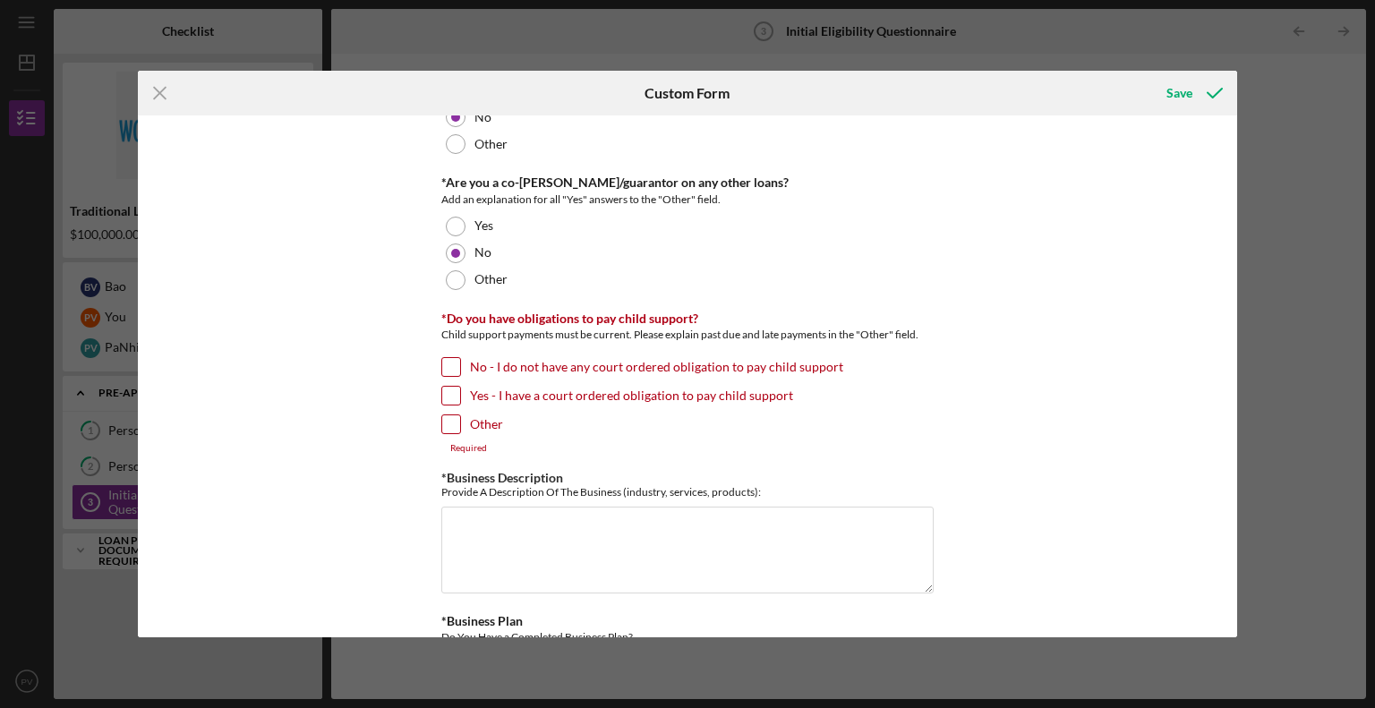
click at [451, 358] on input "No - I do not have any court ordered obligation to pay child support" at bounding box center [451, 367] width 18 height 18
checkbox input "true"
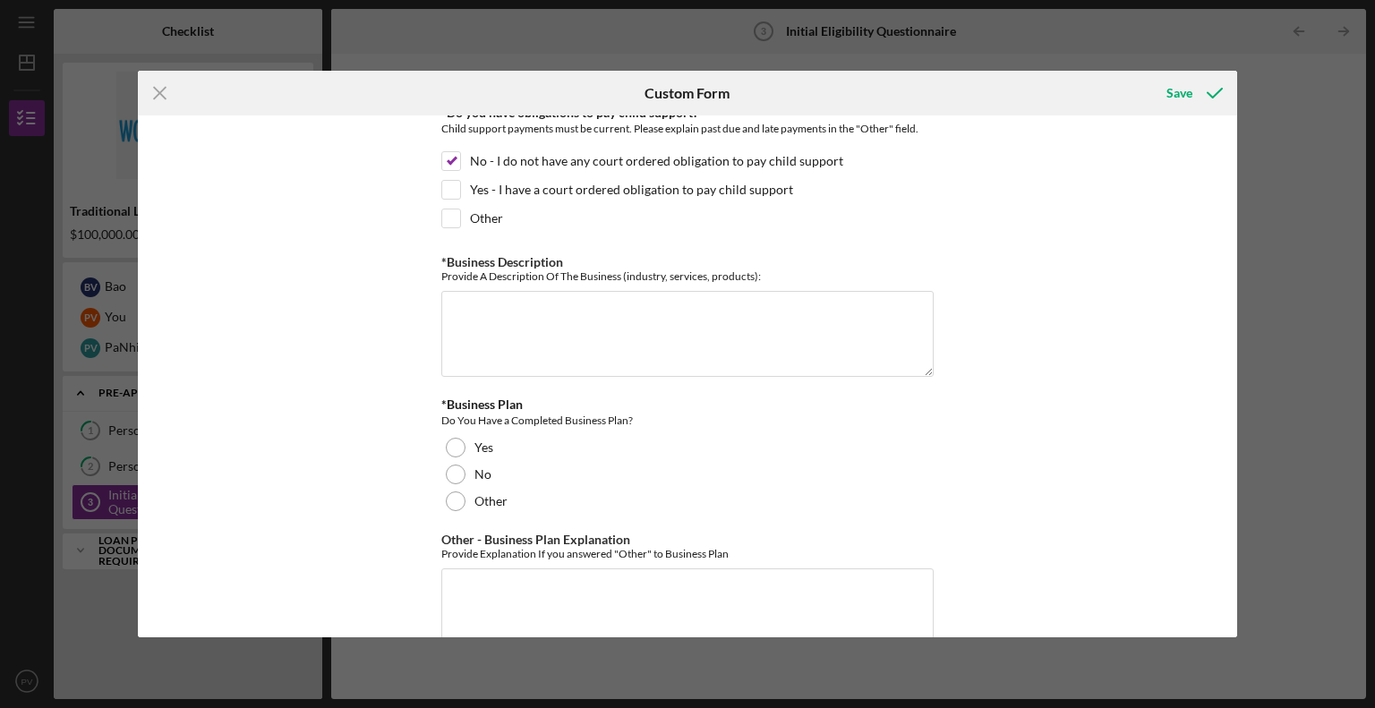
scroll to position [2686, 0]
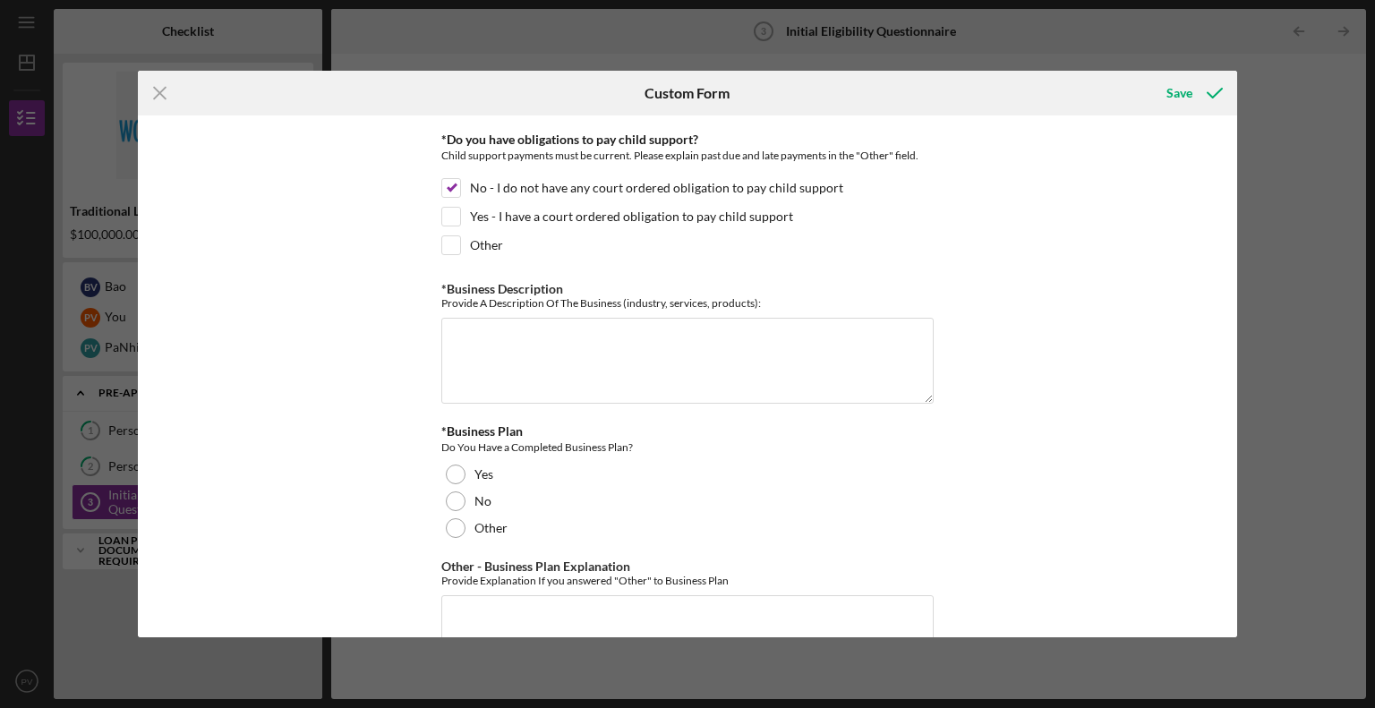
click at [455, 465] on div at bounding box center [456, 475] width 20 height 20
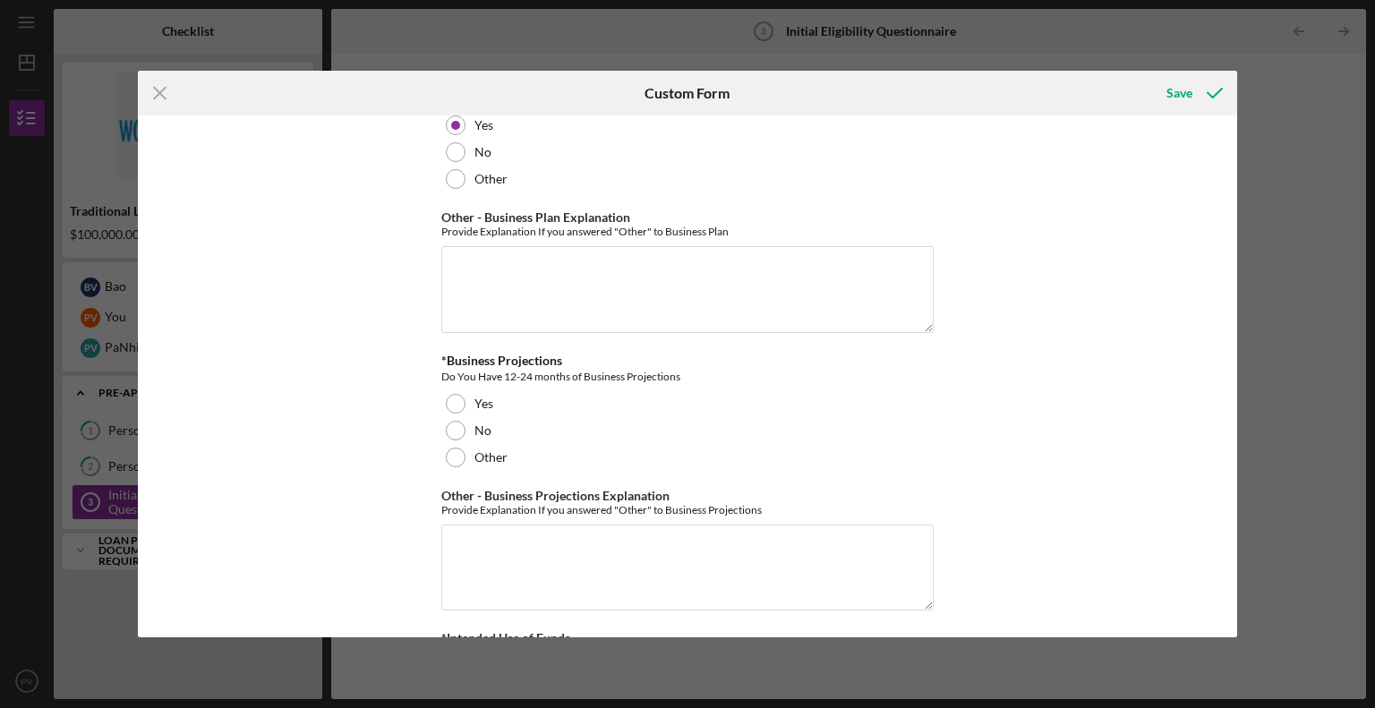
scroll to position [3044, 0]
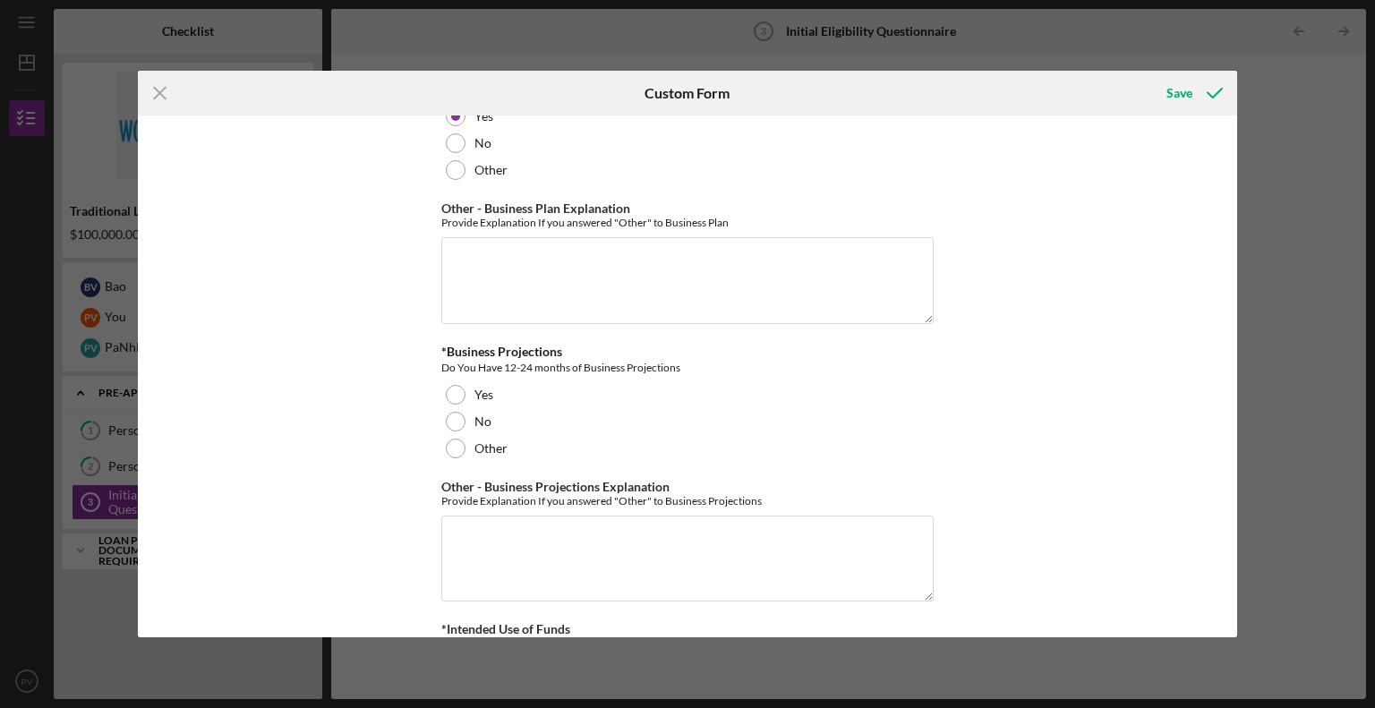
click at [446, 385] on div at bounding box center [456, 395] width 20 height 20
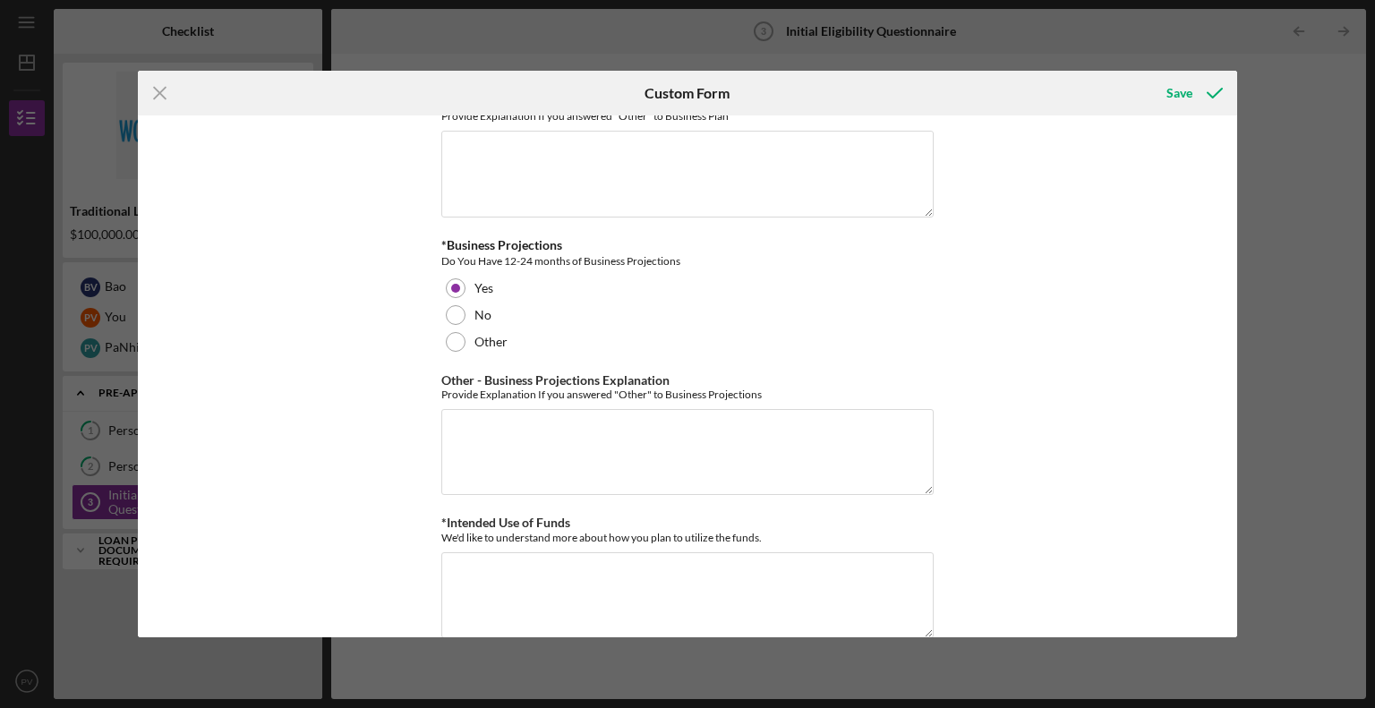
scroll to position [3166, 0]
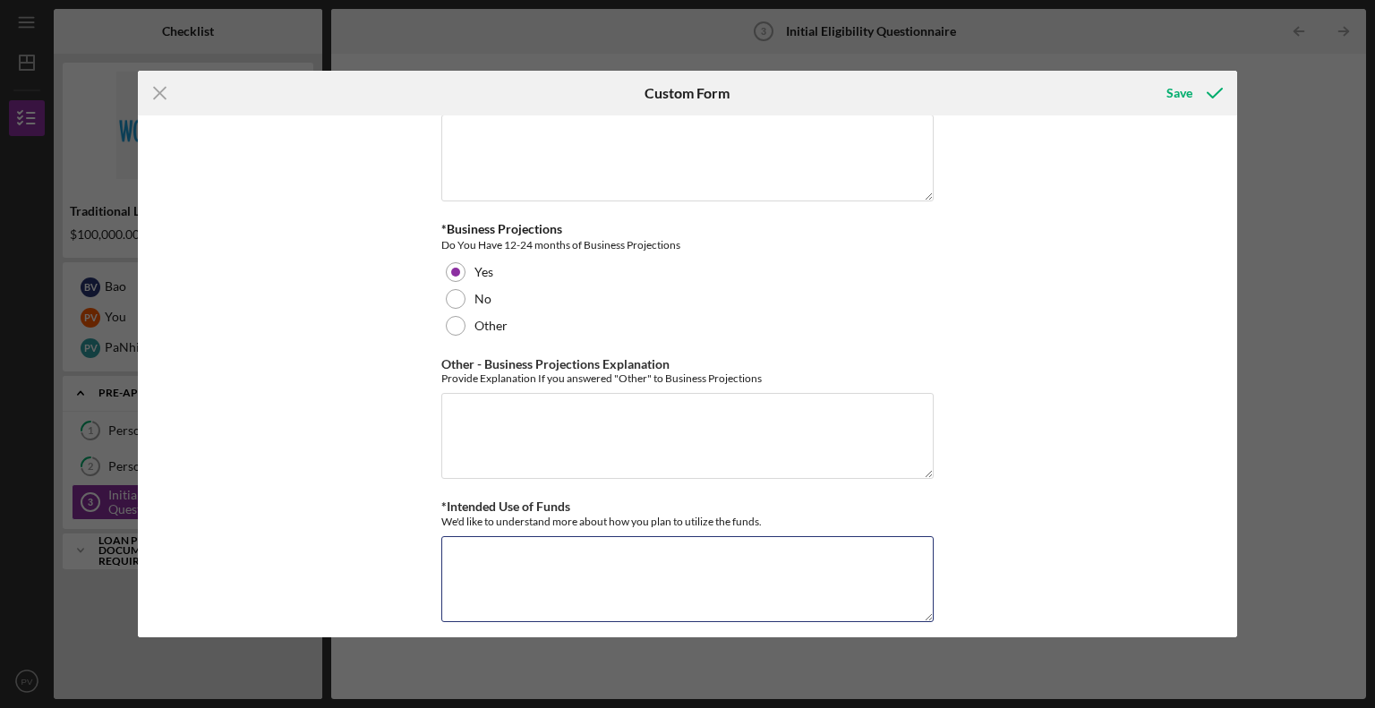
click at [528, 561] on textarea "*Intended Use of Funds" at bounding box center [687, 579] width 492 height 86
type textarea "Health and wellness spa start up."
click at [1171, 89] on div "Save" at bounding box center [1179, 93] width 26 height 36
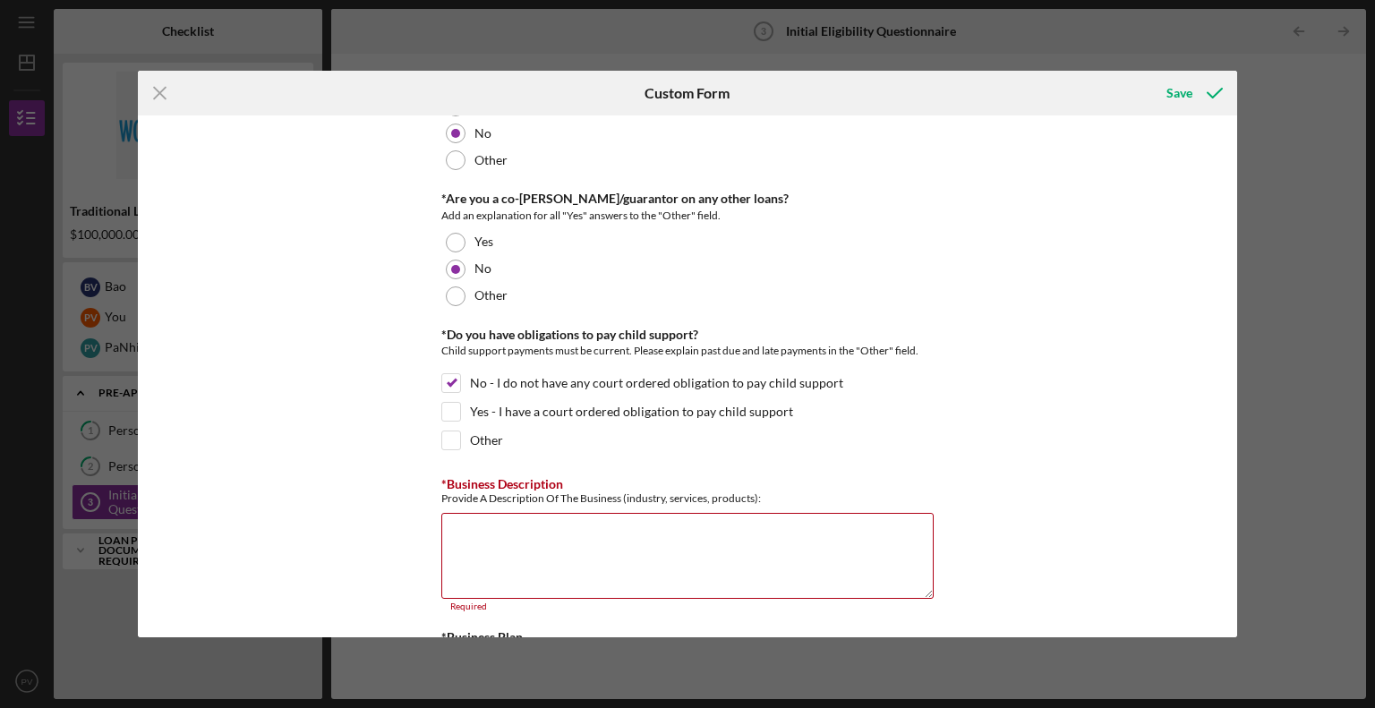
scroll to position [2480, 0]
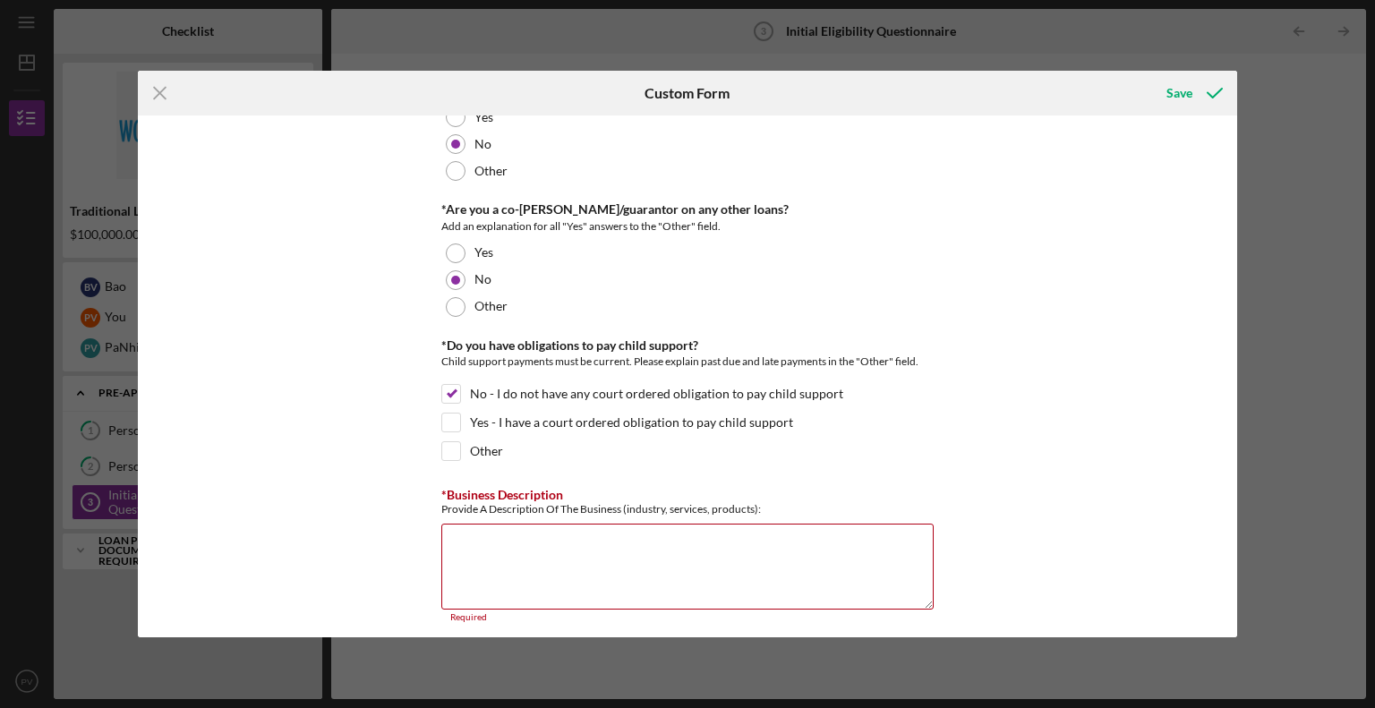
click at [594, 534] on textarea "*Business Description" at bounding box center [687, 567] width 492 height 86
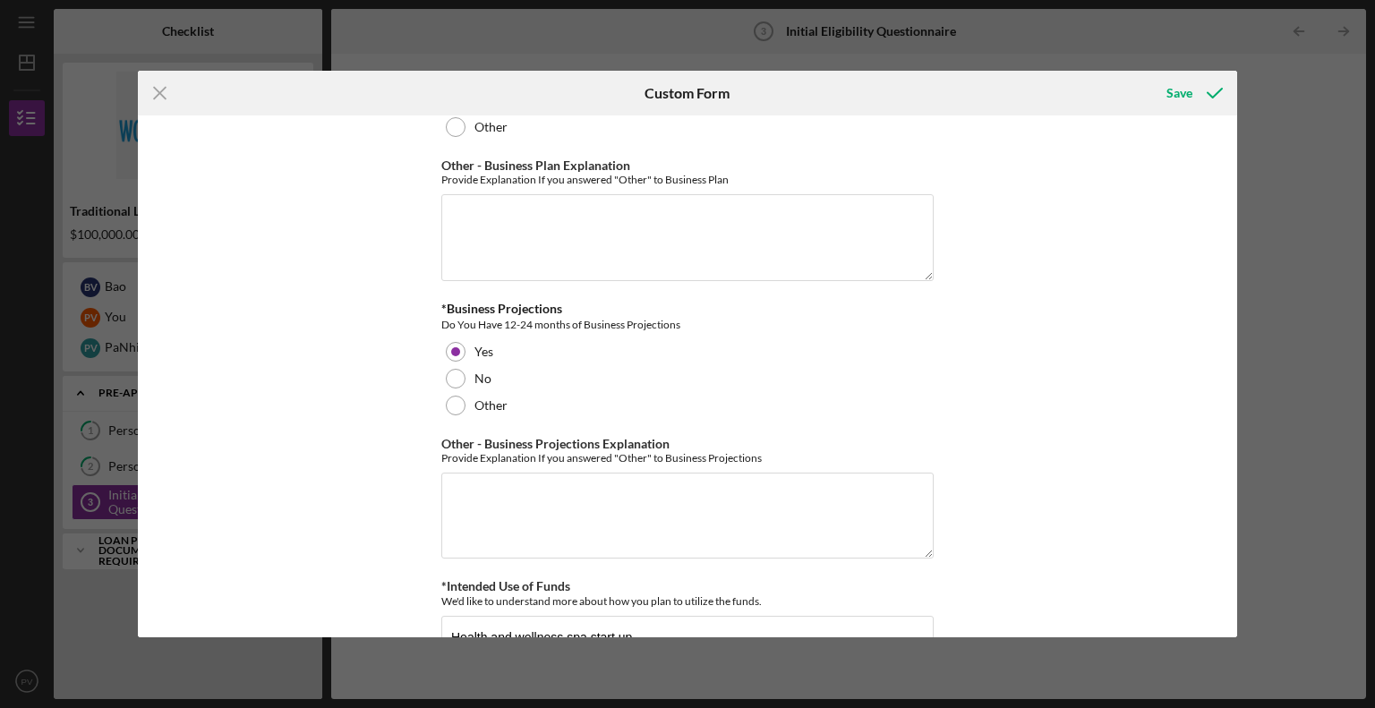
scroll to position [3166, 0]
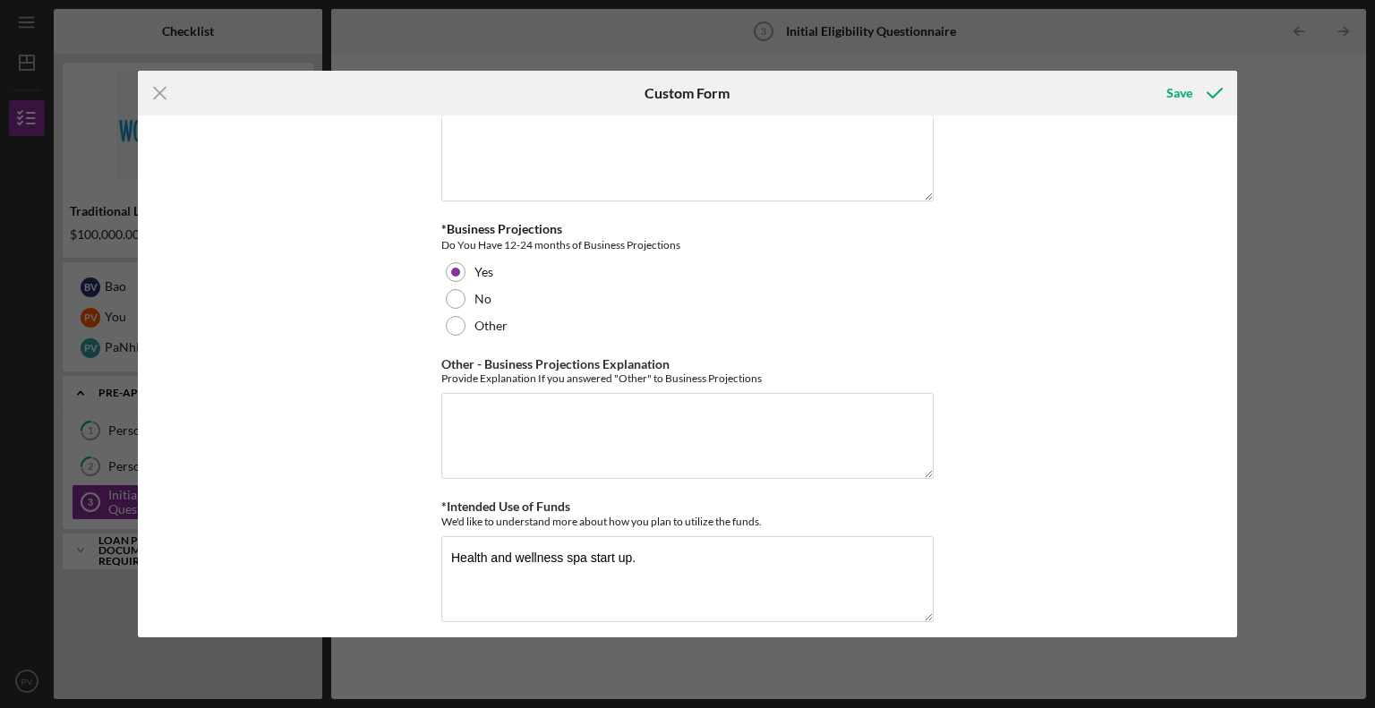
type textarea "Holistic and laser spa."
click at [1182, 83] on div "Save" at bounding box center [1179, 93] width 26 height 36
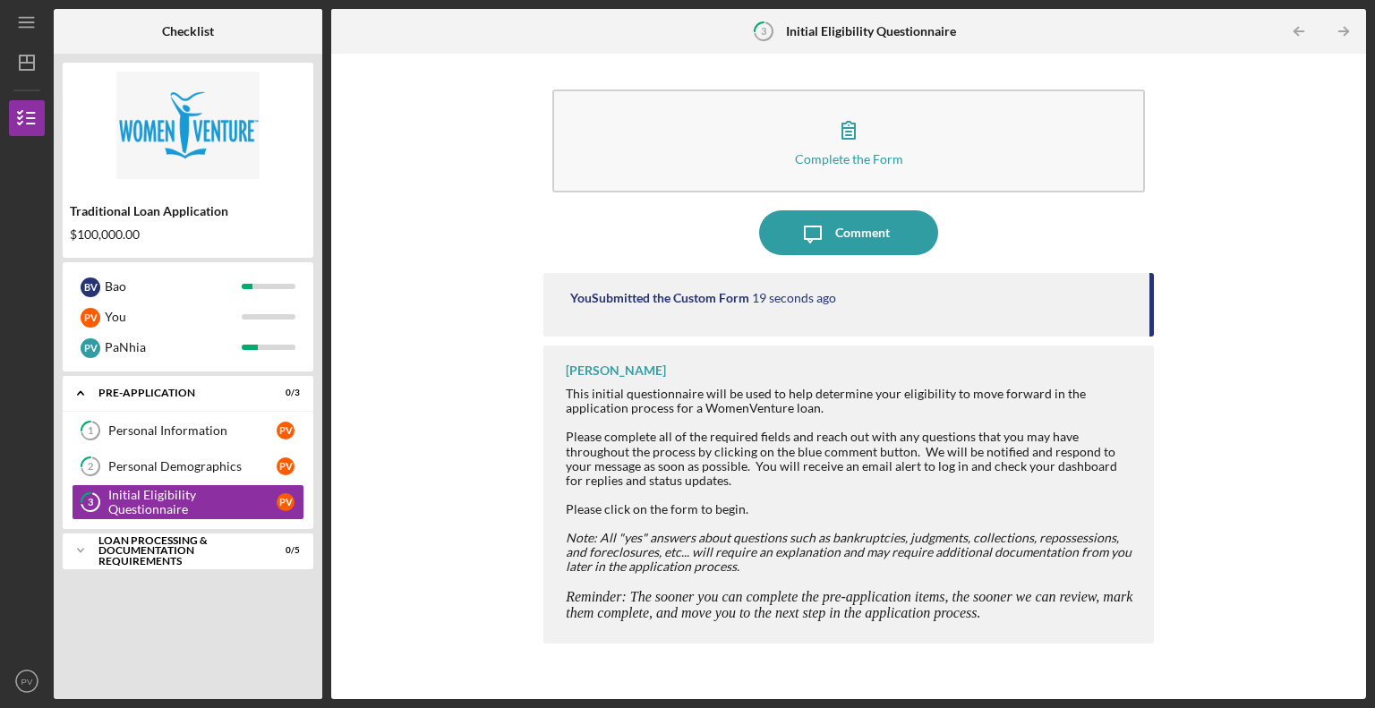
click at [169, 429] on div "Personal Information" at bounding box center [192, 430] width 168 height 14
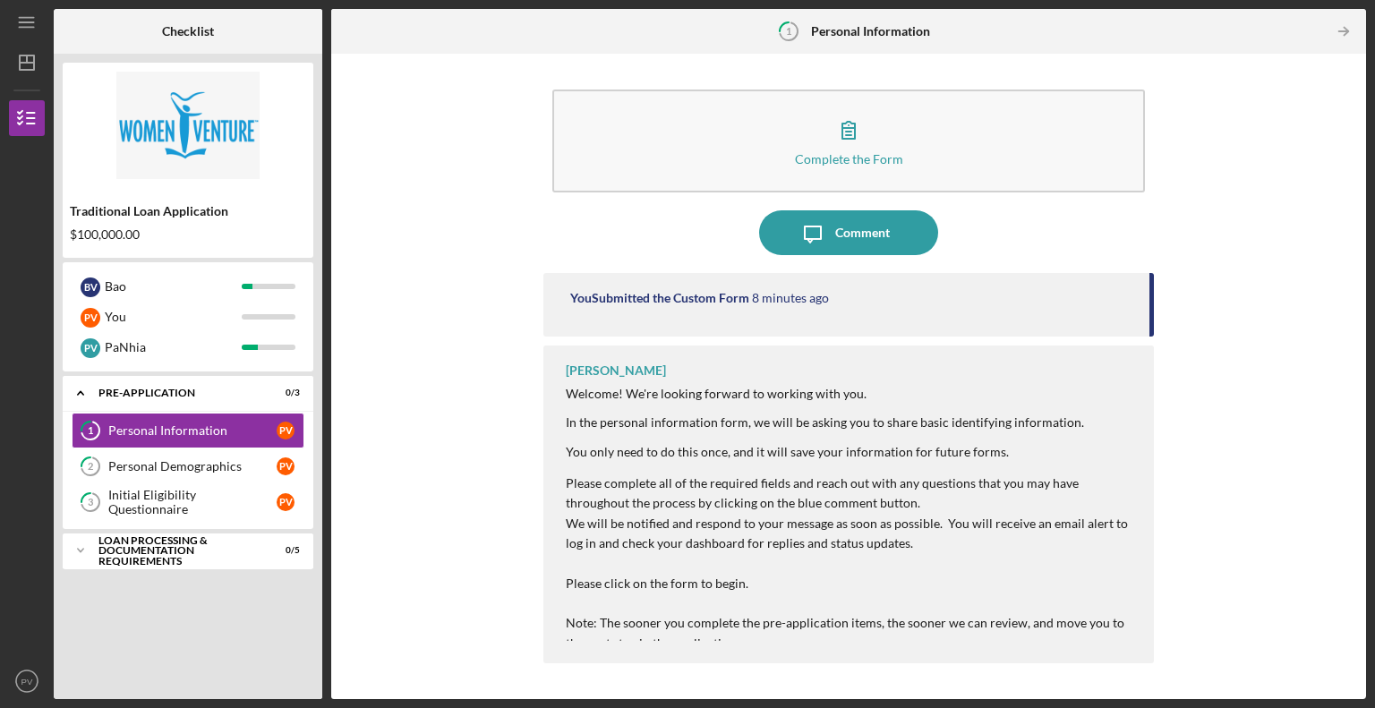
click at [166, 454] on link "2 Personal Demographics P V" at bounding box center [188, 466] width 233 height 36
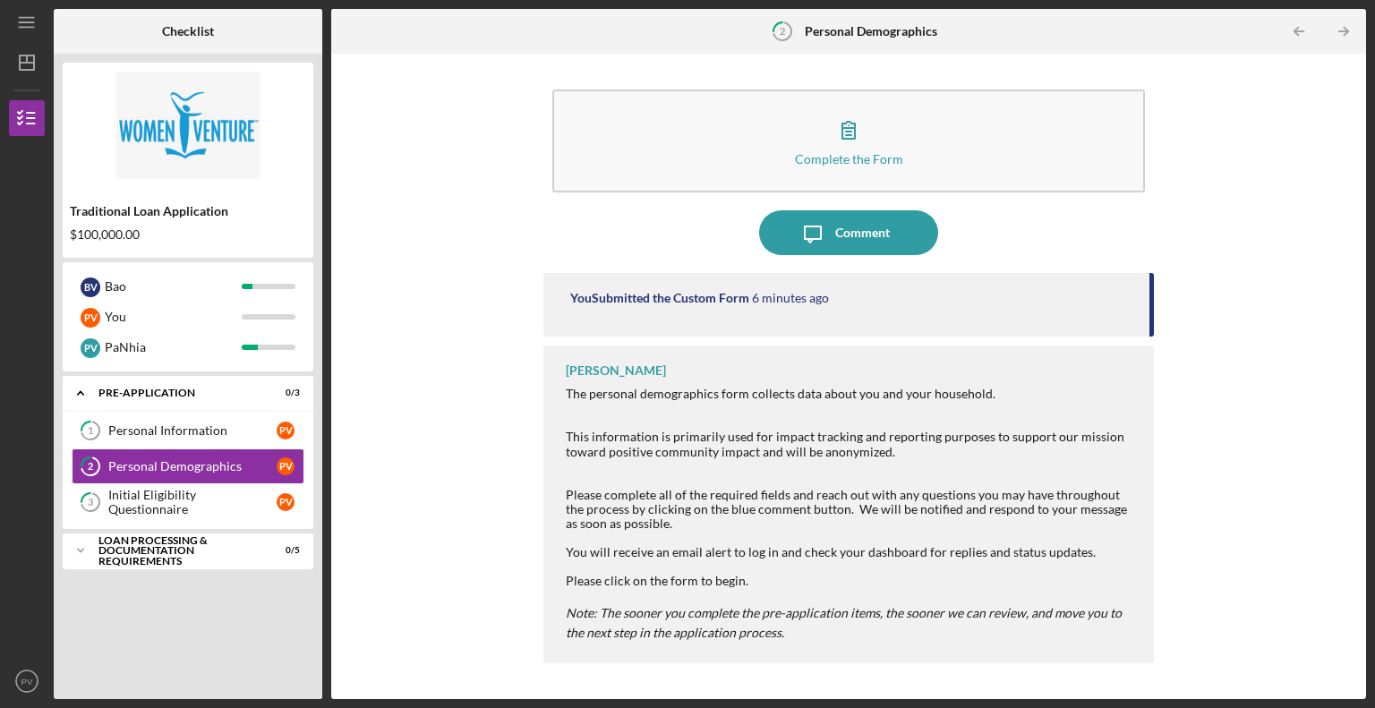
click at [173, 506] on div "Initial Eligibility Questionnaire" at bounding box center [192, 502] width 168 height 29
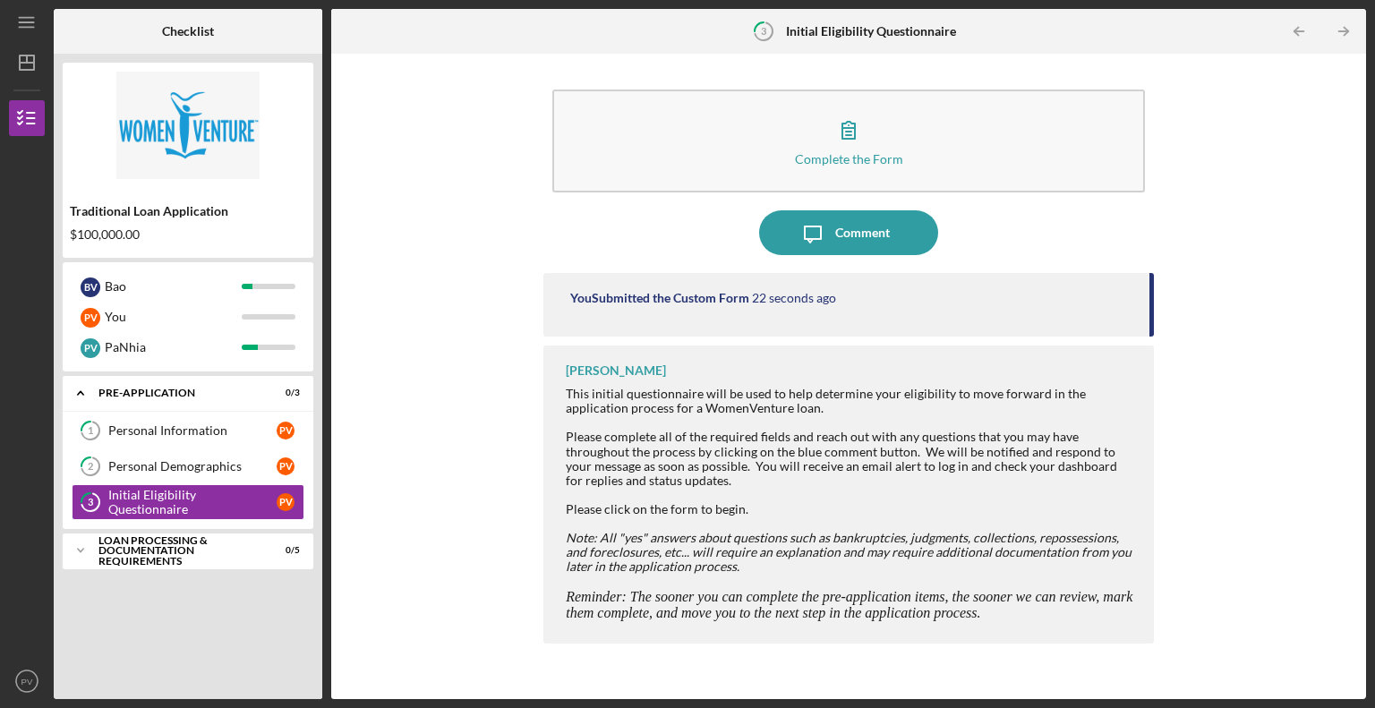
click at [176, 549] on div "Loan Processing & Documentation Requirements" at bounding box center [176, 550] width 157 height 31
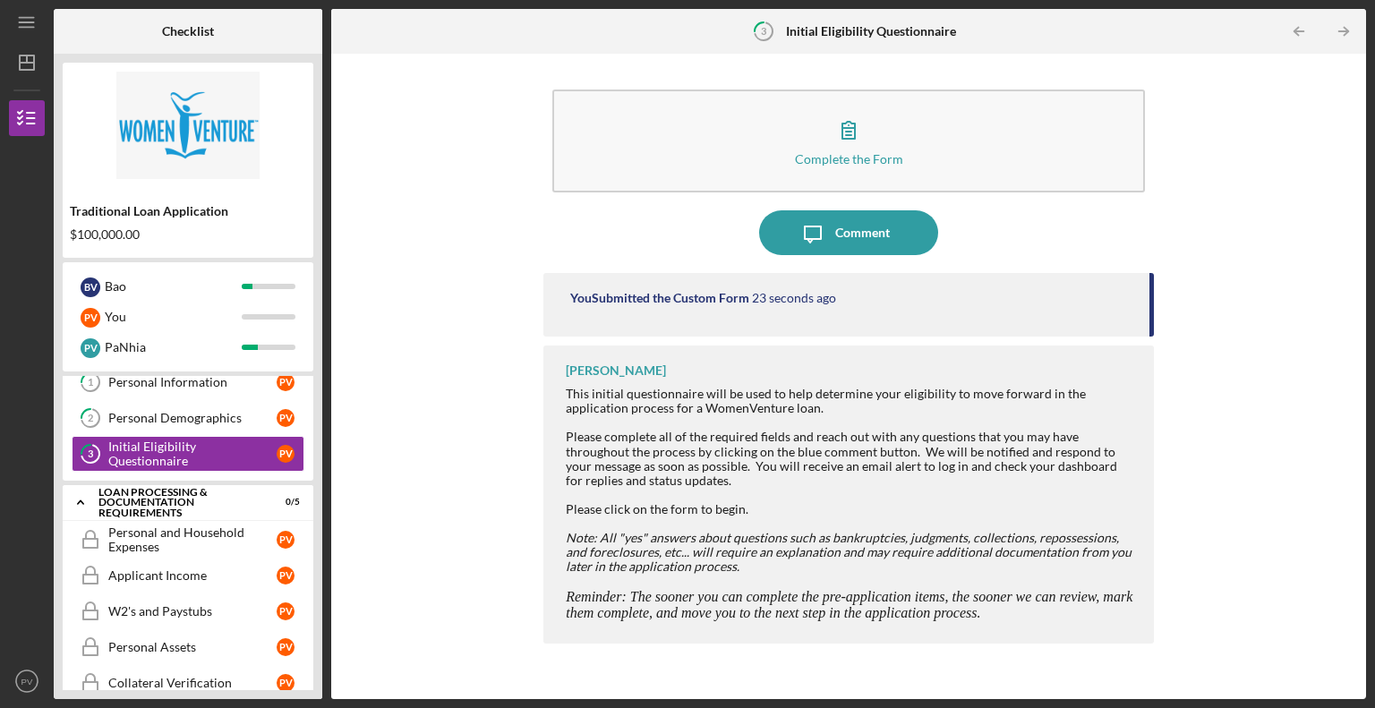
scroll to position [73, 0]
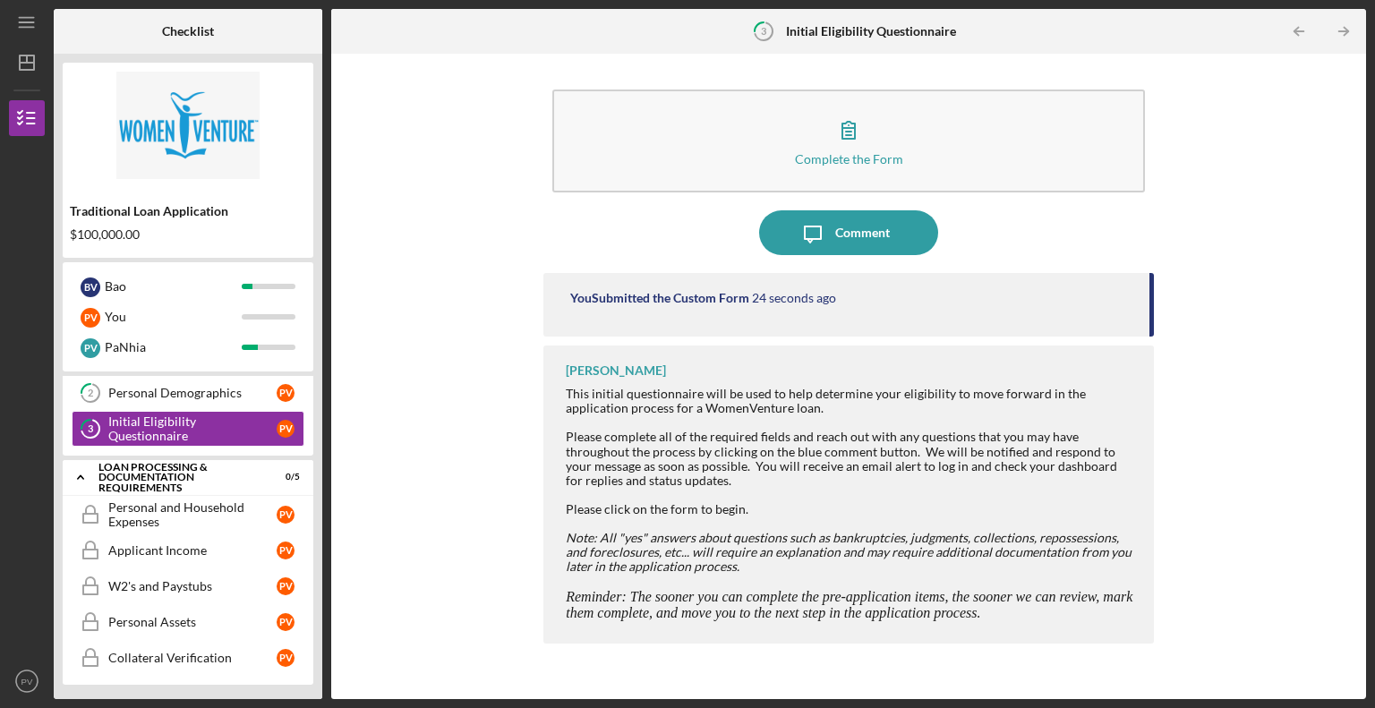
click at [165, 511] on div "Personal and Household Expenses" at bounding box center [192, 514] width 168 height 29
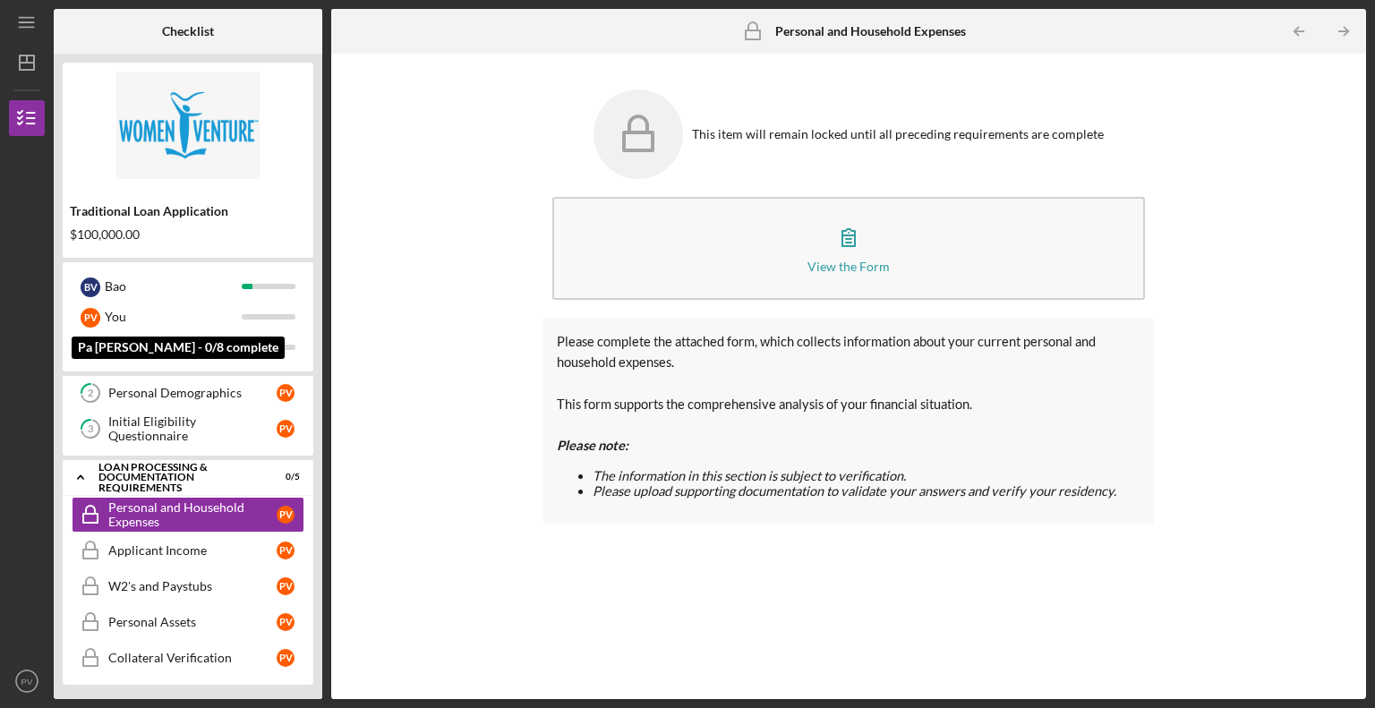
click at [165, 320] on div "You" at bounding box center [173, 317] width 137 height 30
click at [211, 434] on div "Initial Eligibility Questionnaire" at bounding box center [192, 428] width 168 height 29
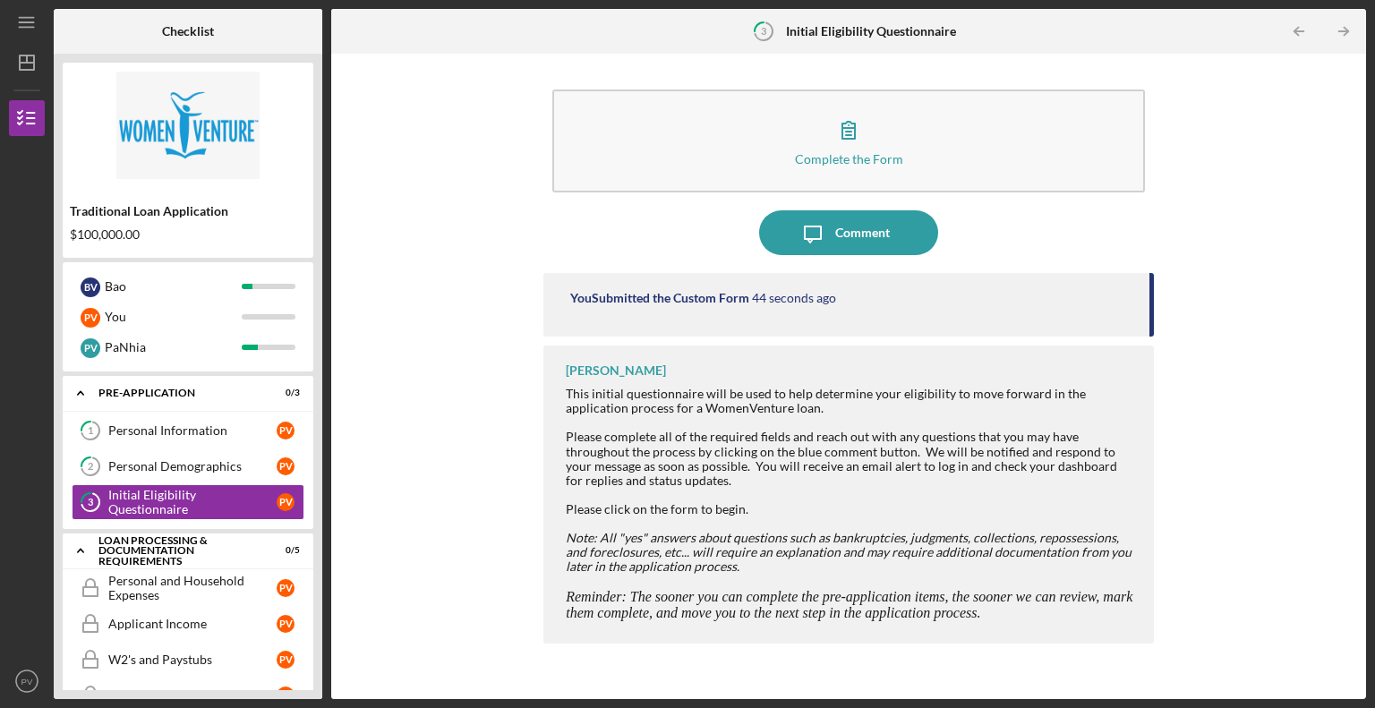
click at [193, 428] on div "Personal Information" at bounding box center [192, 430] width 168 height 14
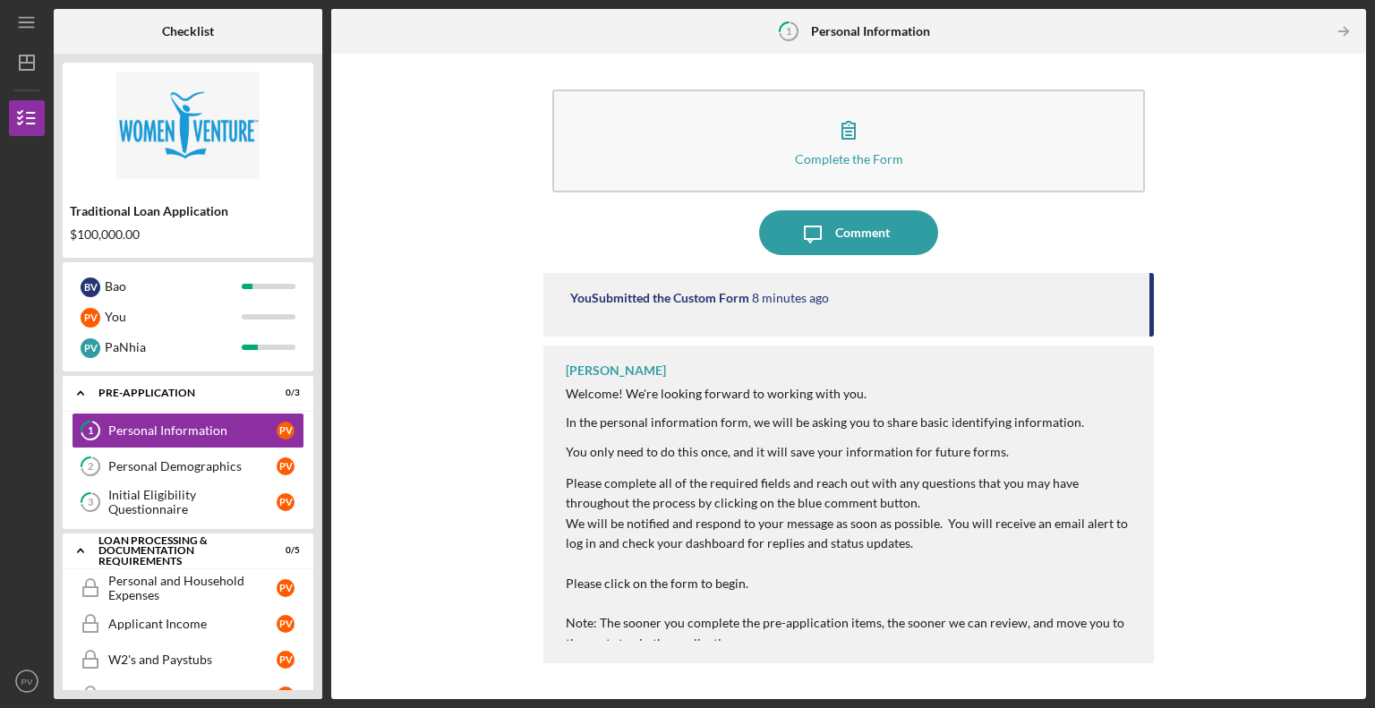
click at [867, 129] on icon "button" at bounding box center [848, 129] width 45 height 45
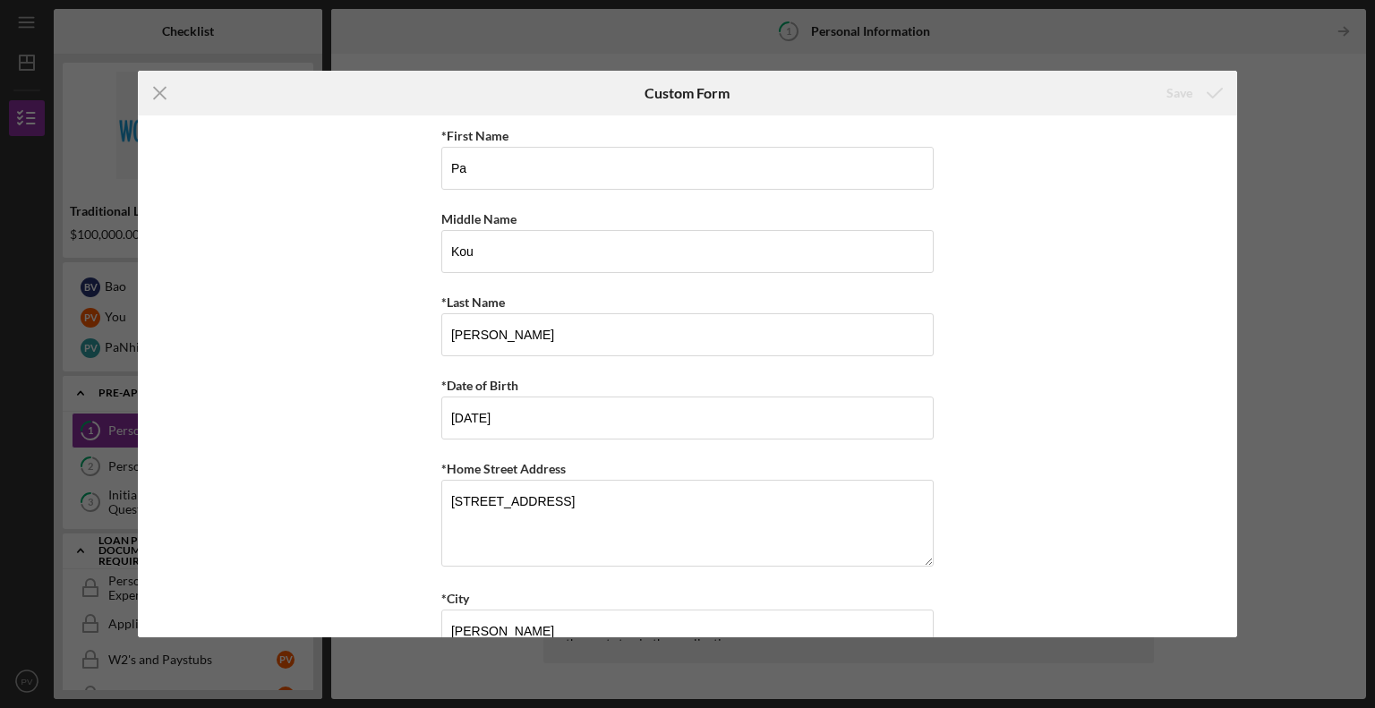
click at [159, 90] on icon "Icon/Menu Close" at bounding box center [160, 93] width 45 height 45
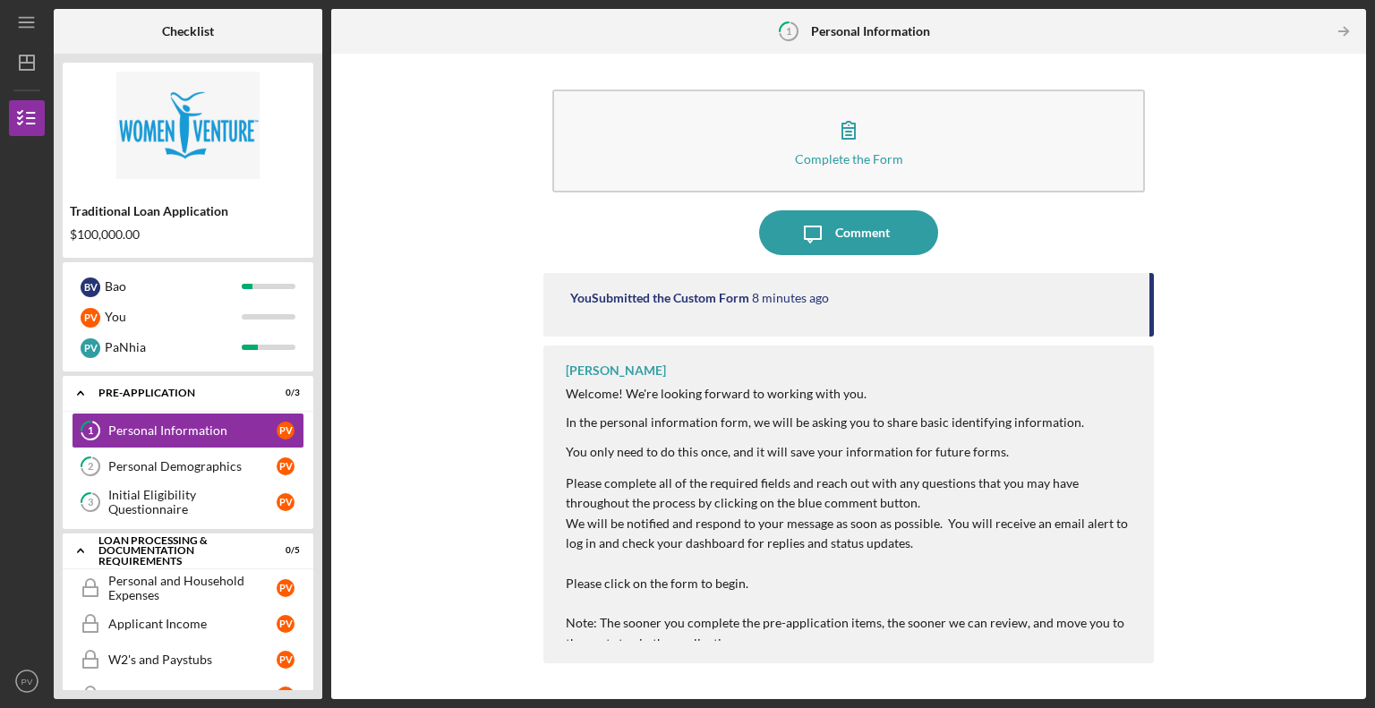
click at [455, 333] on div "Complete the Form Form Icon/Message Comment You Submitted the Custom Form 8 min…" at bounding box center [848, 377] width 1017 height 628
click at [1347, 28] on icon "Icon/Table Pagination Arrow" at bounding box center [1343, 32] width 40 height 40
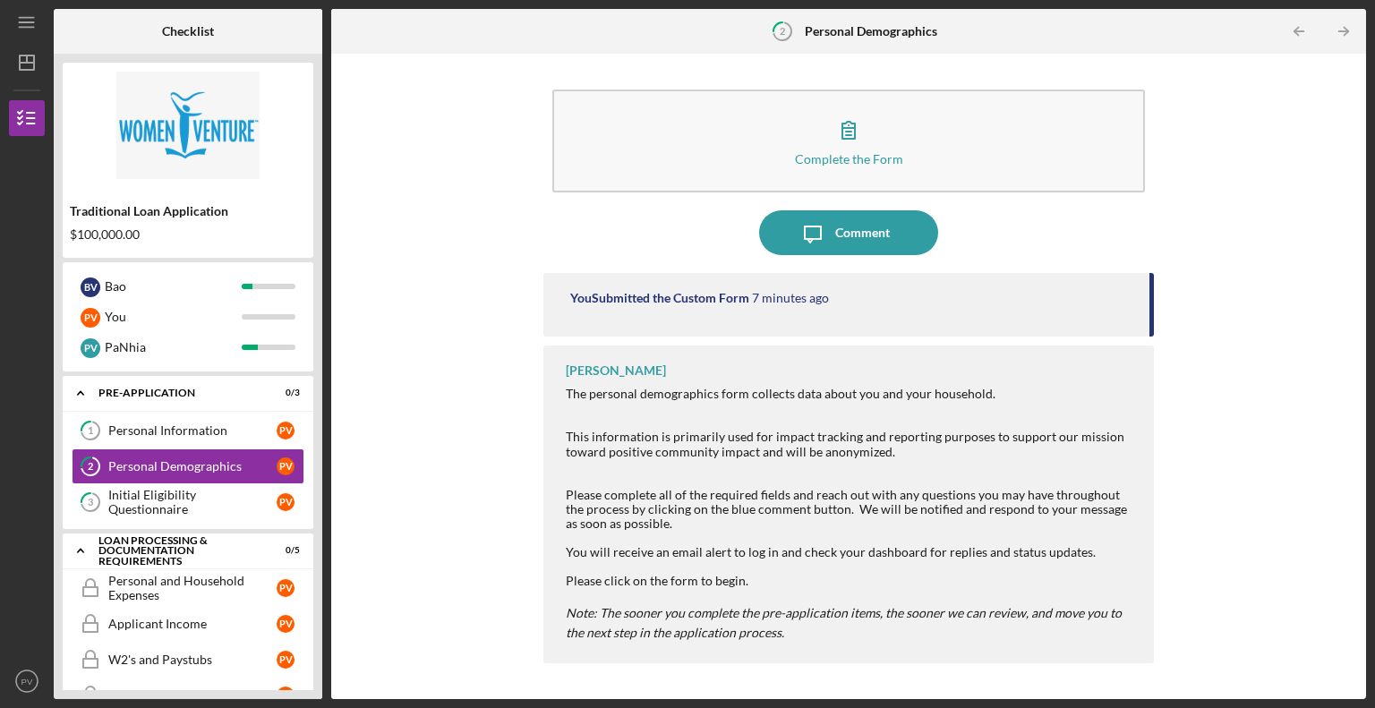
click at [1347, 28] on icon "Icon/Table Pagination Arrow" at bounding box center [1343, 32] width 40 height 40
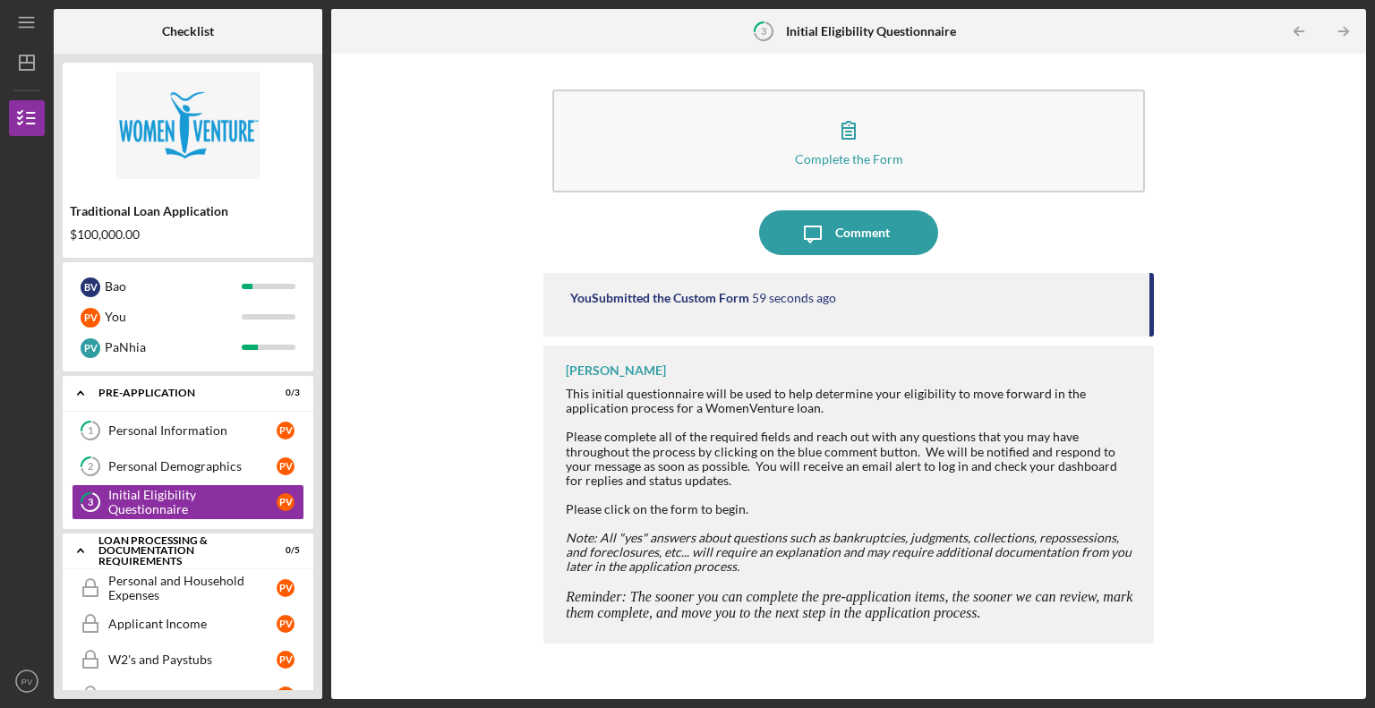
click at [1347, 28] on icon "Icon/Table Pagination Arrow" at bounding box center [1343, 32] width 40 height 40
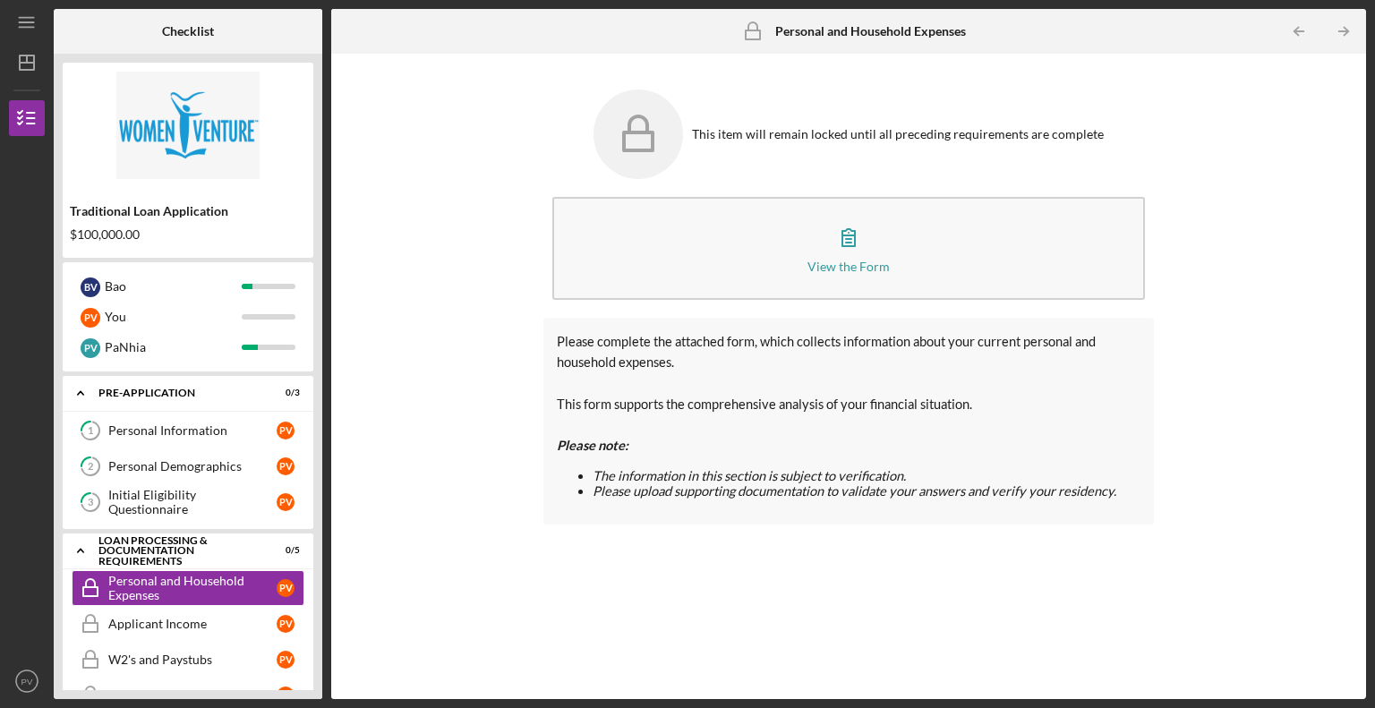
click at [837, 265] on div "View the Form" at bounding box center [848, 266] width 82 height 13
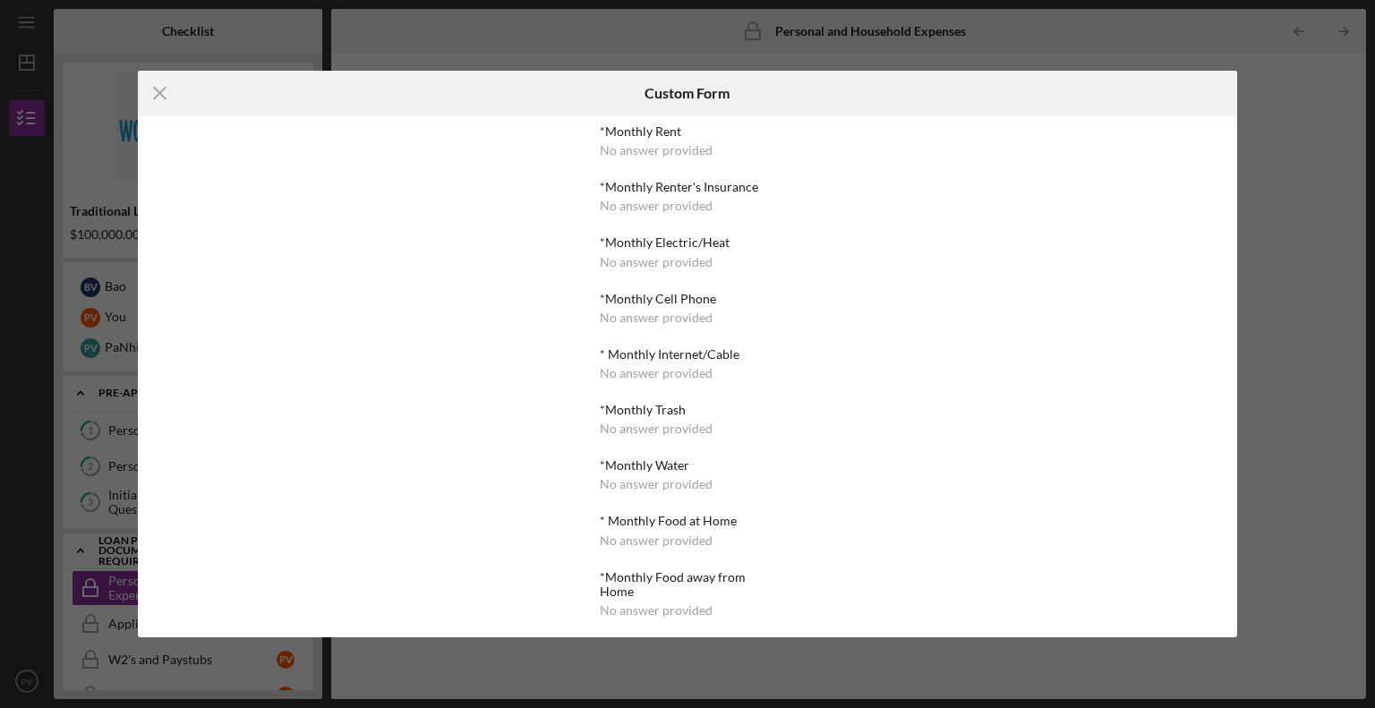
click at [669, 189] on div "*Monthly Renter's Insurance" at bounding box center [687, 187] width 175 height 14
drag, startPoint x: 676, startPoint y: 300, endPoint x: 663, endPoint y: 339, distance: 41.3
click at [676, 303] on div "*Monthly Rent No answer provided *Monthly Renter's Insurance No answer provided…" at bounding box center [687, 698] width 175 height 1149
drag, startPoint x: 612, startPoint y: 359, endPoint x: 602, endPoint y: 357, distance: 10.9
click at [605, 358] on div "* Monthly Internet/Cable" at bounding box center [687, 354] width 175 height 14
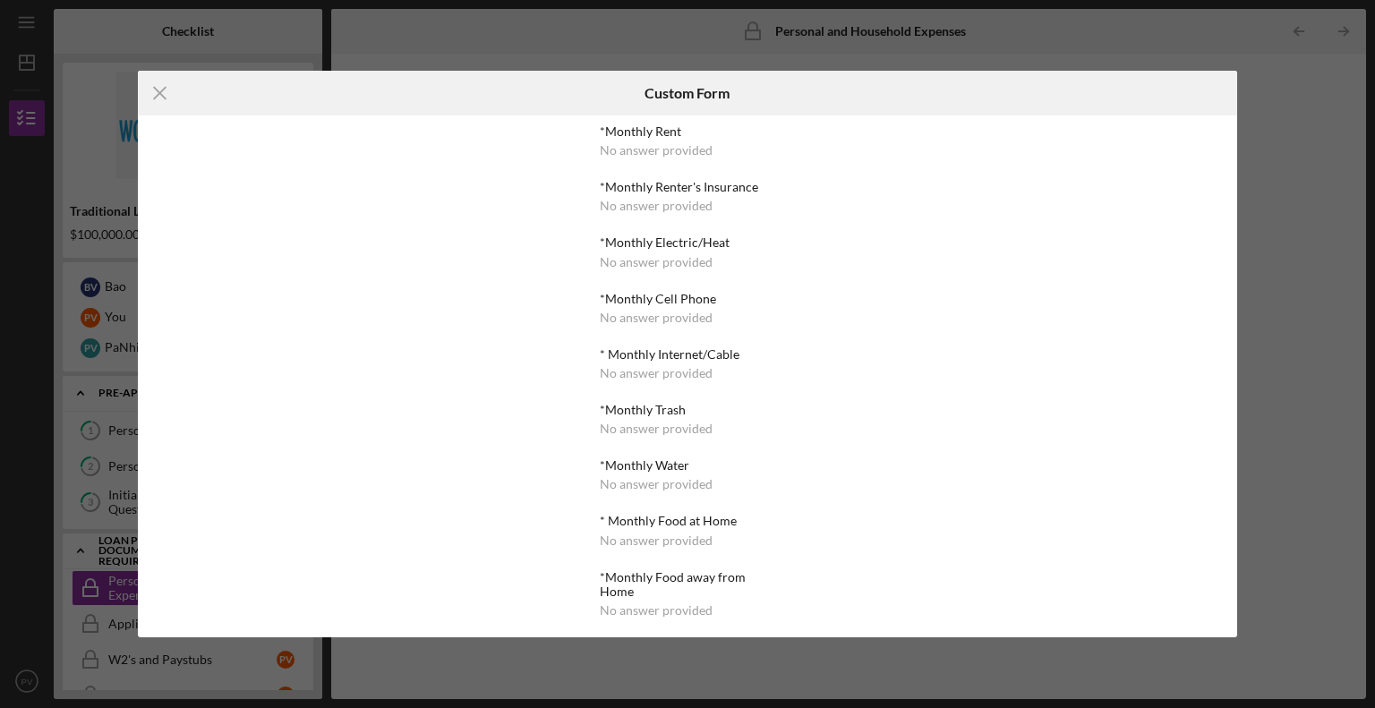
drag, startPoint x: 542, startPoint y: 339, endPoint x: 488, endPoint y: 289, distance: 73.5
click at [536, 332] on div "*Monthly Rent No answer provided *Monthly Renter's Insurance No answer provided…" at bounding box center [688, 376] width 1100 height 522
click at [159, 96] on icon "Icon/Menu Close" at bounding box center [160, 93] width 45 height 45
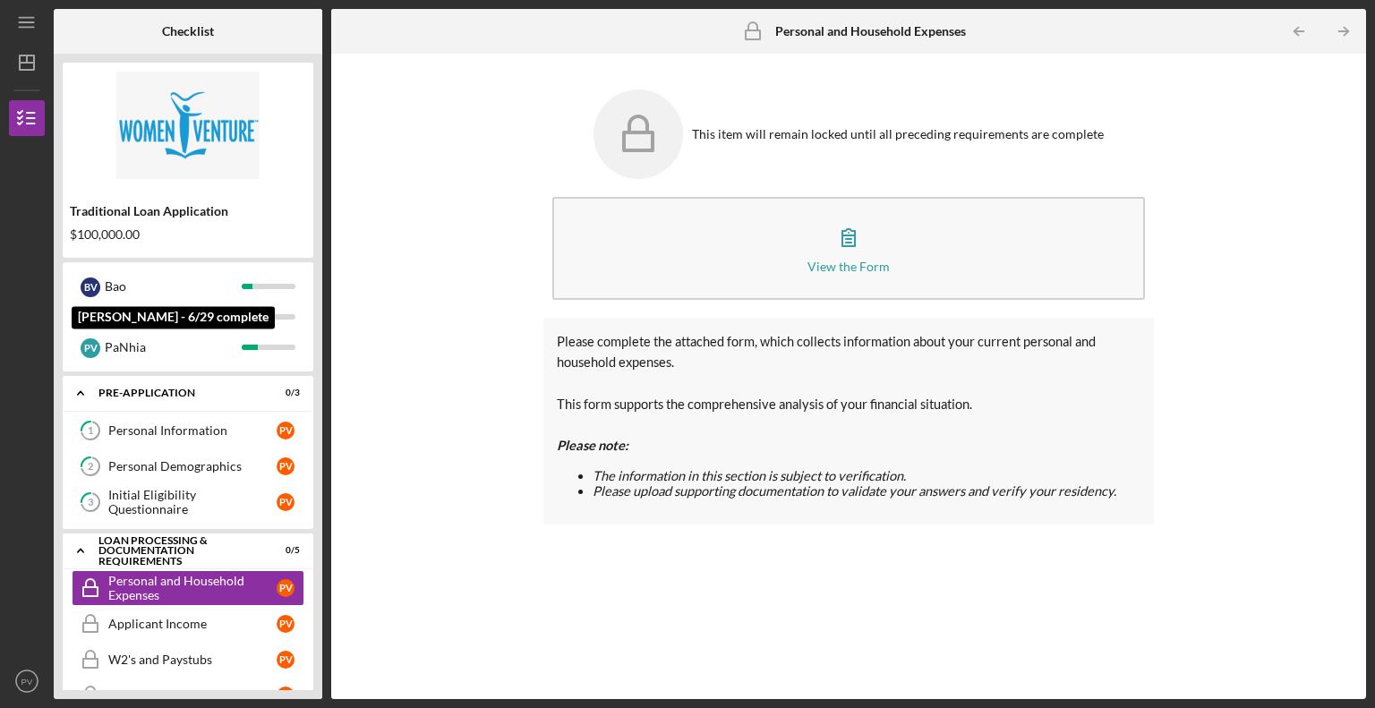
click at [126, 289] on div "Bao" at bounding box center [173, 286] width 137 height 30
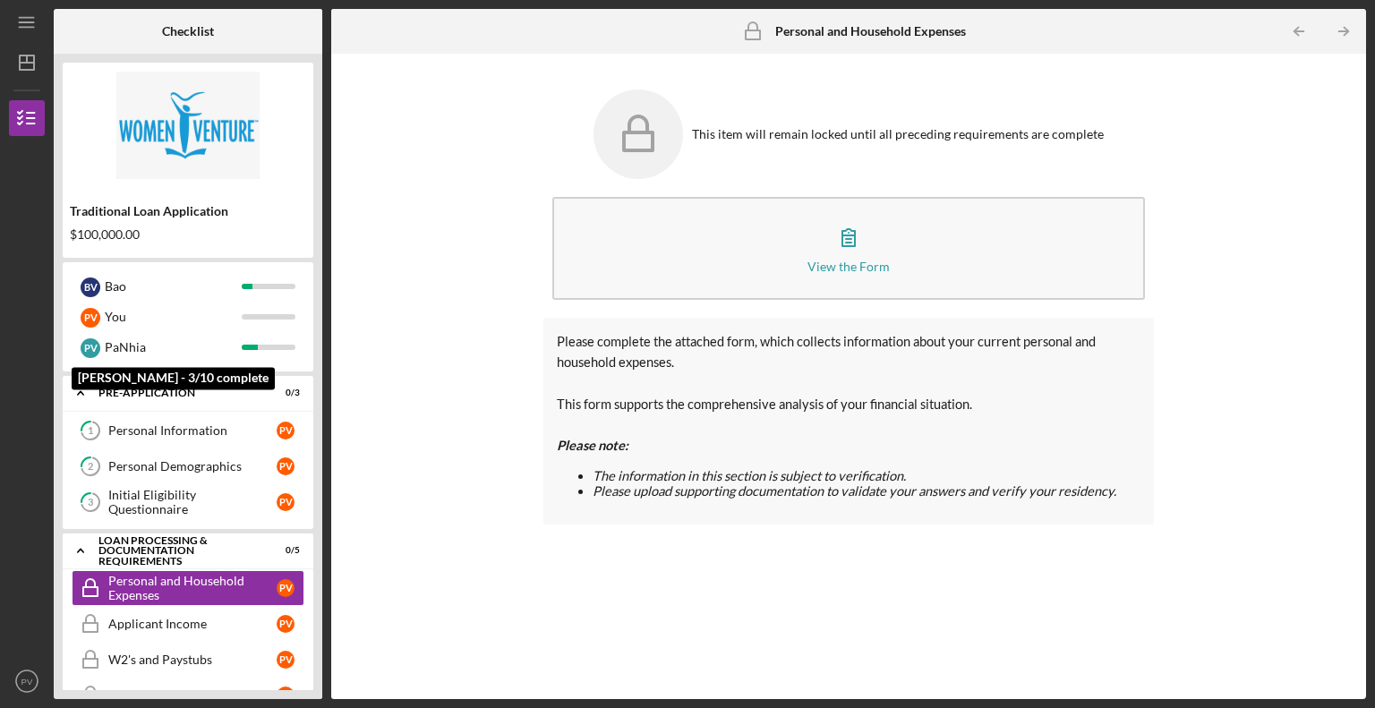
click at [132, 338] on div "PaNhia" at bounding box center [173, 347] width 137 height 30
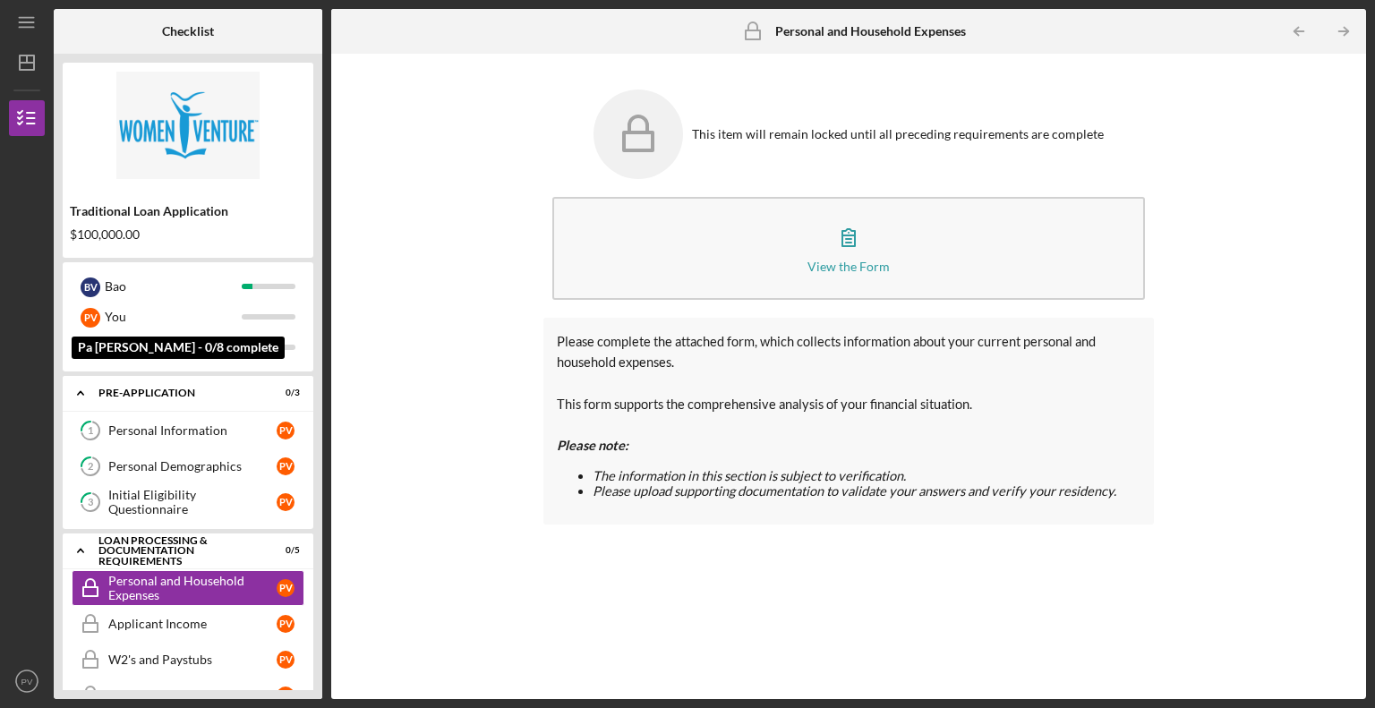
click at [134, 311] on div "You" at bounding box center [173, 317] width 137 height 30
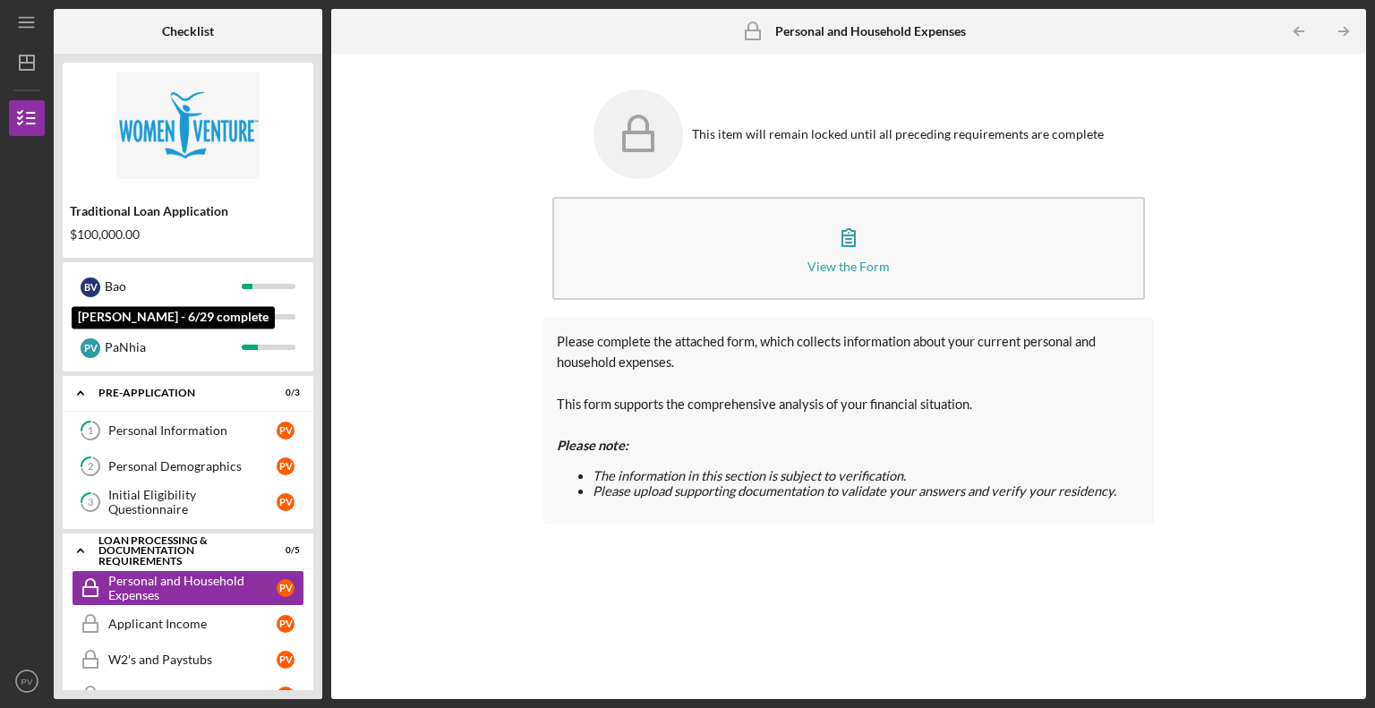
click at [151, 287] on div "Bao" at bounding box center [173, 286] width 137 height 30
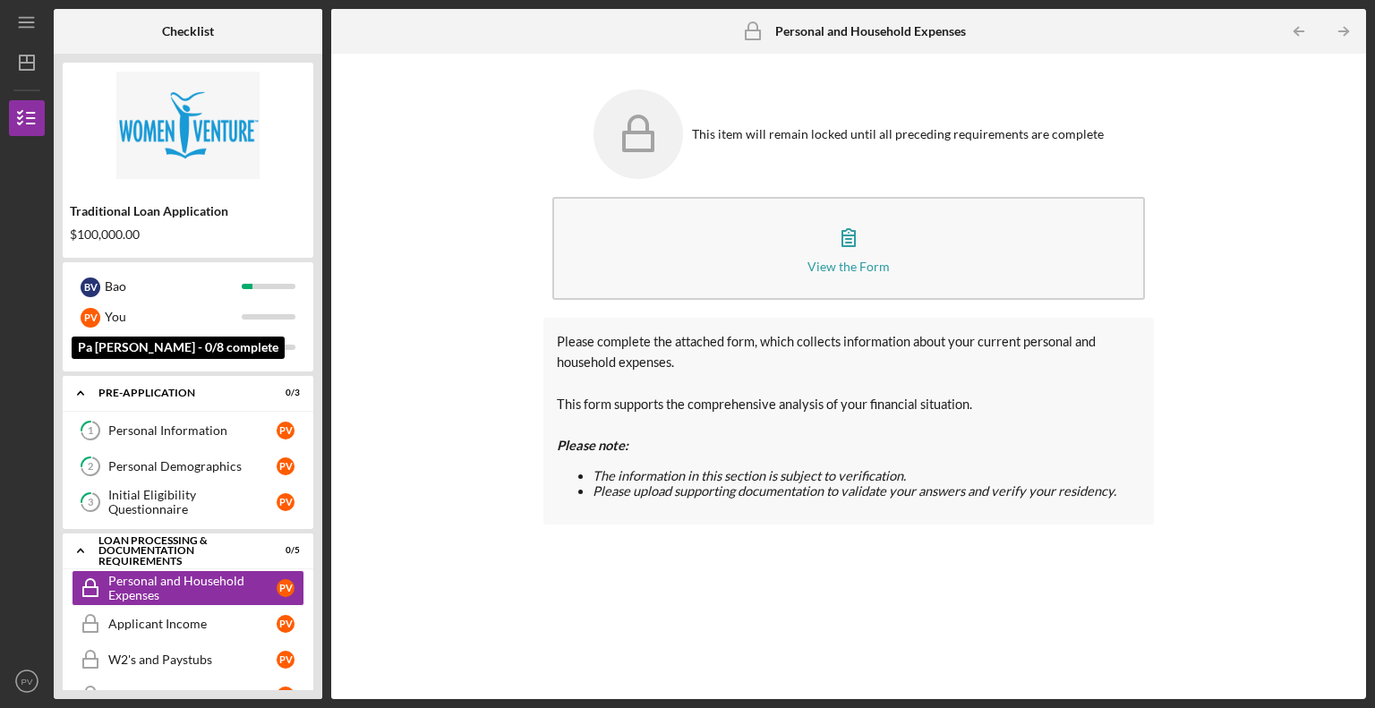
click at [262, 312] on div "P V You" at bounding box center [188, 317] width 233 height 30
click at [146, 389] on div "Pre-Application" at bounding box center [176, 393] width 157 height 11
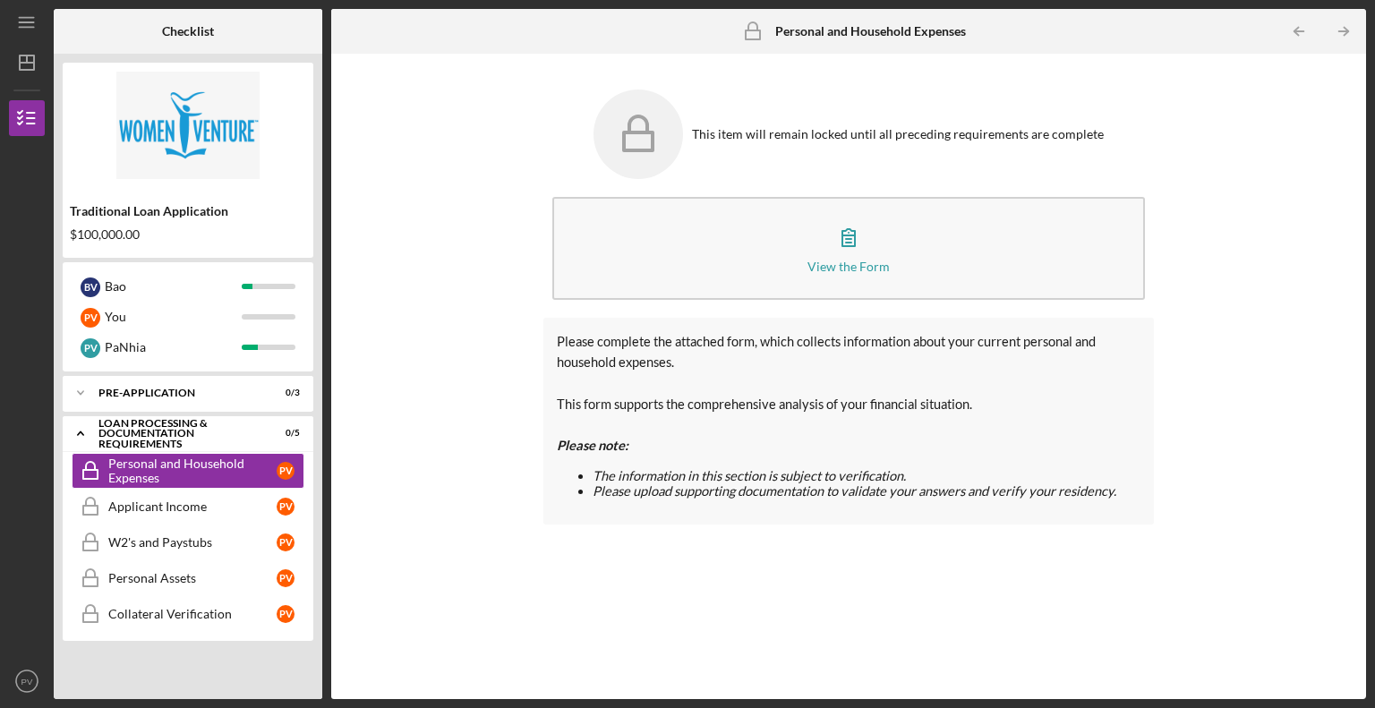
click at [146, 389] on div "Pre-Application" at bounding box center [176, 393] width 157 height 11
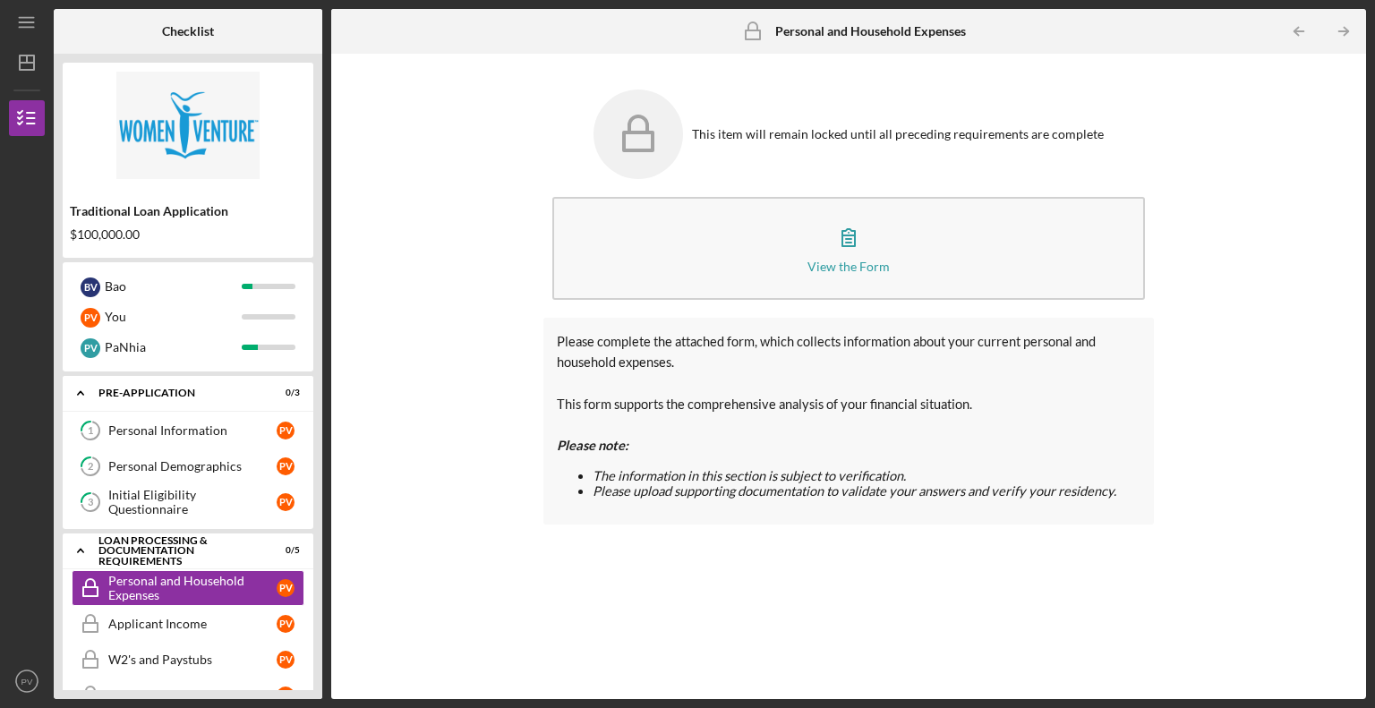
click at [149, 429] on div "Personal Information" at bounding box center [192, 430] width 168 height 14
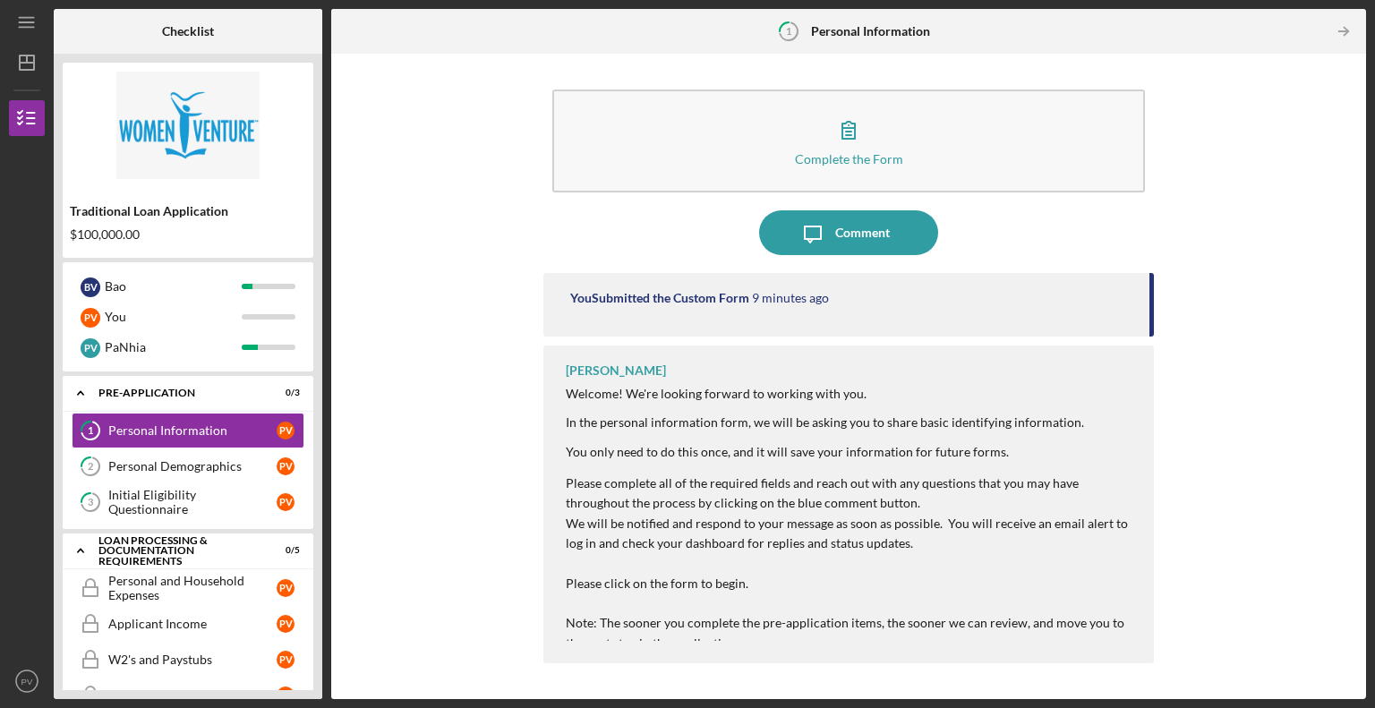
click at [816, 607] on p at bounding box center [851, 604] width 570 height 20
click at [851, 132] on icon "button" at bounding box center [848, 130] width 13 height 17
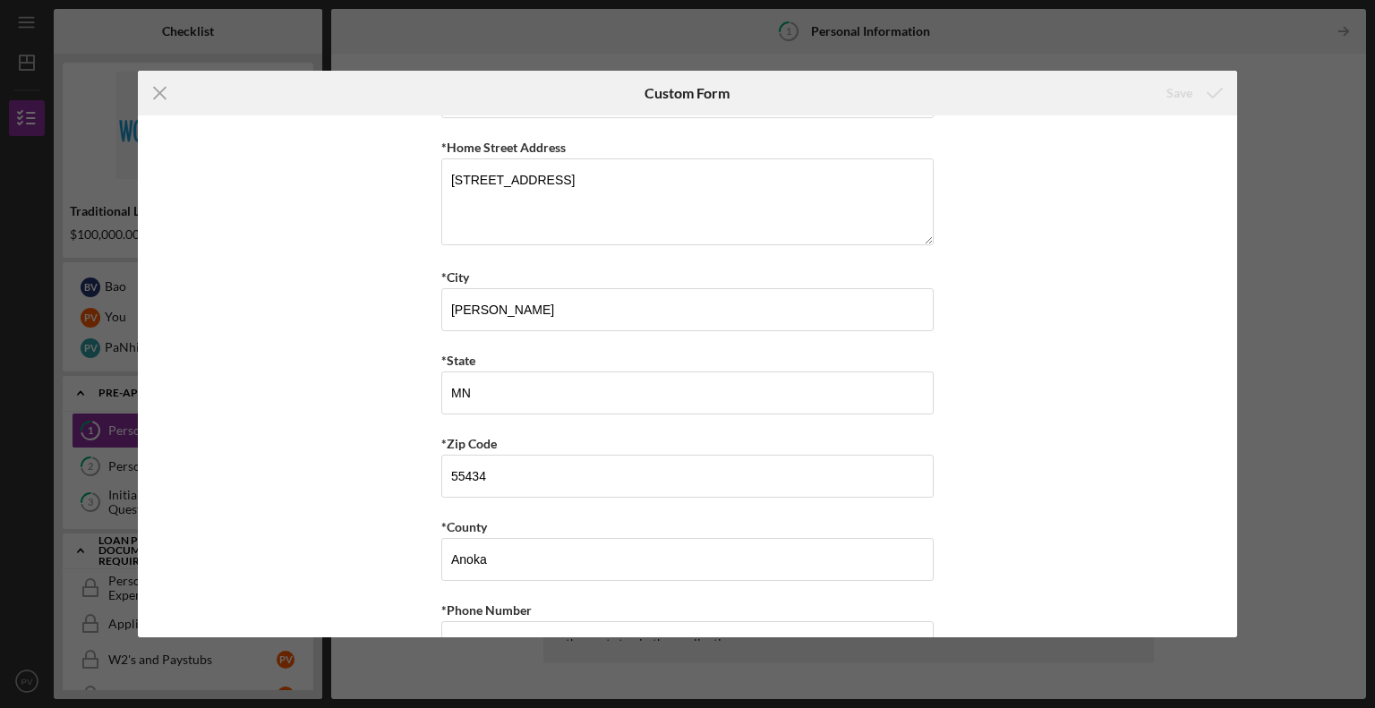
scroll to position [90, 0]
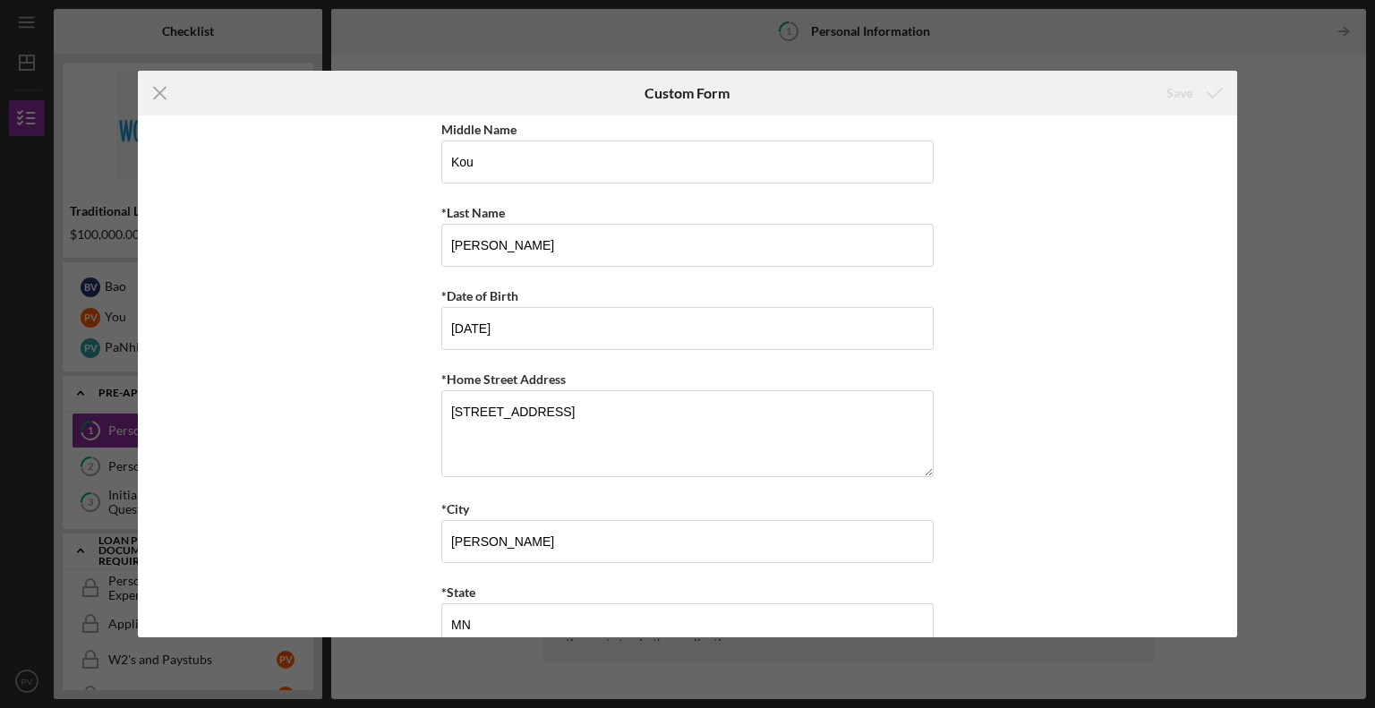
click at [161, 96] on icon "Icon/Menu Close" at bounding box center [160, 93] width 45 height 45
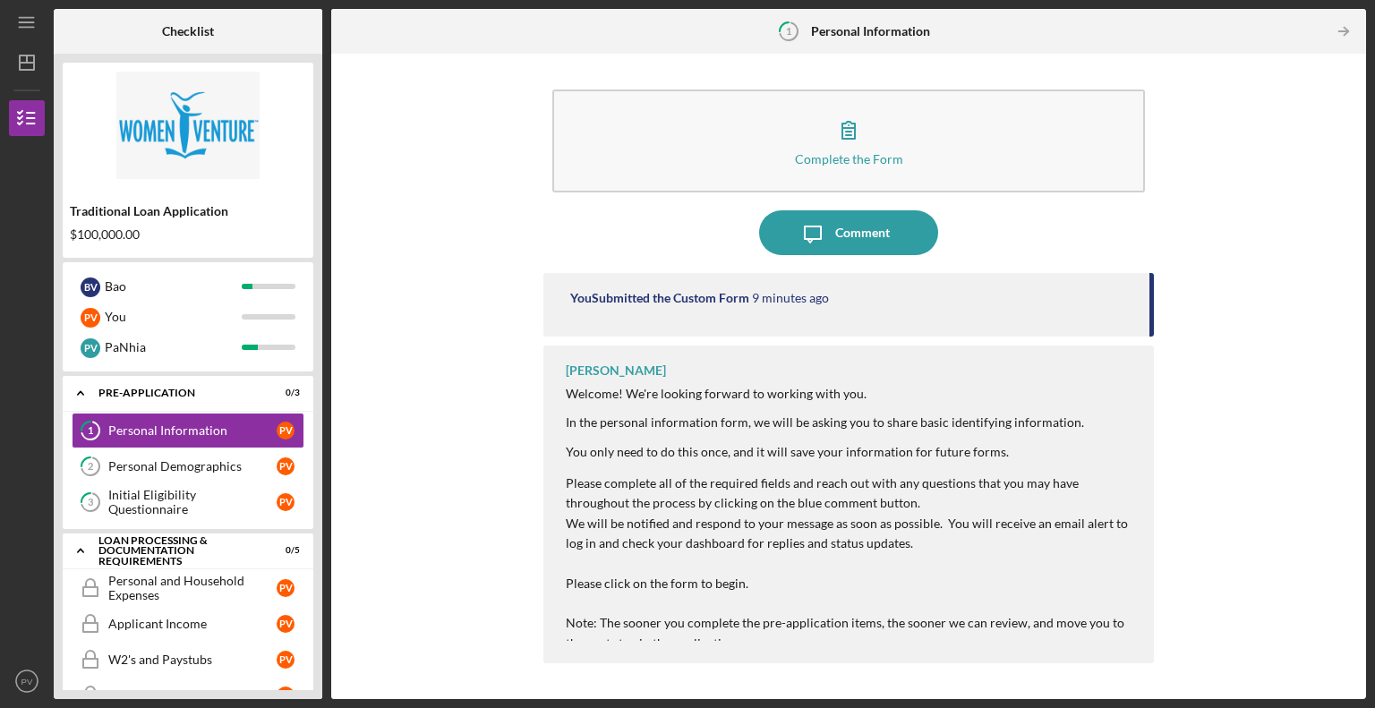
click at [158, 467] on div "Personal Demographics" at bounding box center [192, 466] width 168 height 14
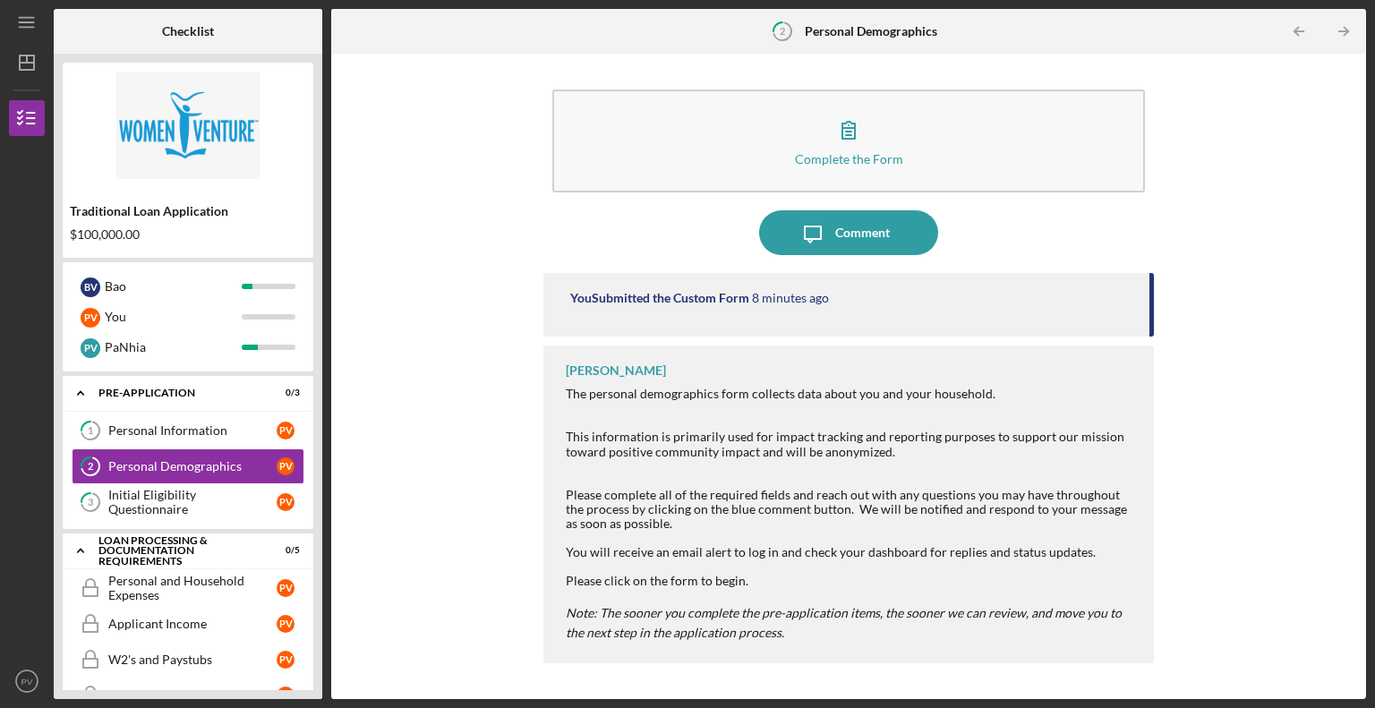
click at [840, 133] on icon "button" at bounding box center [848, 129] width 45 height 45
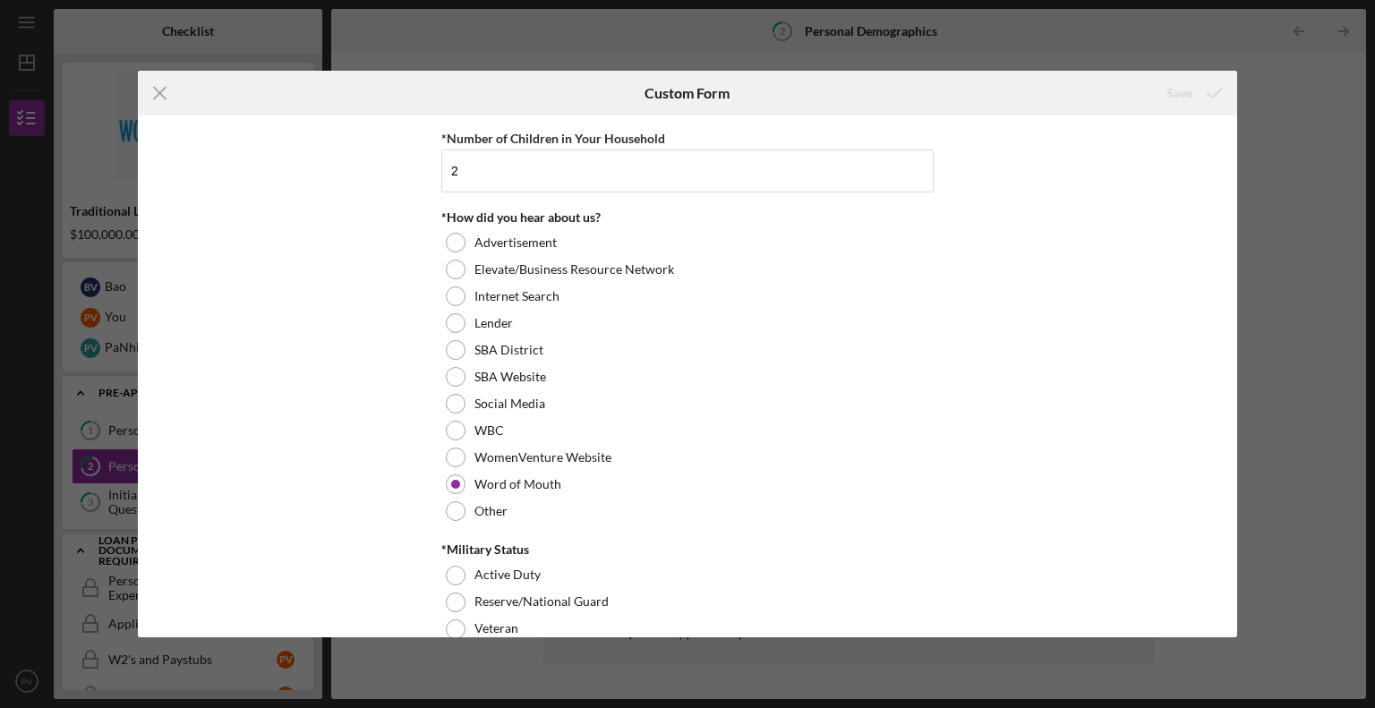
scroll to position [1789, 0]
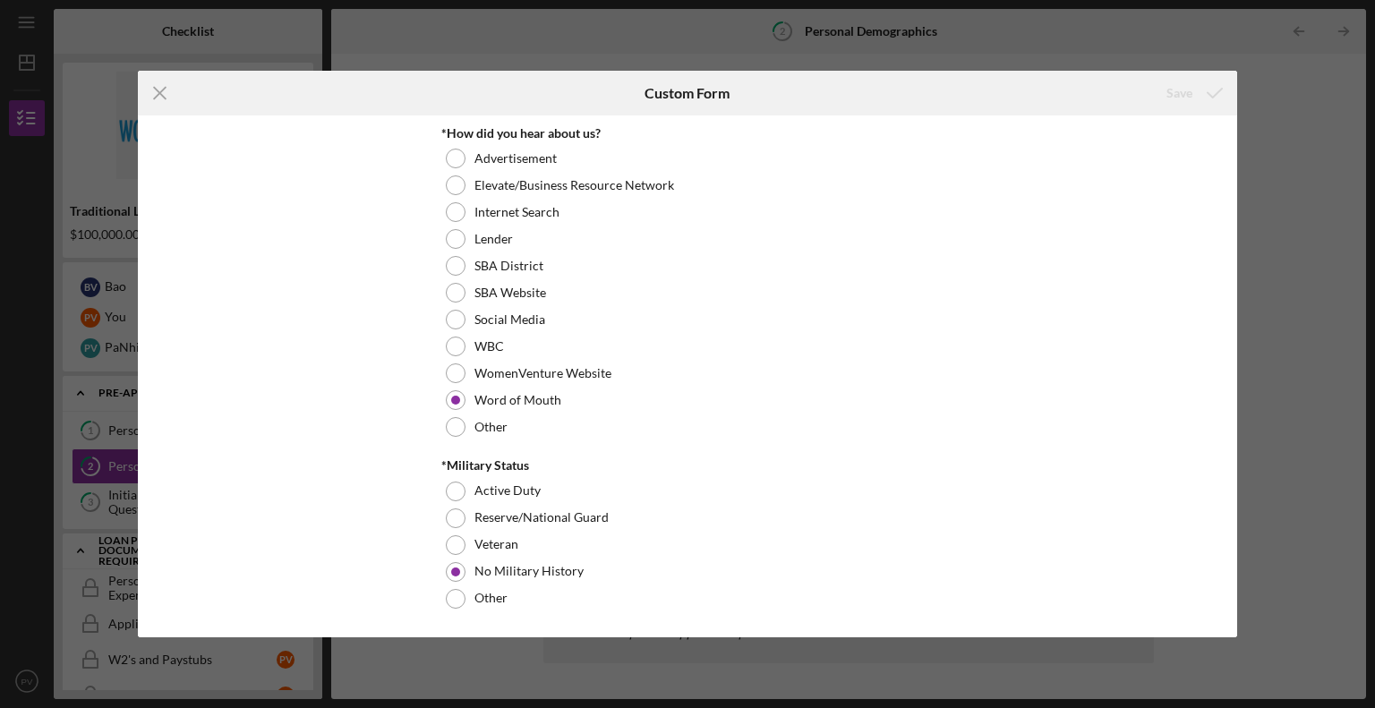
click at [161, 86] on icon "Icon/Menu Close" at bounding box center [160, 93] width 45 height 45
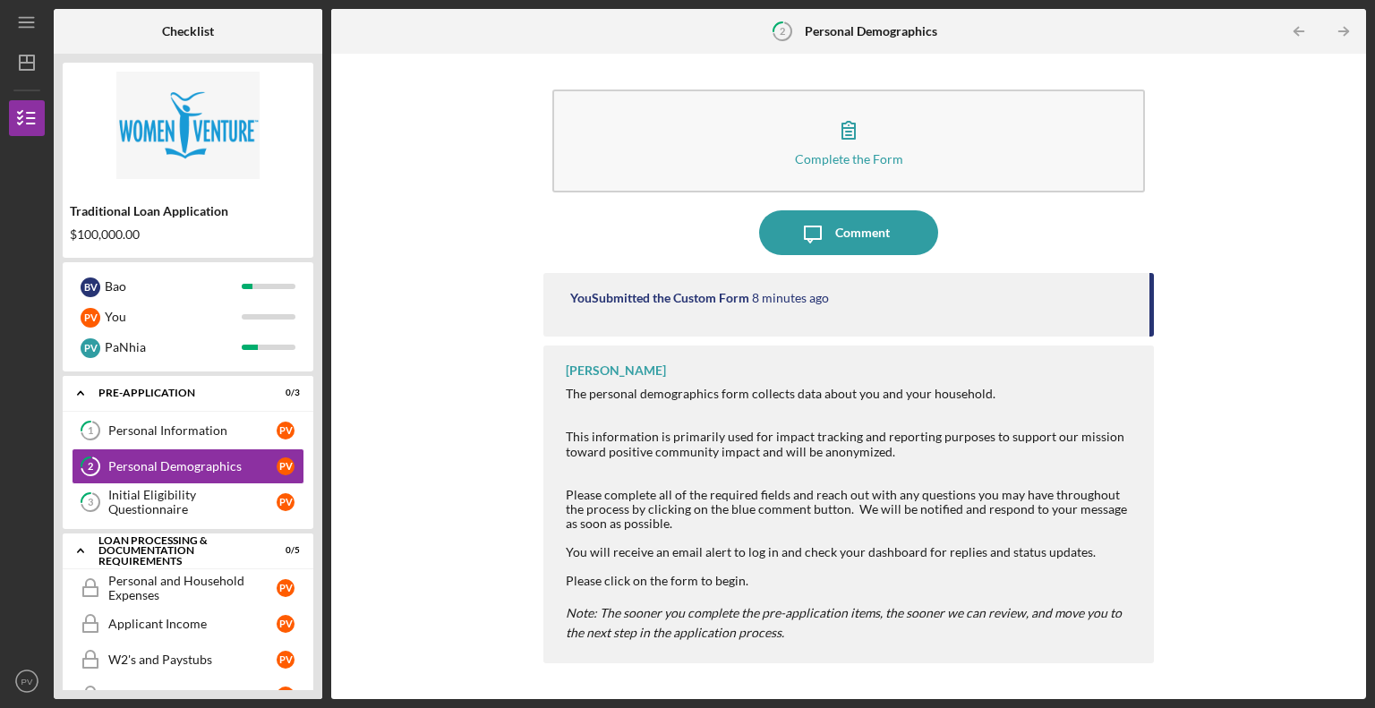
click at [199, 498] on div "Initial Eligibility Questionnaire" at bounding box center [192, 502] width 168 height 29
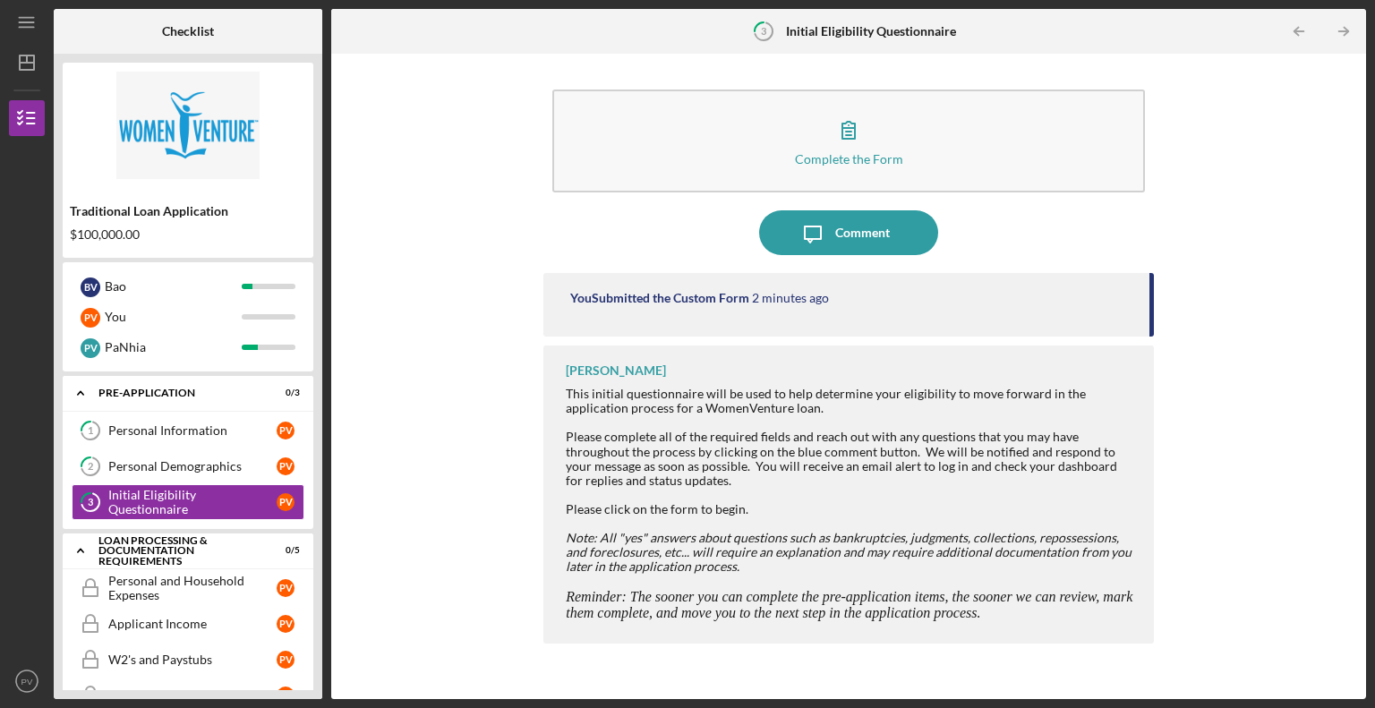
click at [857, 137] on icon "button" at bounding box center [848, 129] width 45 height 45
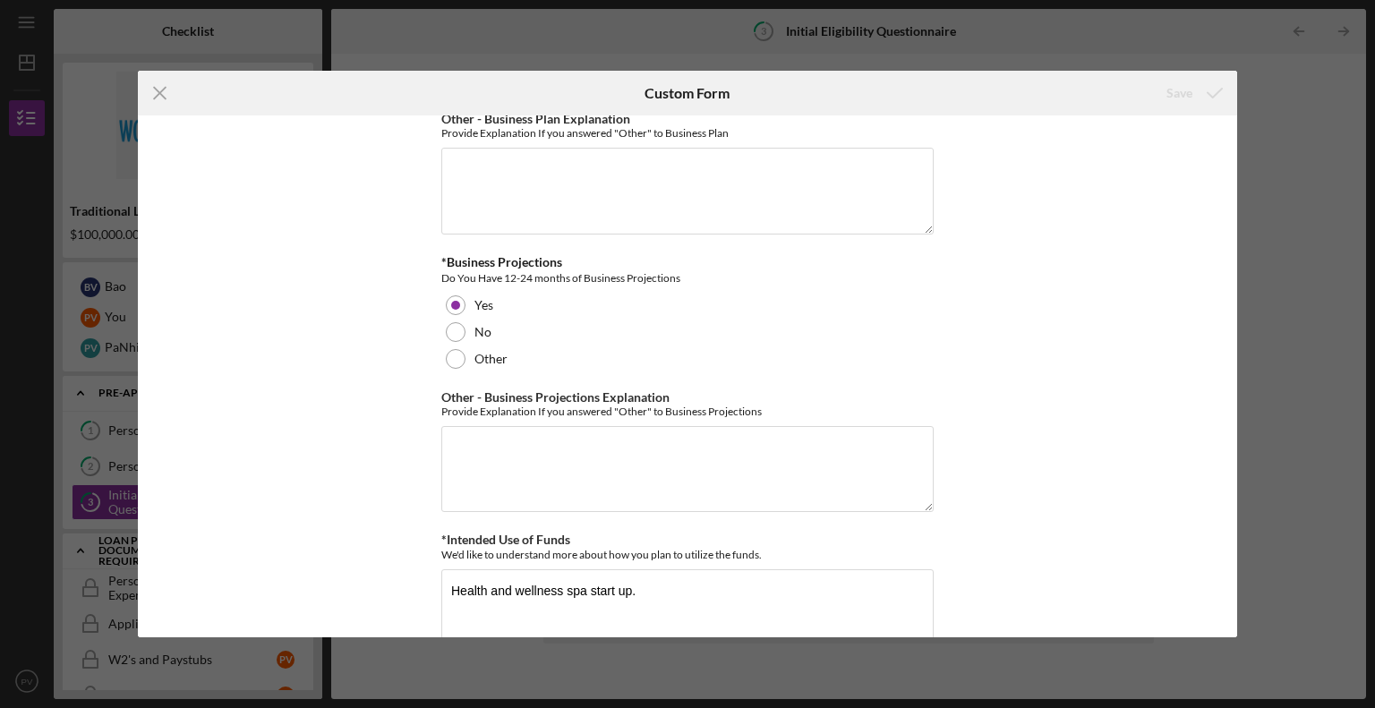
scroll to position [3166, 0]
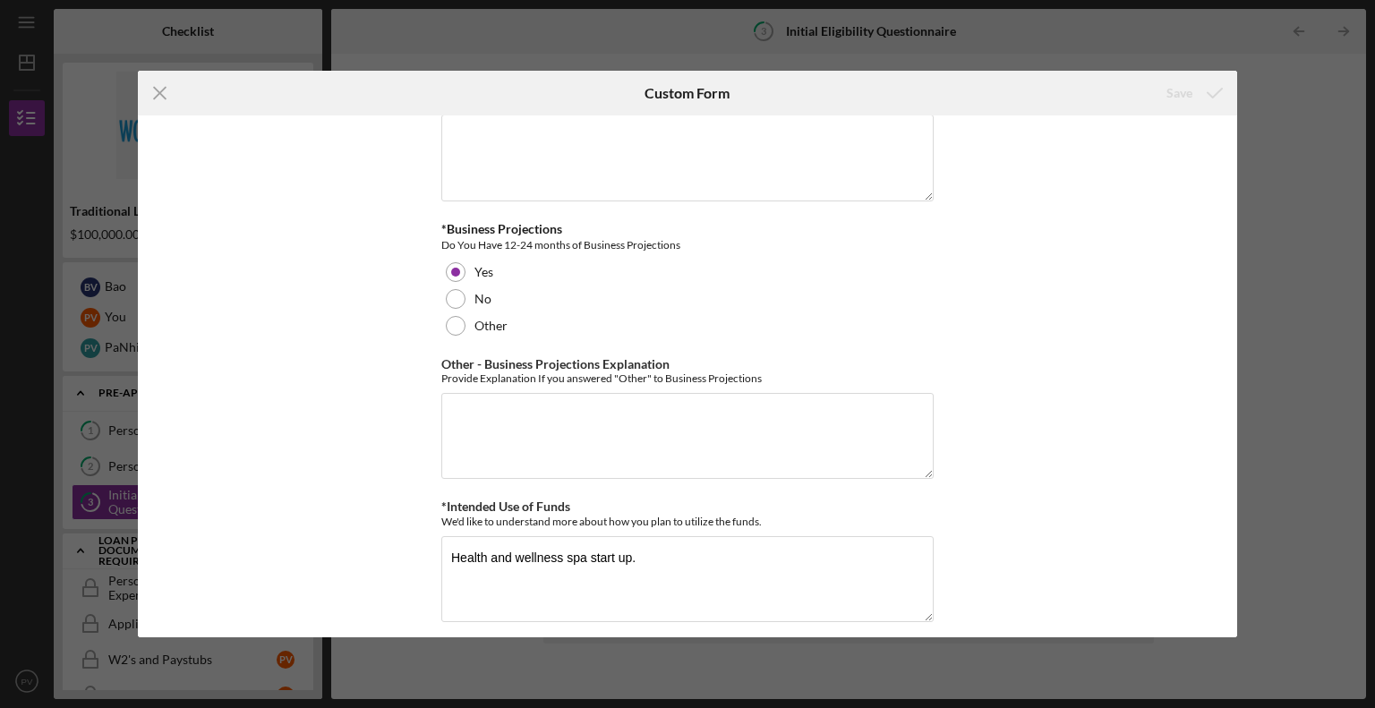
click at [164, 92] on icon "Icon/Menu Close" at bounding box center [160, 93] width 45 height 45
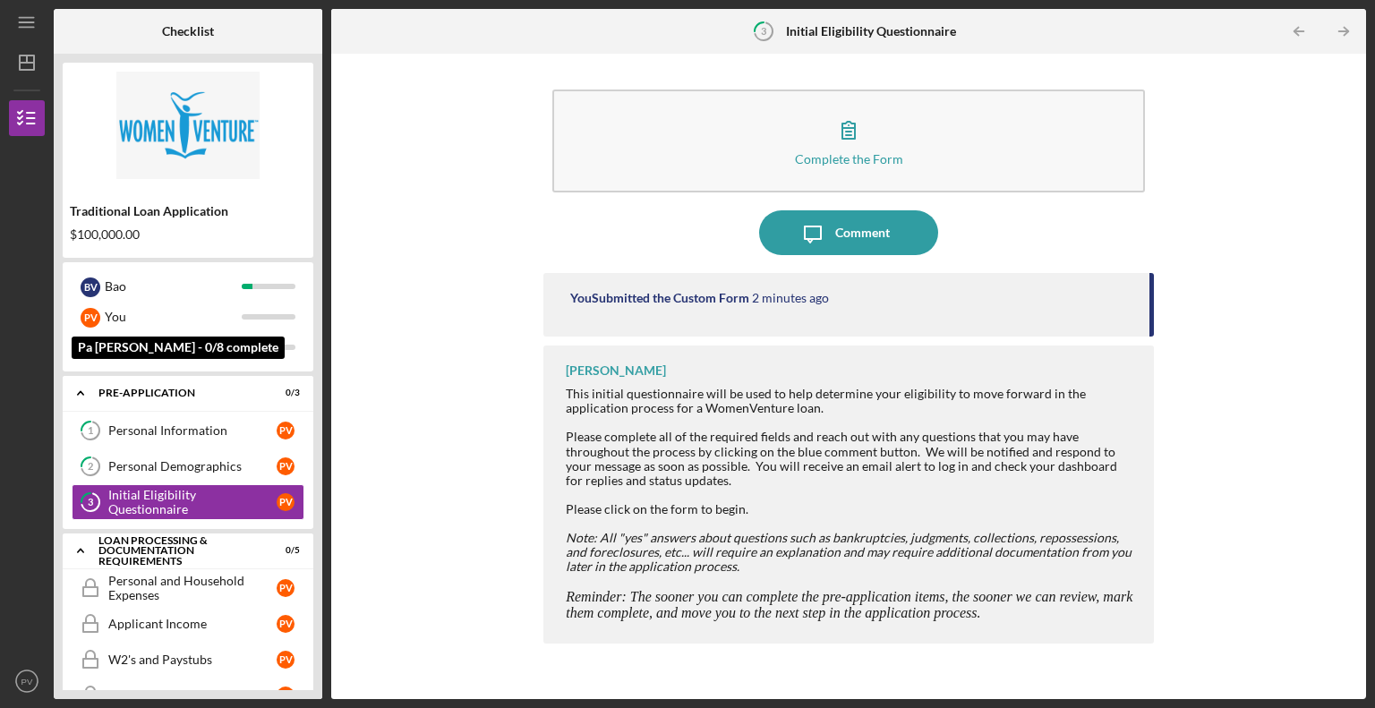
click at [181, 312] on div "You" at bounding box center [173, 317] width 137 height 30
click at [423, 304] on div "Complete the Form Form Icon/Message Comment You Submitted the Custom Form 2 min…" at bounding box center [848, 377] width 1017 height 628
click at [388, 407] on div "Complete the Form Form Icon/Message Comment You Submitted the Custom Form 2 min…" at bounding box center [848, 377] width 1017 height 628
click at [534, 48] on div at bounding box center [503, 31] width 345 height 45
